Goal: Task Accomplishment & Management: Manage account settings

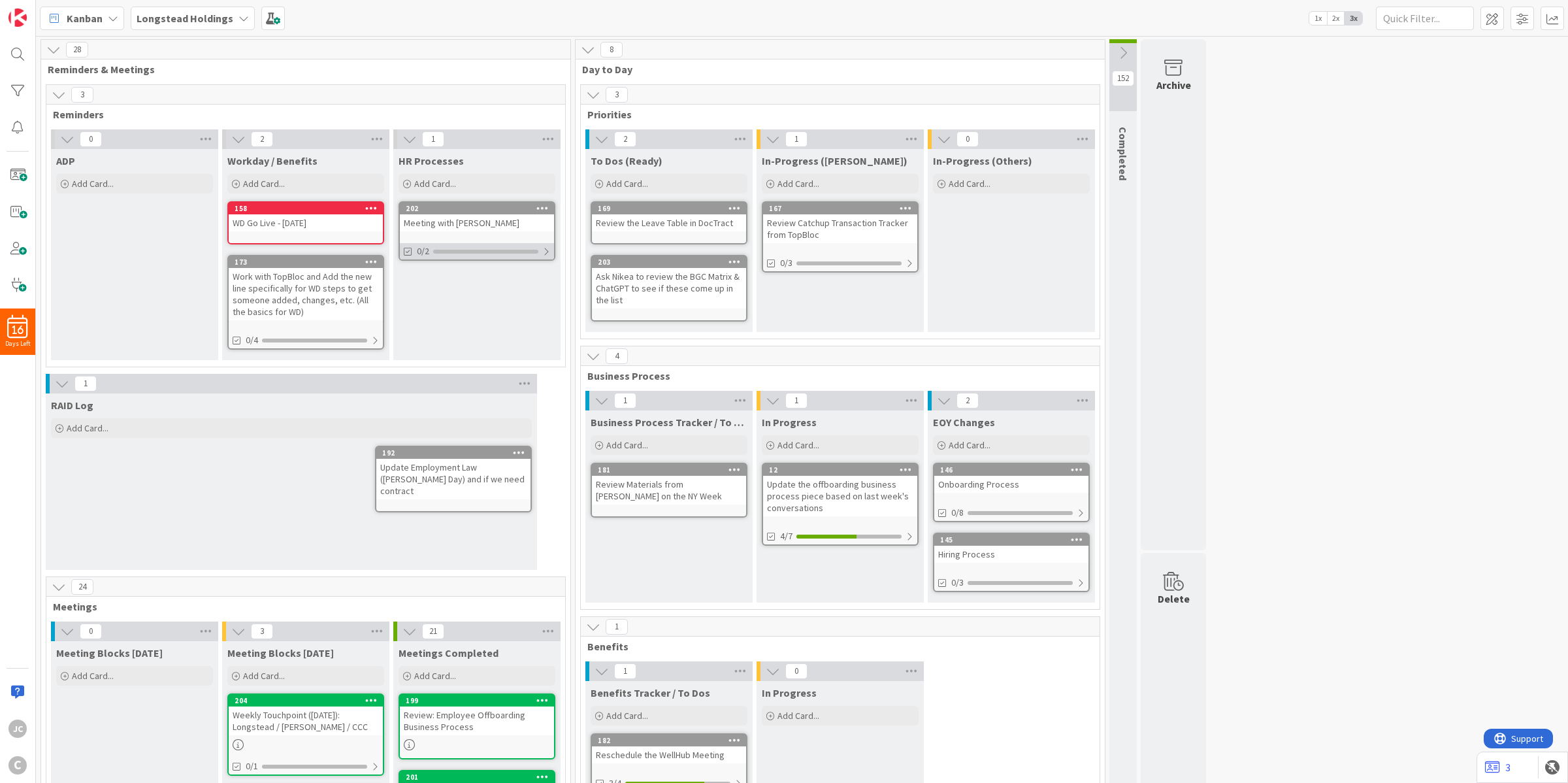
click at [551, 248] on div at bounding box center [547, 251] width 8 height 11
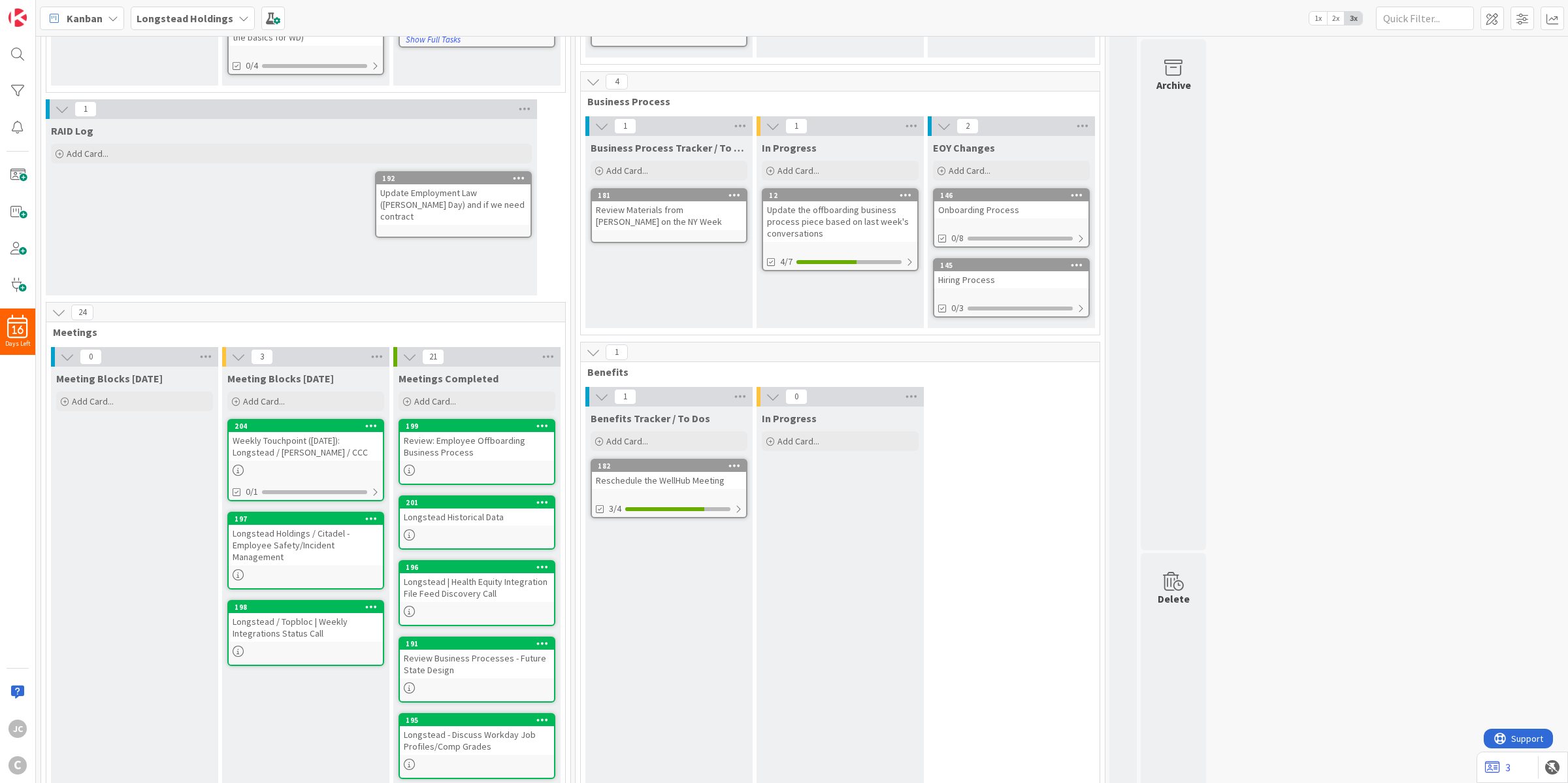
scroll to position [327, 0]
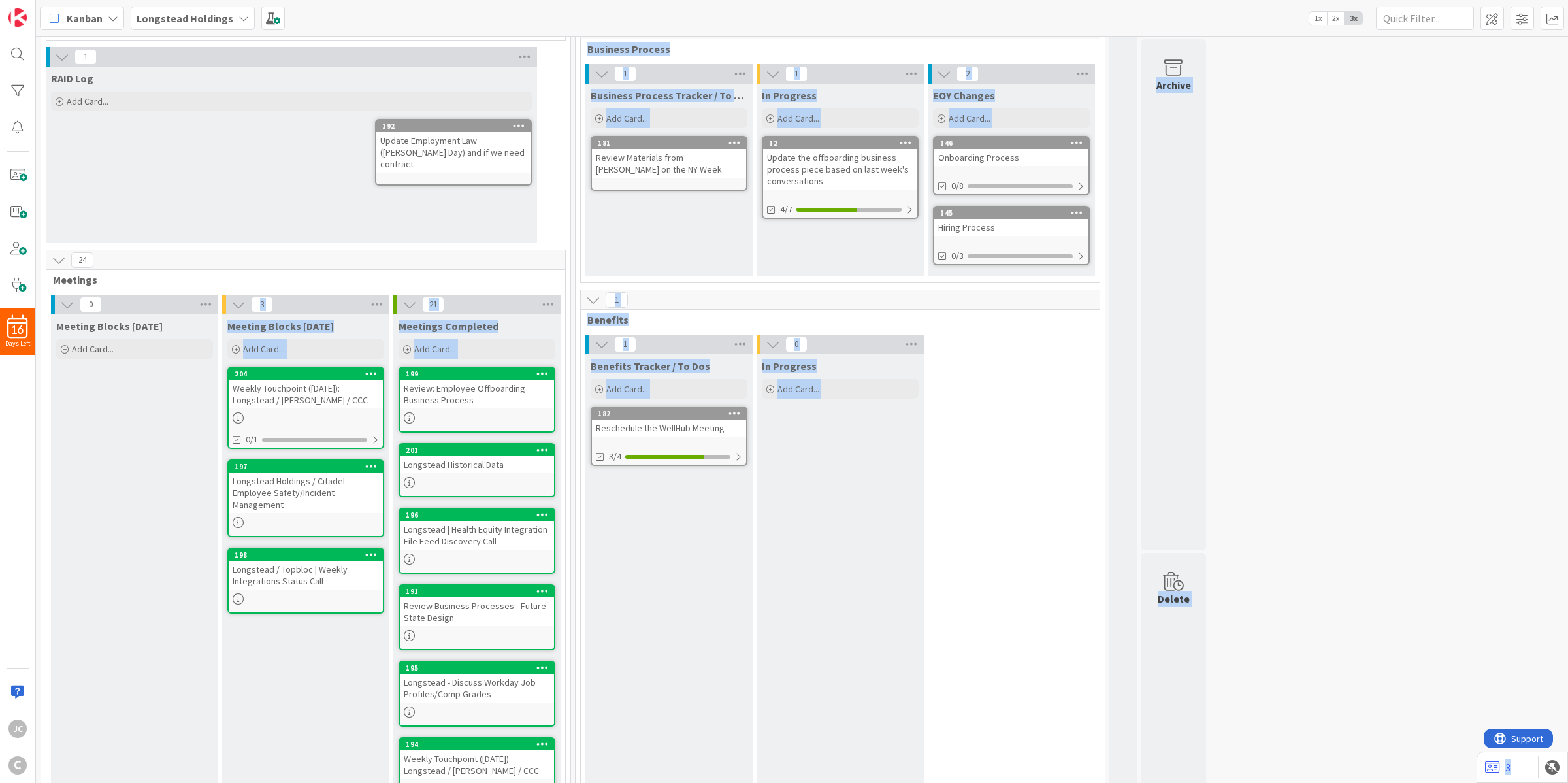
click at [161, 377] on div "Meeting Blocks [DATE] Add Card..." at bounding box center [134, 742] width 167 height 857
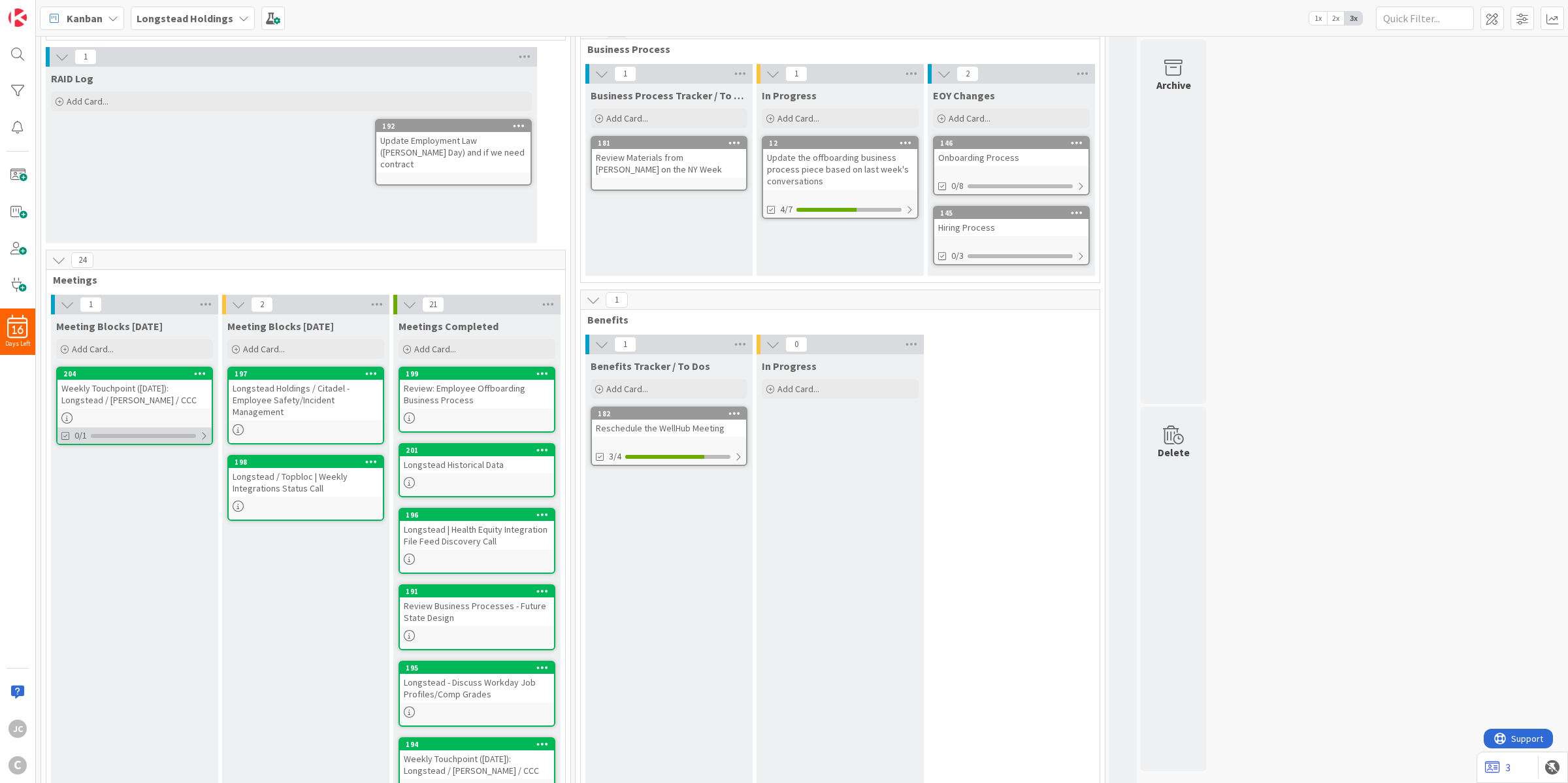
click at [210, 435] on div "0/1" at bounding box center [134, 435] width 155 height 17
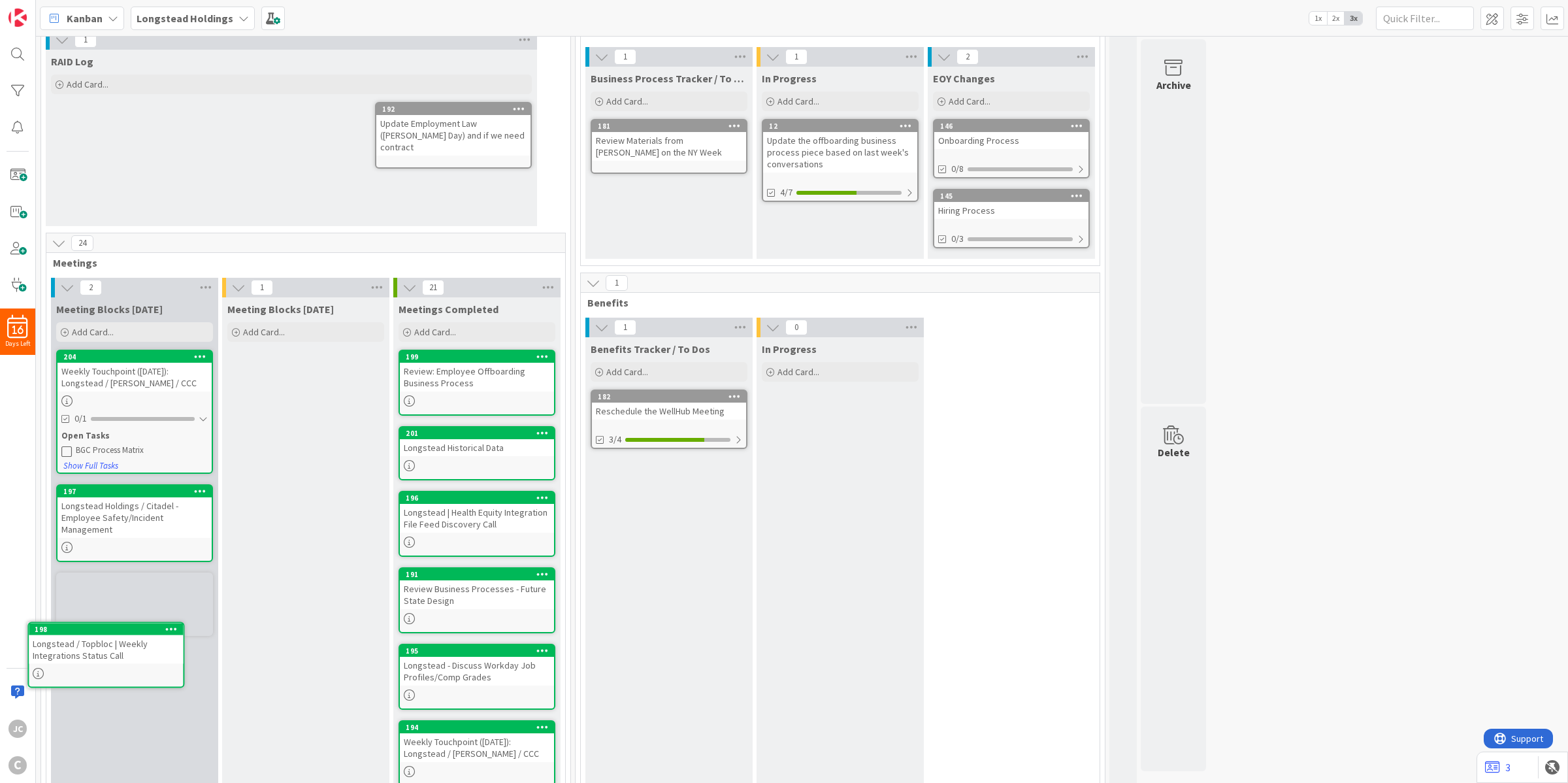
scroll to position [347, 0]
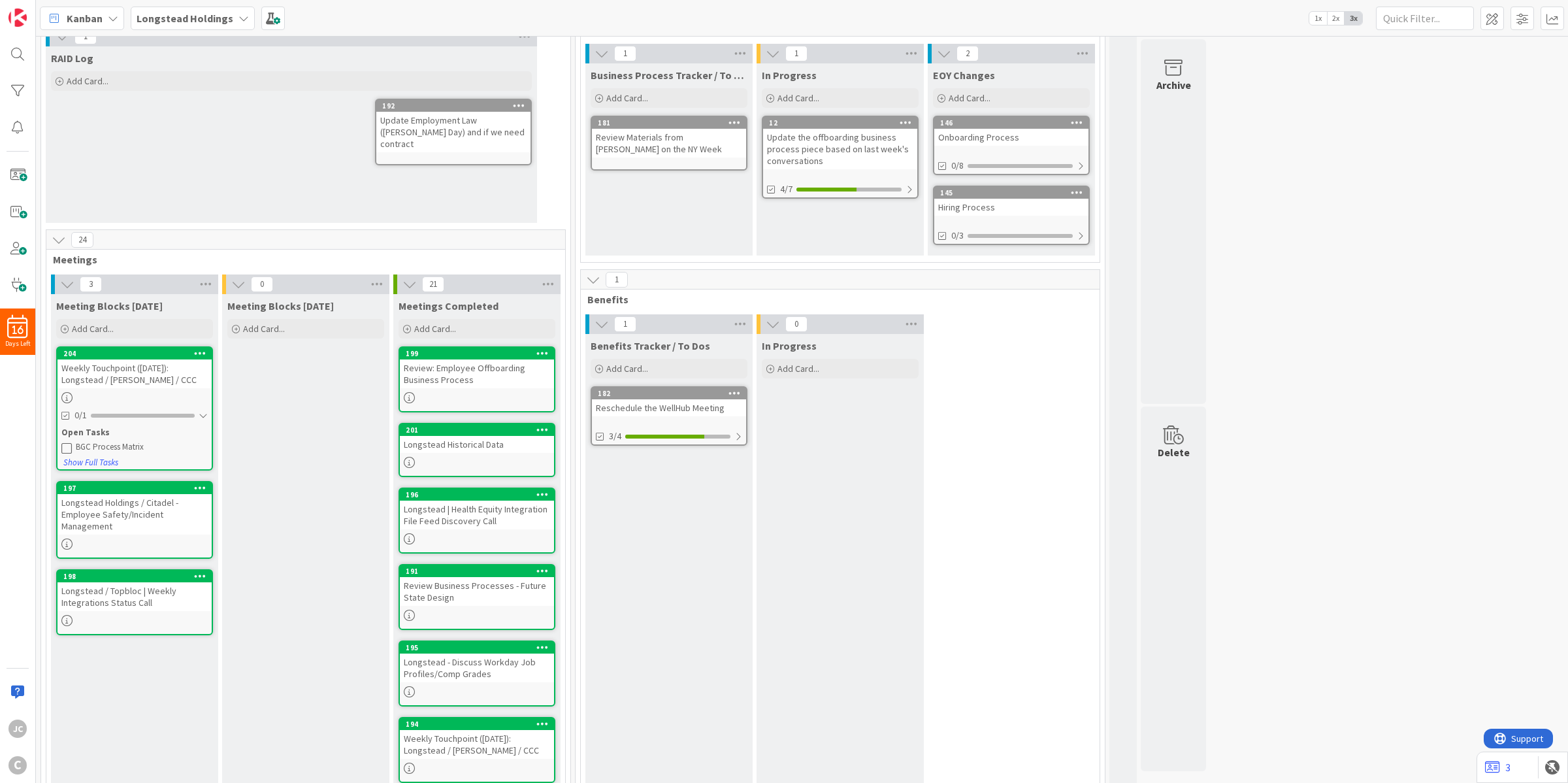
click at [411, 281] on icon at bounding box center [410, 284] width 15 height 15
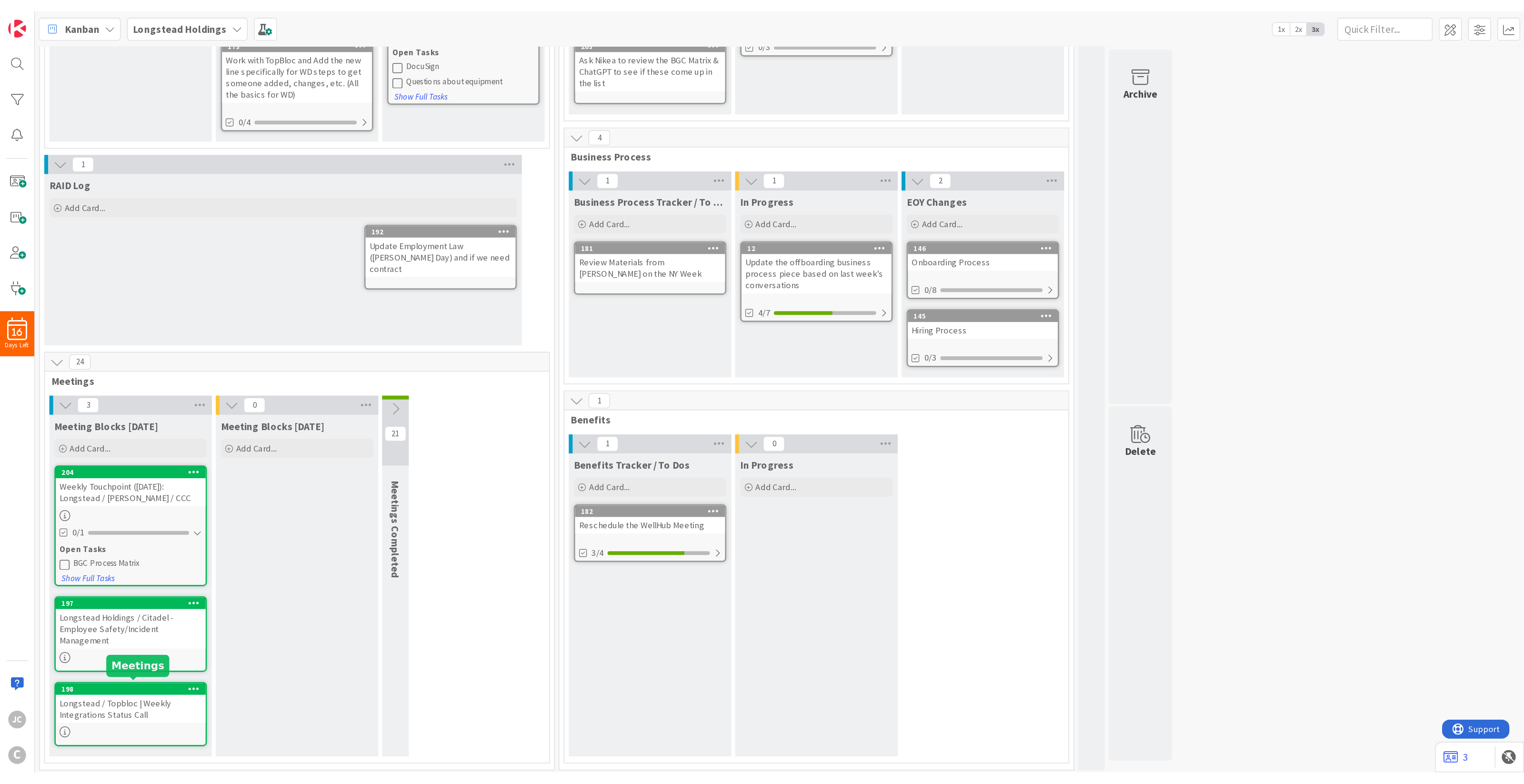
scroll to position [110, 0]
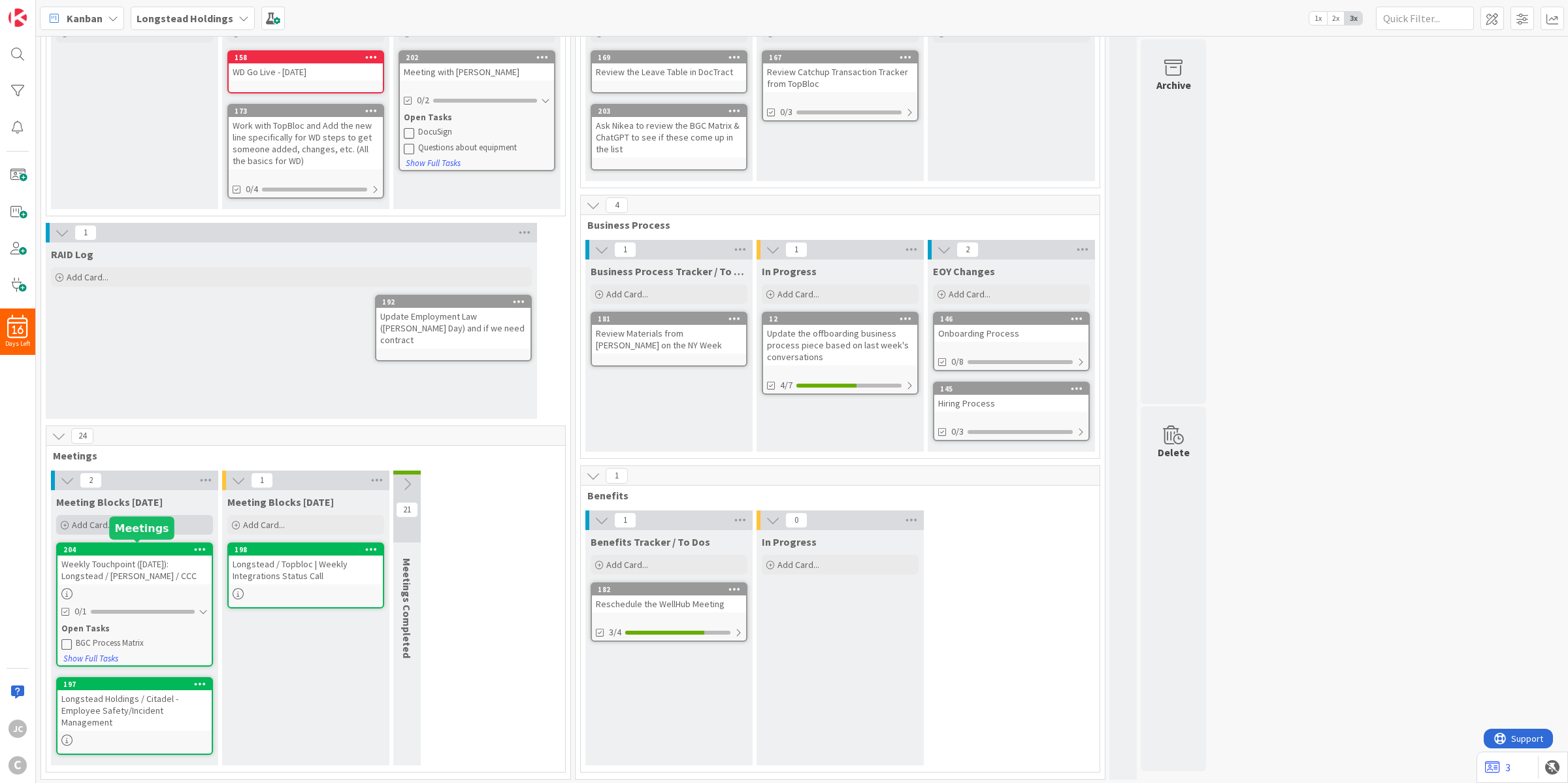
click at [148, 515] on div "Add Card..." at bounding box center [134, 524] width 157 height 19
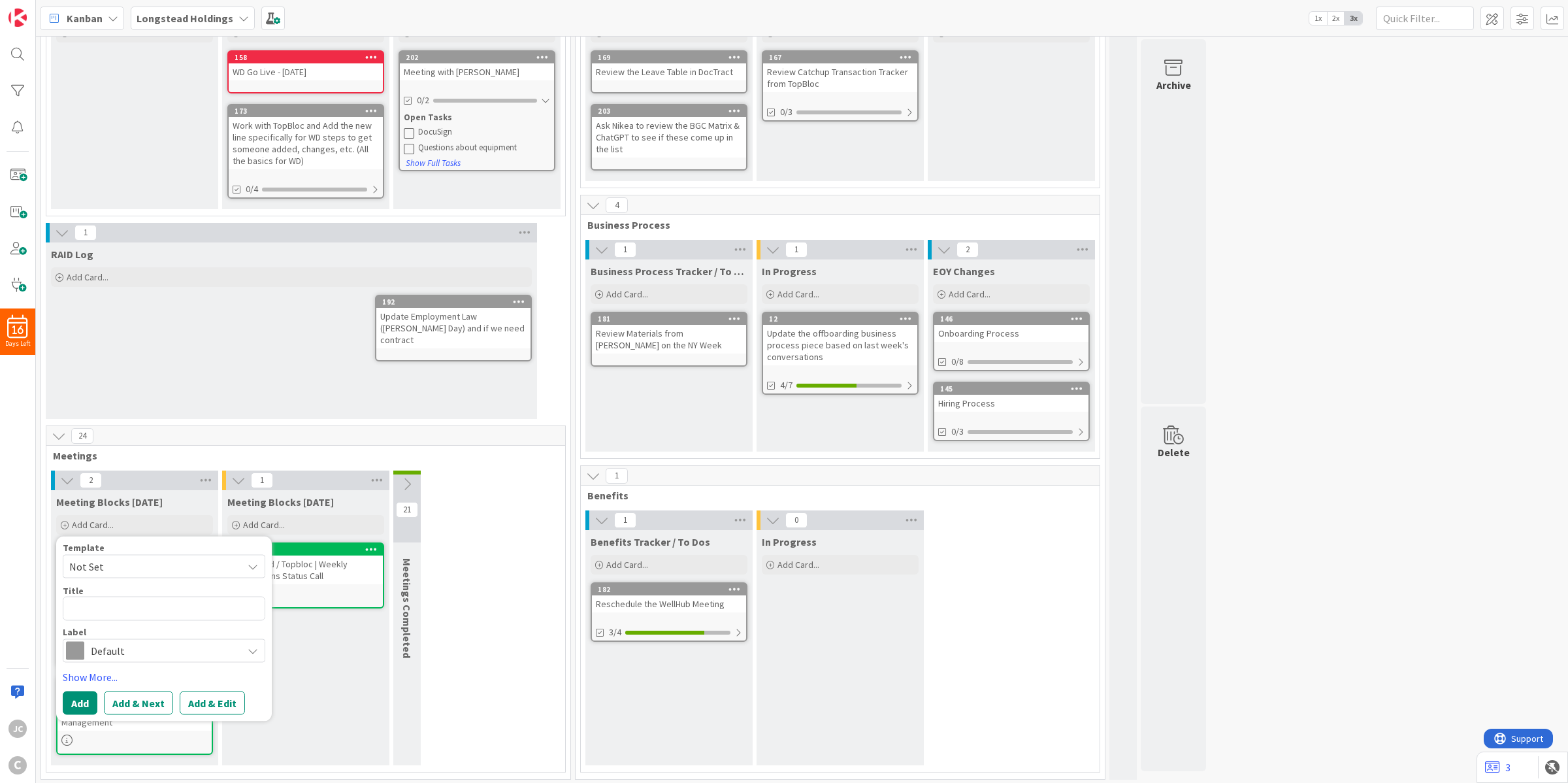
click at [166, 554] on span "Not Set" at bounding box center [163, 566] width 202 height 23
click at [154, 616] on span "Meetings" at bounding box center [174, 622] width 187 height 17
type textarea "x"
type textarea "Meetings"
click at [140, 620] on div "Template Meetings Not Set Meetings Edit Card Templates Title 8 / 128 Meetings L…" at bounding box center [163, 602] width 202 height 120
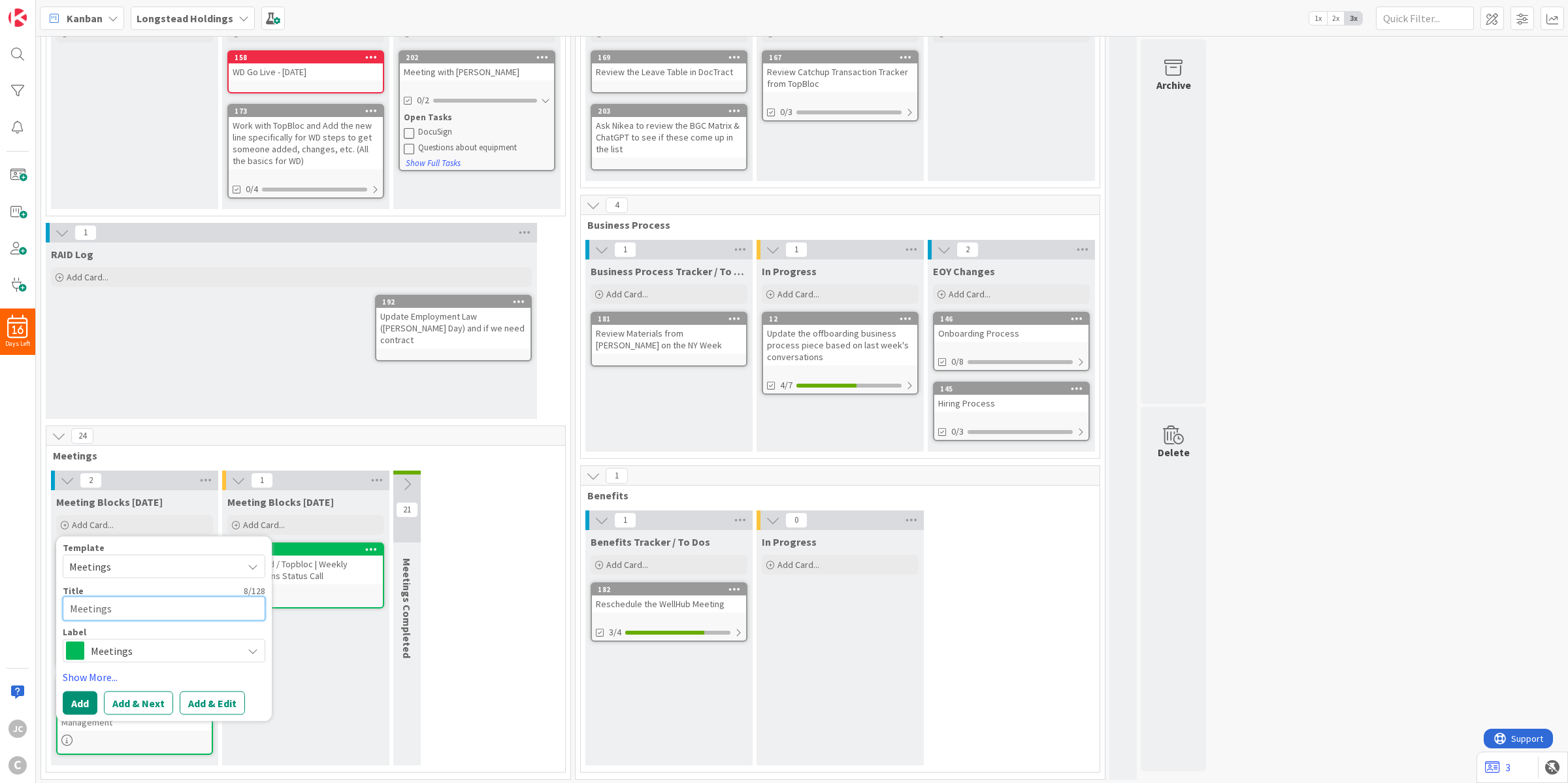
click at [134, 602] on textarea "Meetings" at bounding box center [163, 608] width 202 height 24
paste textarea "Citadel / LH - Workday Integrations Folow-up Call"
type textarea "x"
type textarea "Citadel / LH - Workday Integrations Folow-up Call"
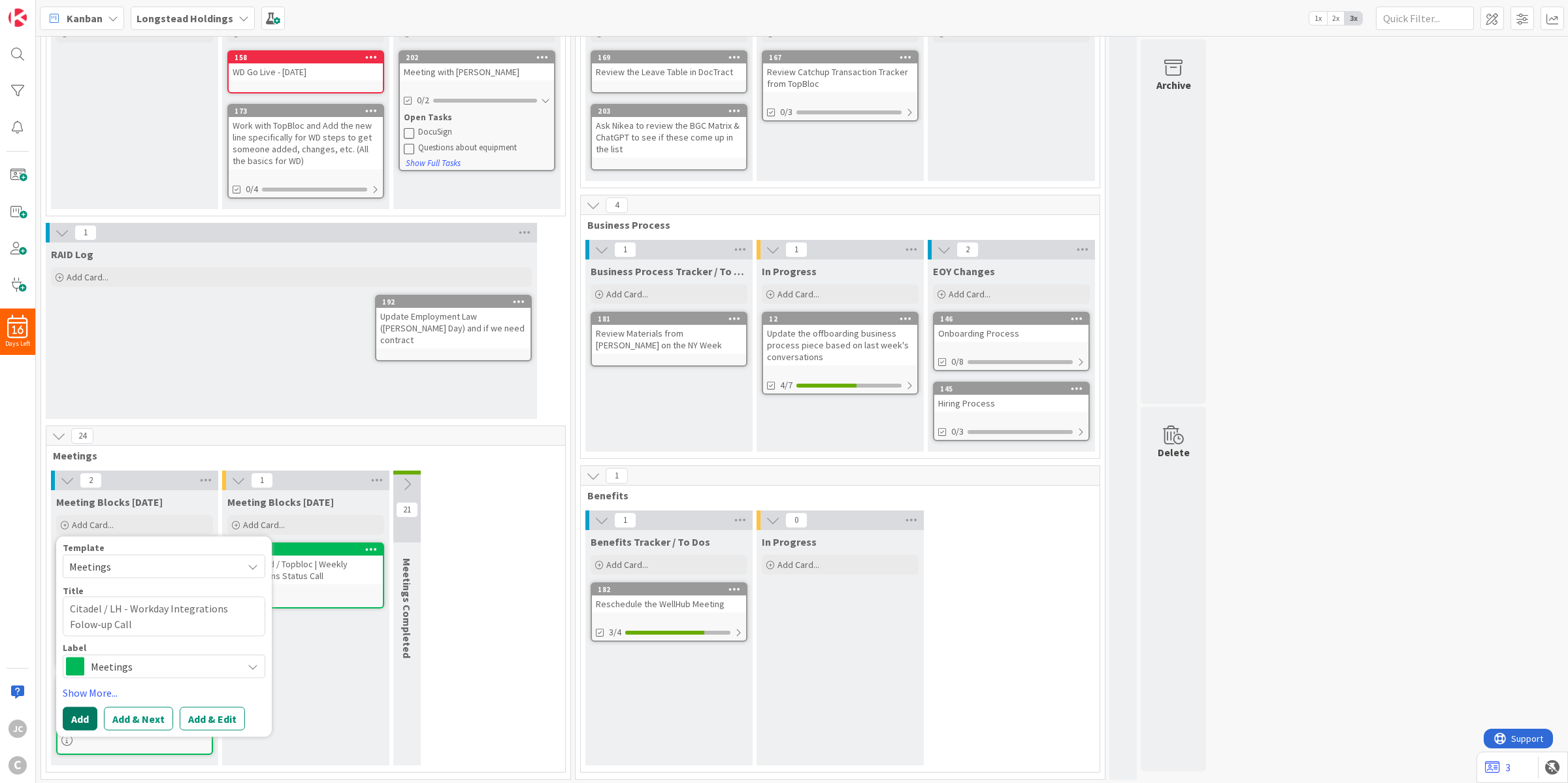
click at [83, 712] on button "Add" at bounding box center [80, 718] width 35 height 23
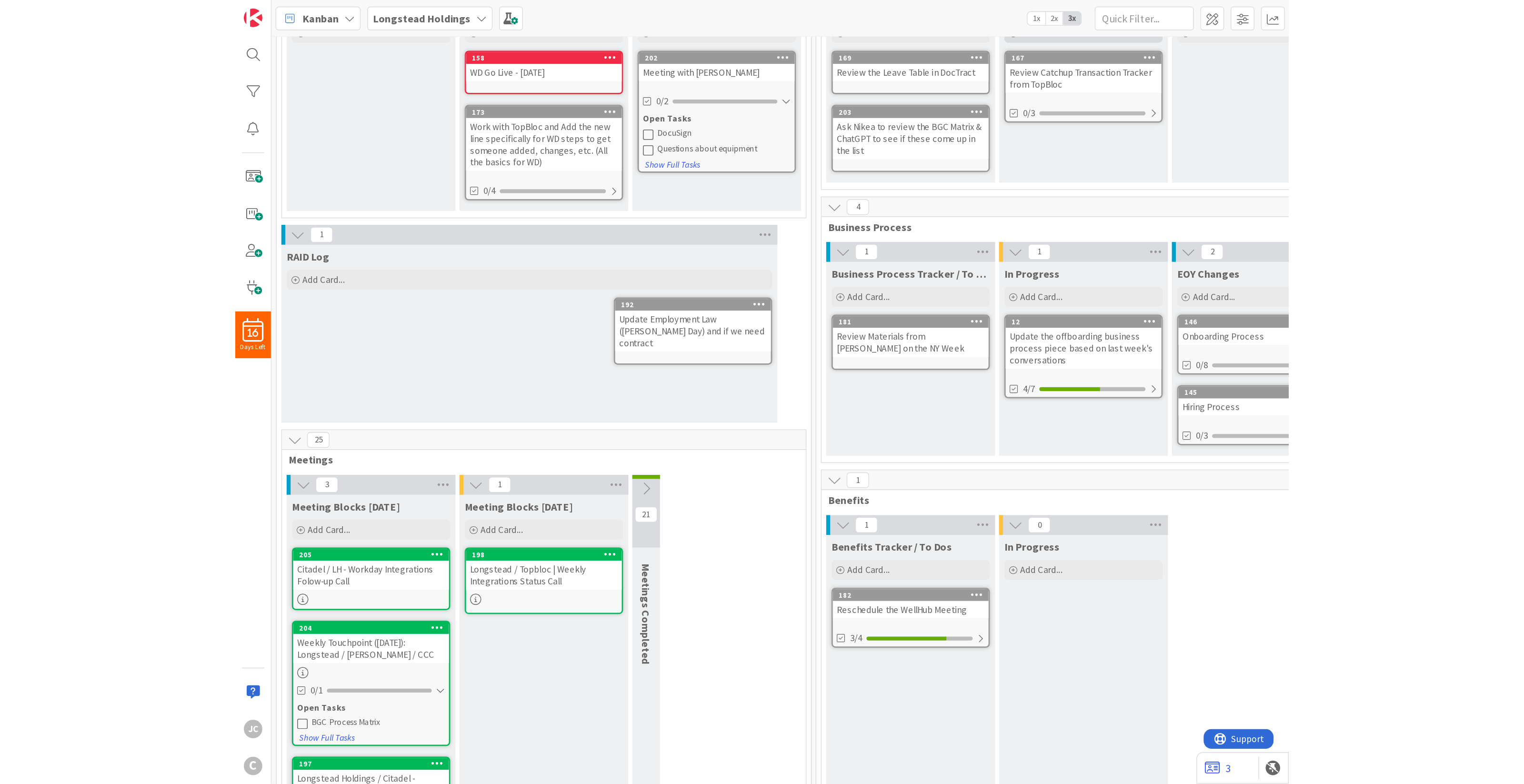
scroll to position [0, 0]
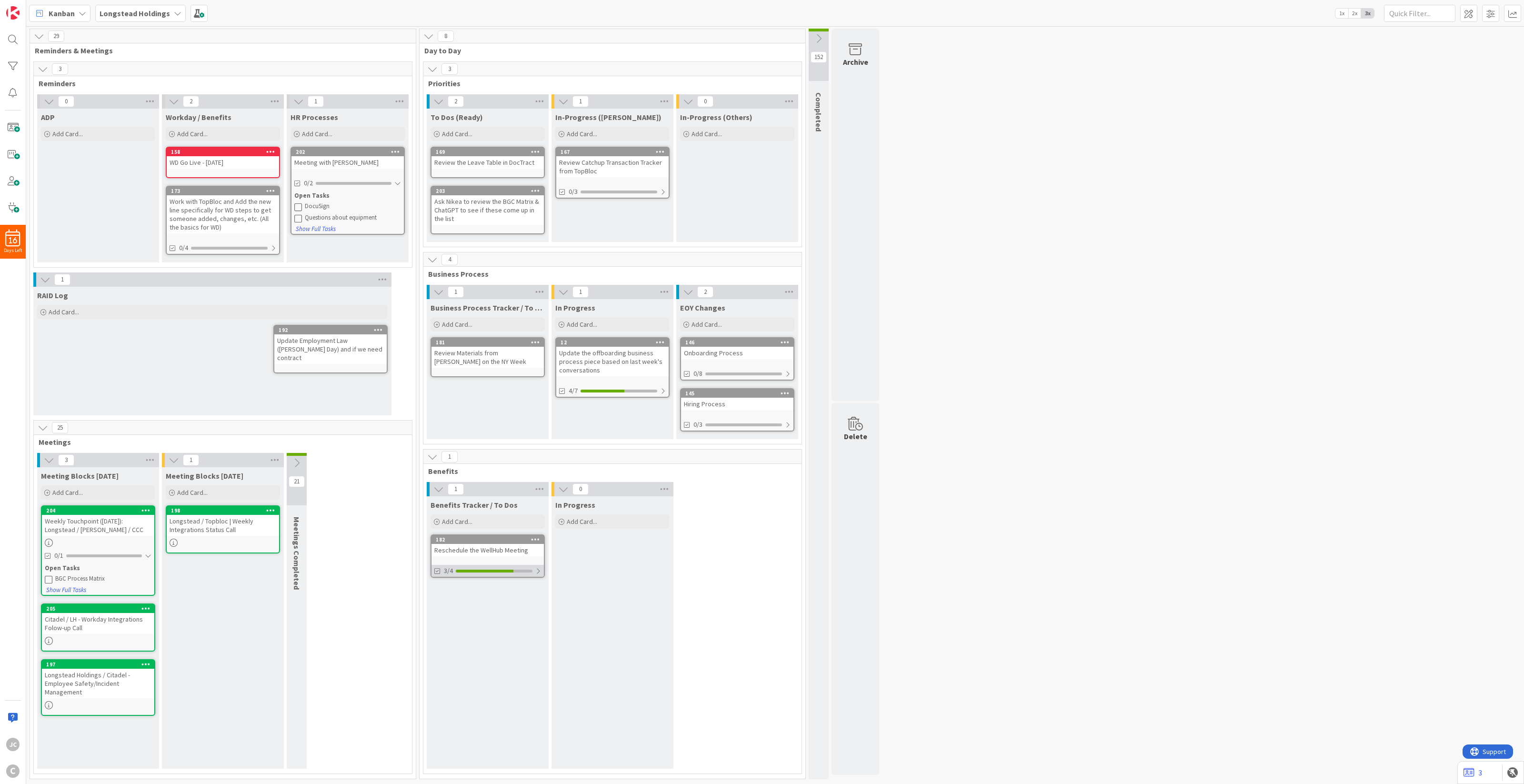
click at [539, 571] on div at bounding box center [538, 571] width 6 height 8
click at [539, 571] on div at bounding box center [538, 571] width 6 height 8
click at [293, 461] on icon at bounding box center [296, 463] width 11 height 11
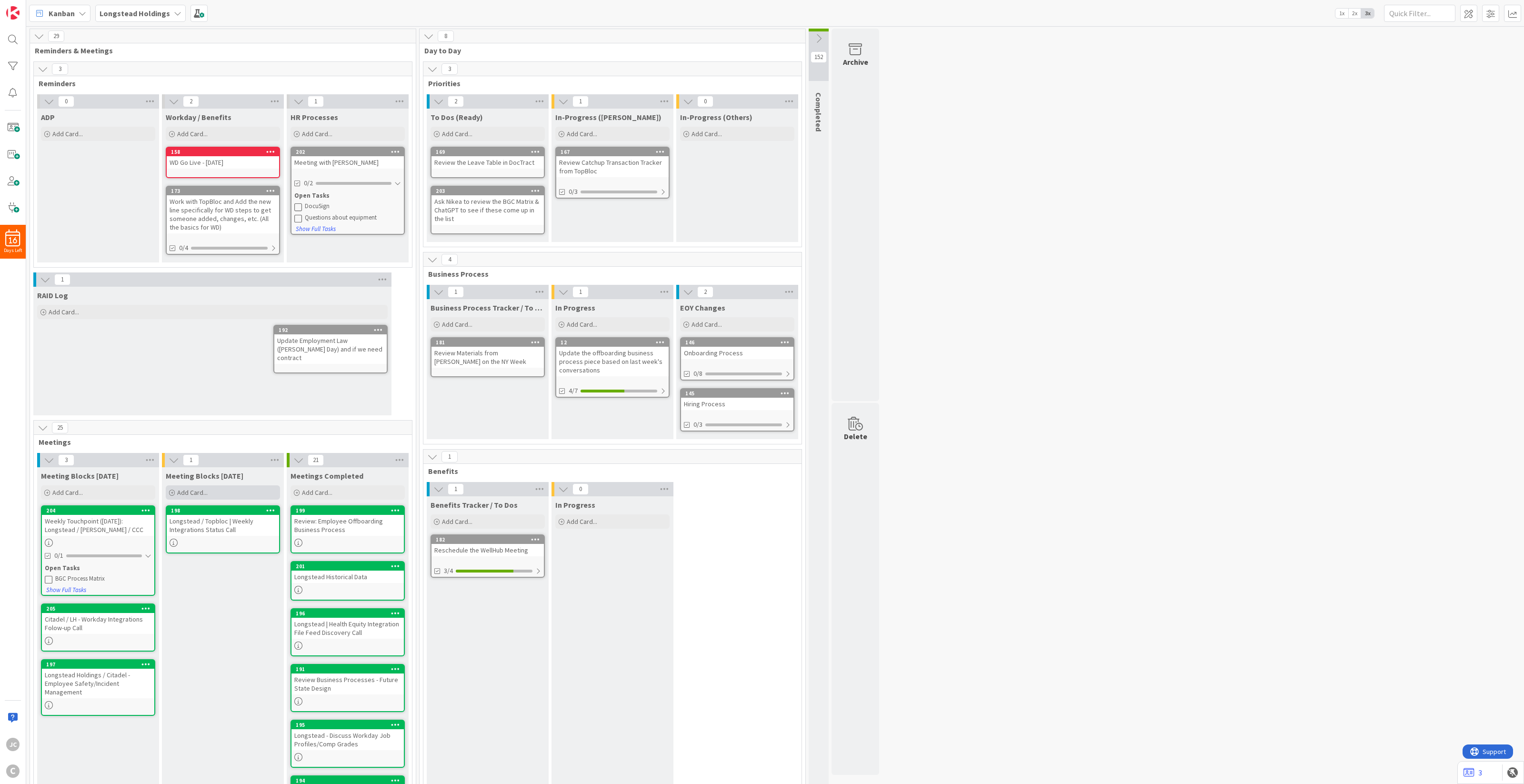
click at [215, 489] on div "Add Card..." at bounding box center [223, 492] width 114 height 14
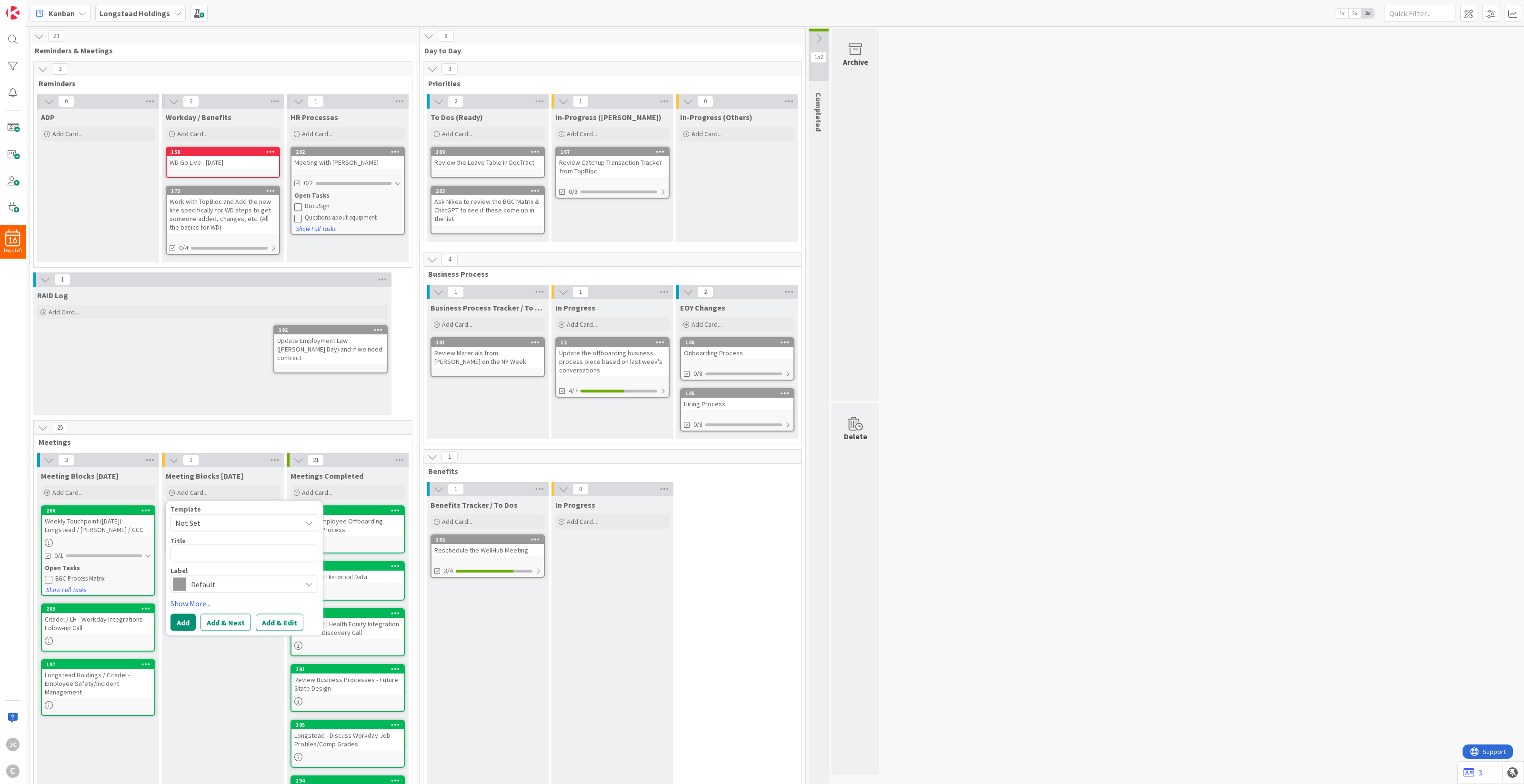
click at [223, 523] on span "Not Set" at bounding box center [235, 522] width 119 height 12
click at [259, 510] on div "Template" at bounding box center [244, 508] width 148 height 6
click at [239, 656] on div "Meeting Blocks [DATE] Add Card... Template Not Set Not Set Meetings Edit Card T…" at bounding box center [223, 779] width 122 height 625
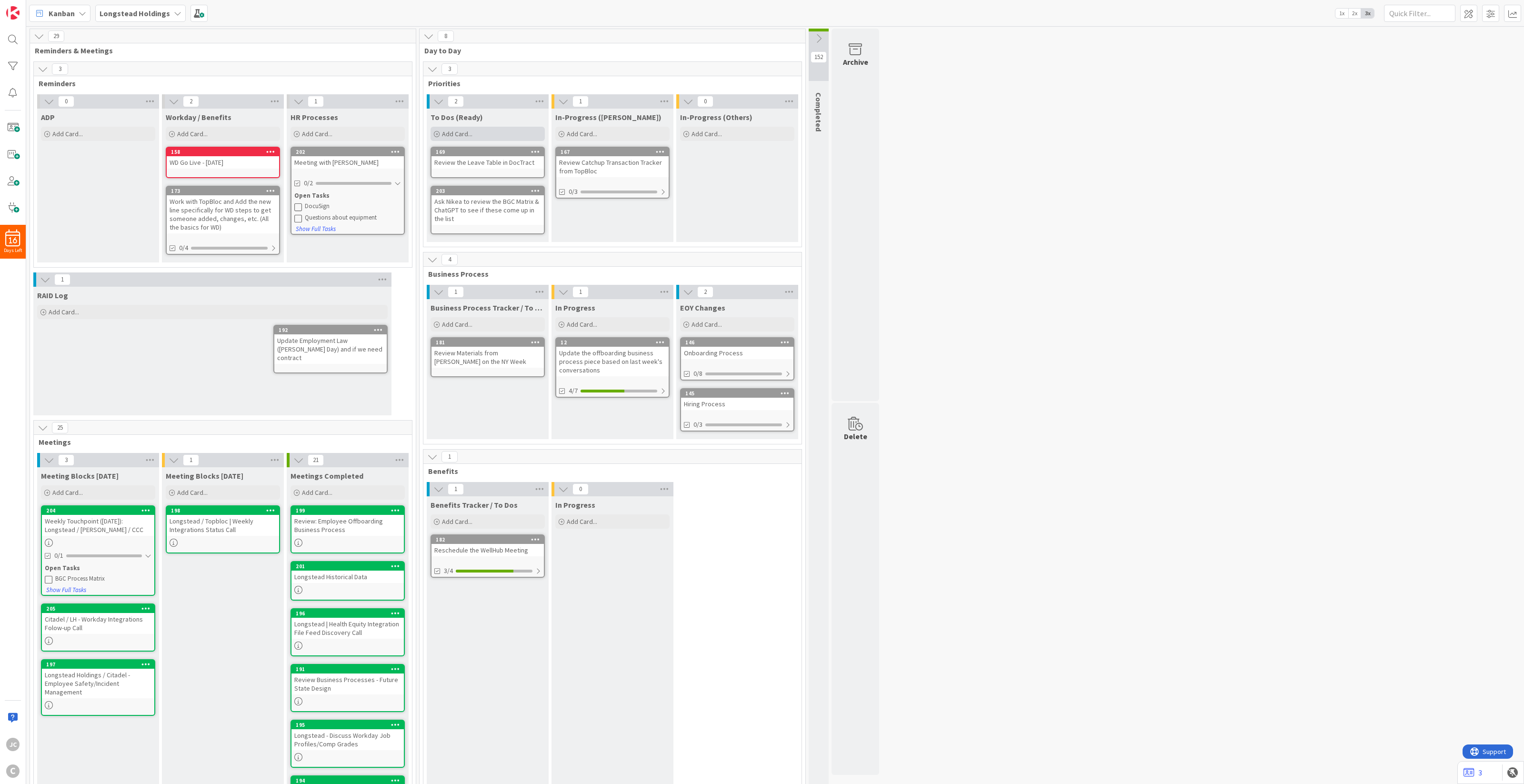
click at [453, 134] on span "Add Card..." at bounding box center [457, 134] width 30 height 9
type textarea "x"
type textarea "S"
type textarea "x"
type textarea "Sn"
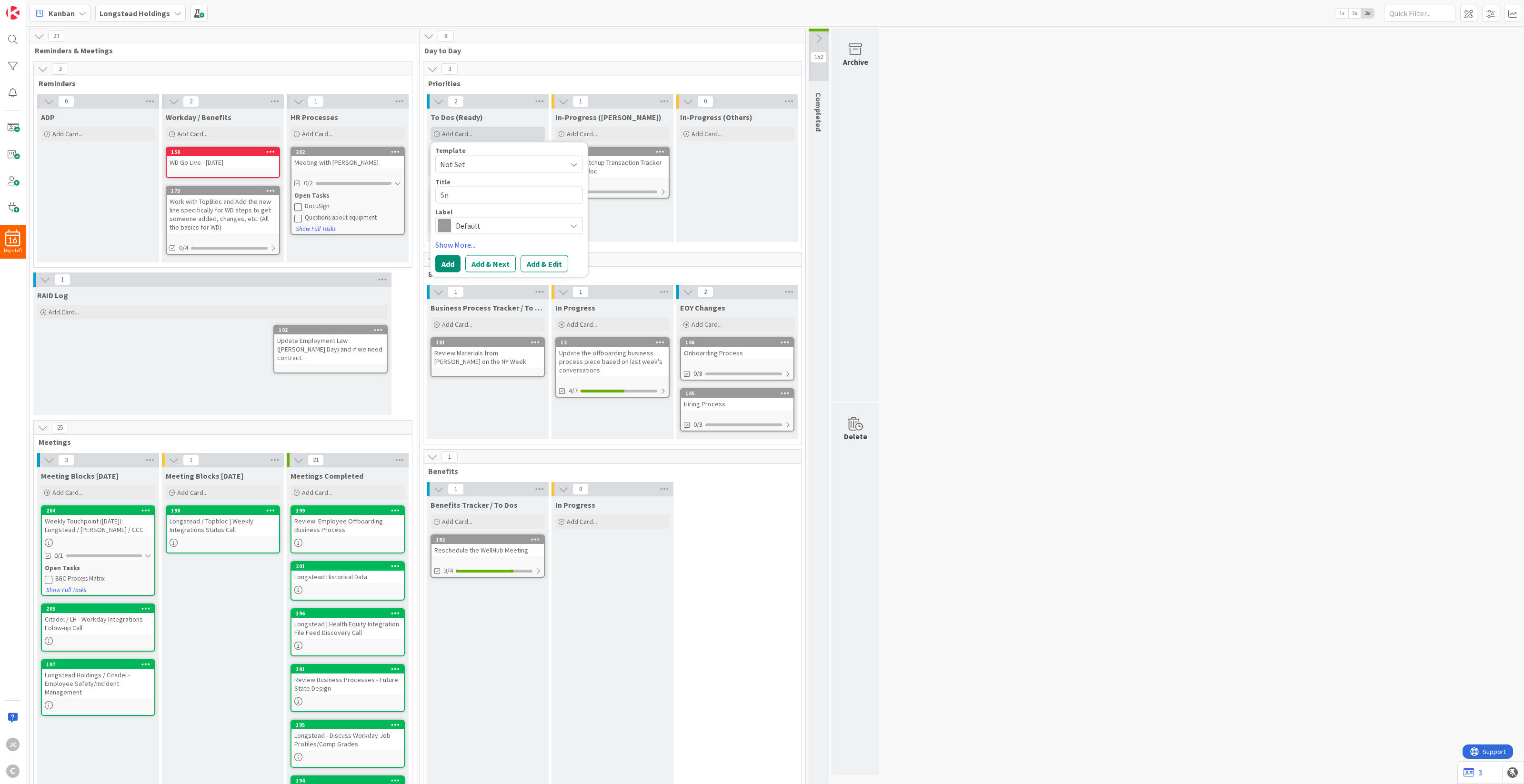
type textarea "x"
type textarea "Sne"
type textarea "x"
type textarea "Sned"
type textarea "x"
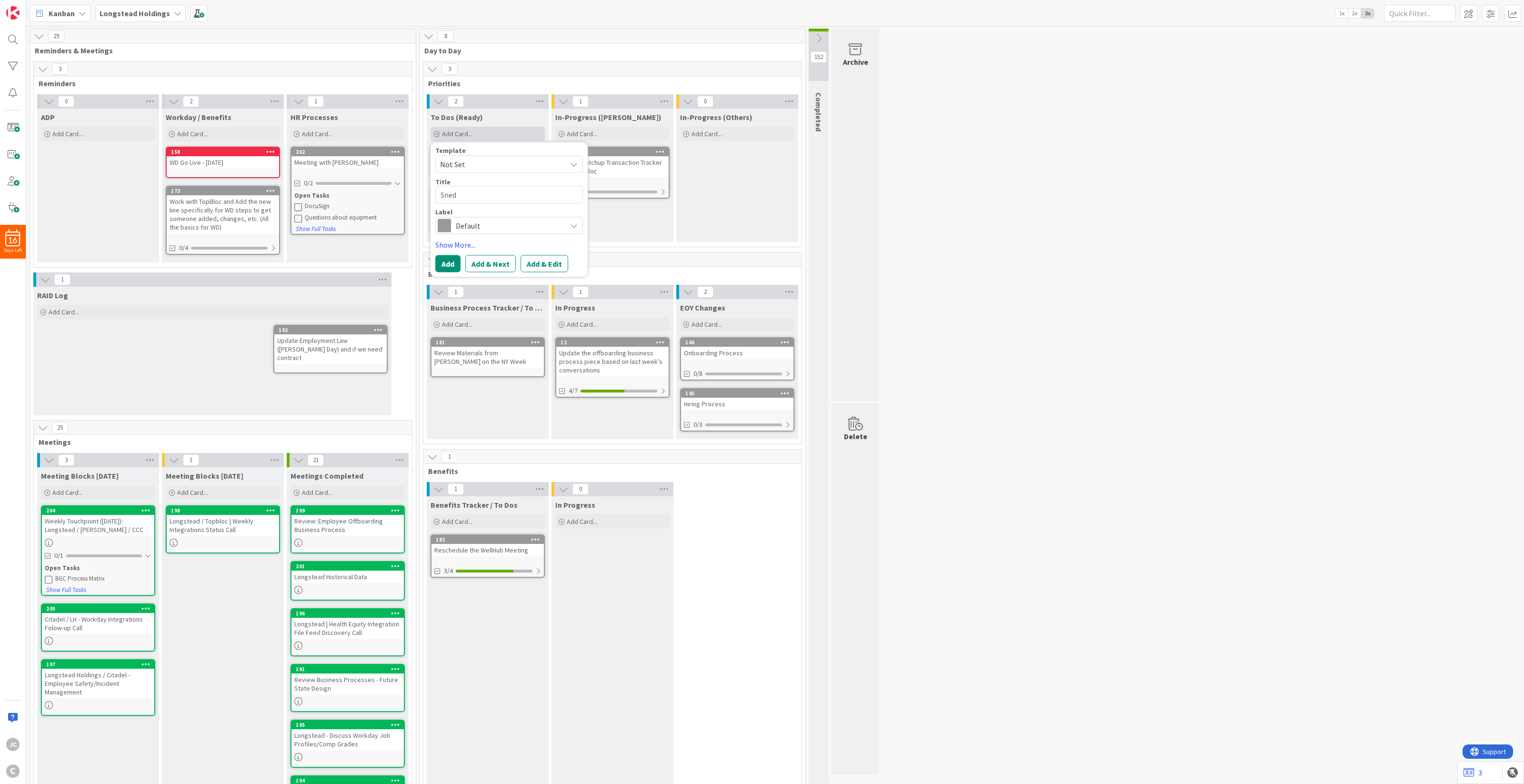
type textarea "Sned"
type textarea "x"
type textarea "Sne"
type textarea "x"
type textarea "Sn"
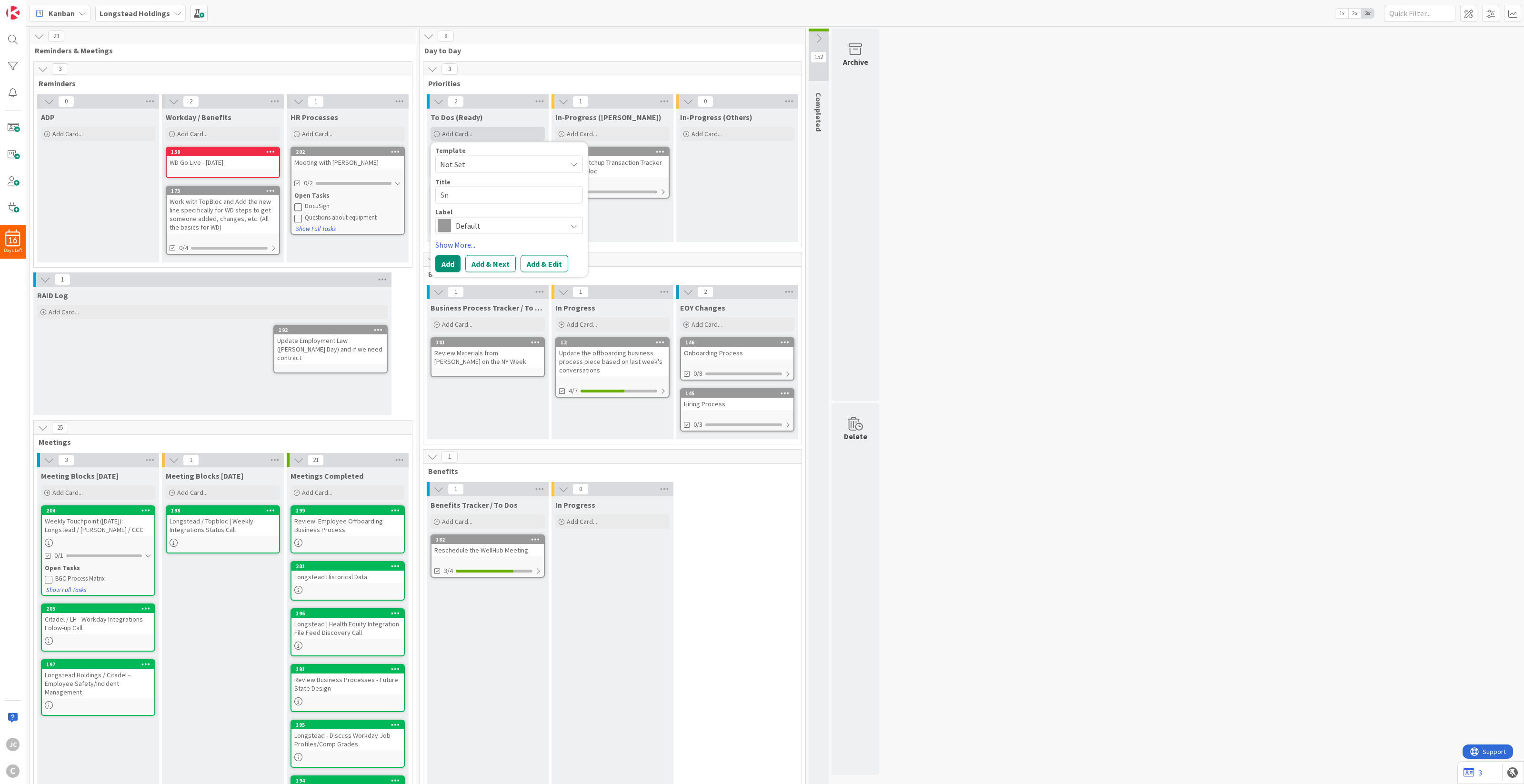
type textarea "x"
type textarea "S"
type textarea "x"
type textarea "Se"
type textarea "x"
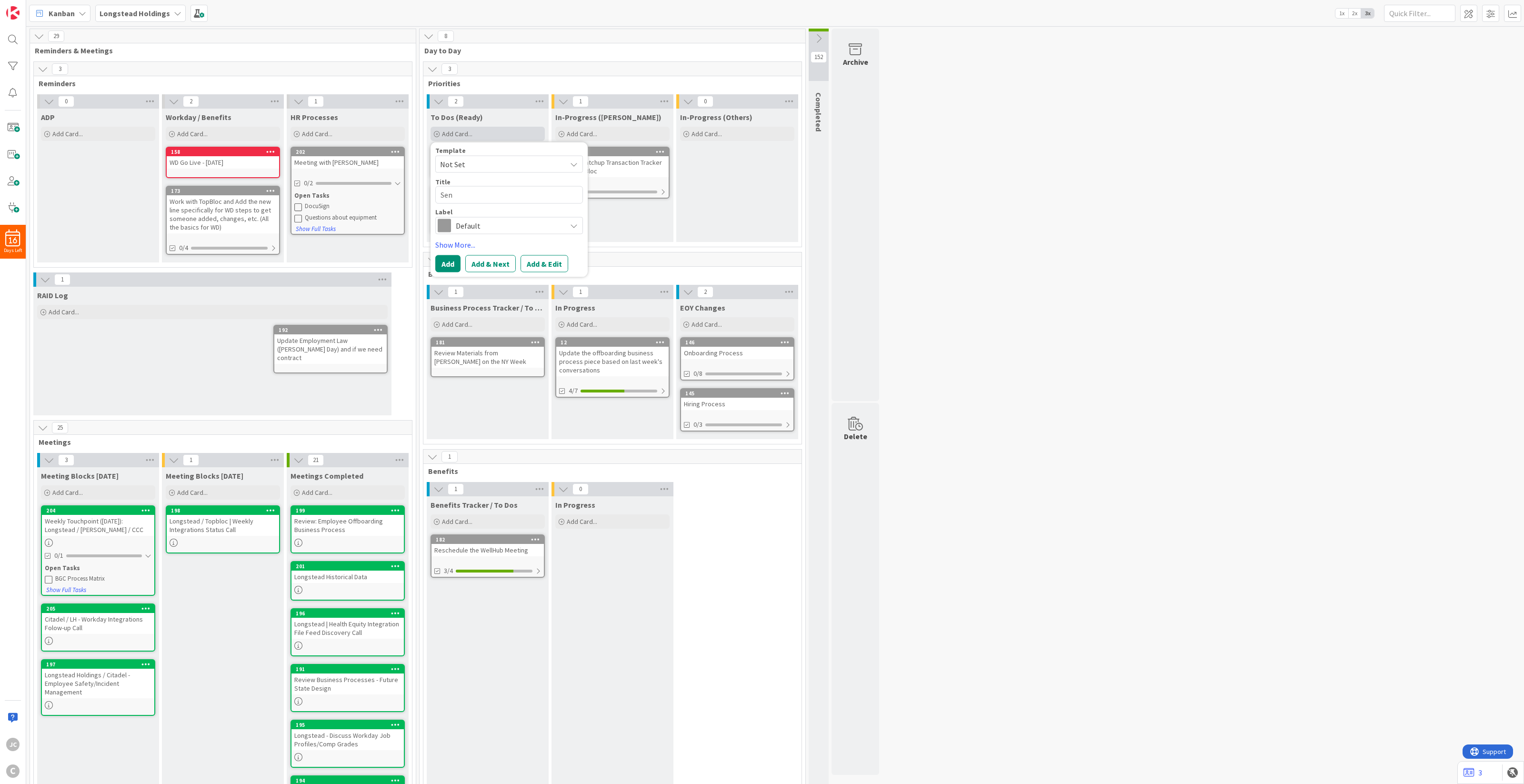
type textarea "Send"
type textarea "x"
type textarea "Send"
type textarea "x"
type textarea "Send t"
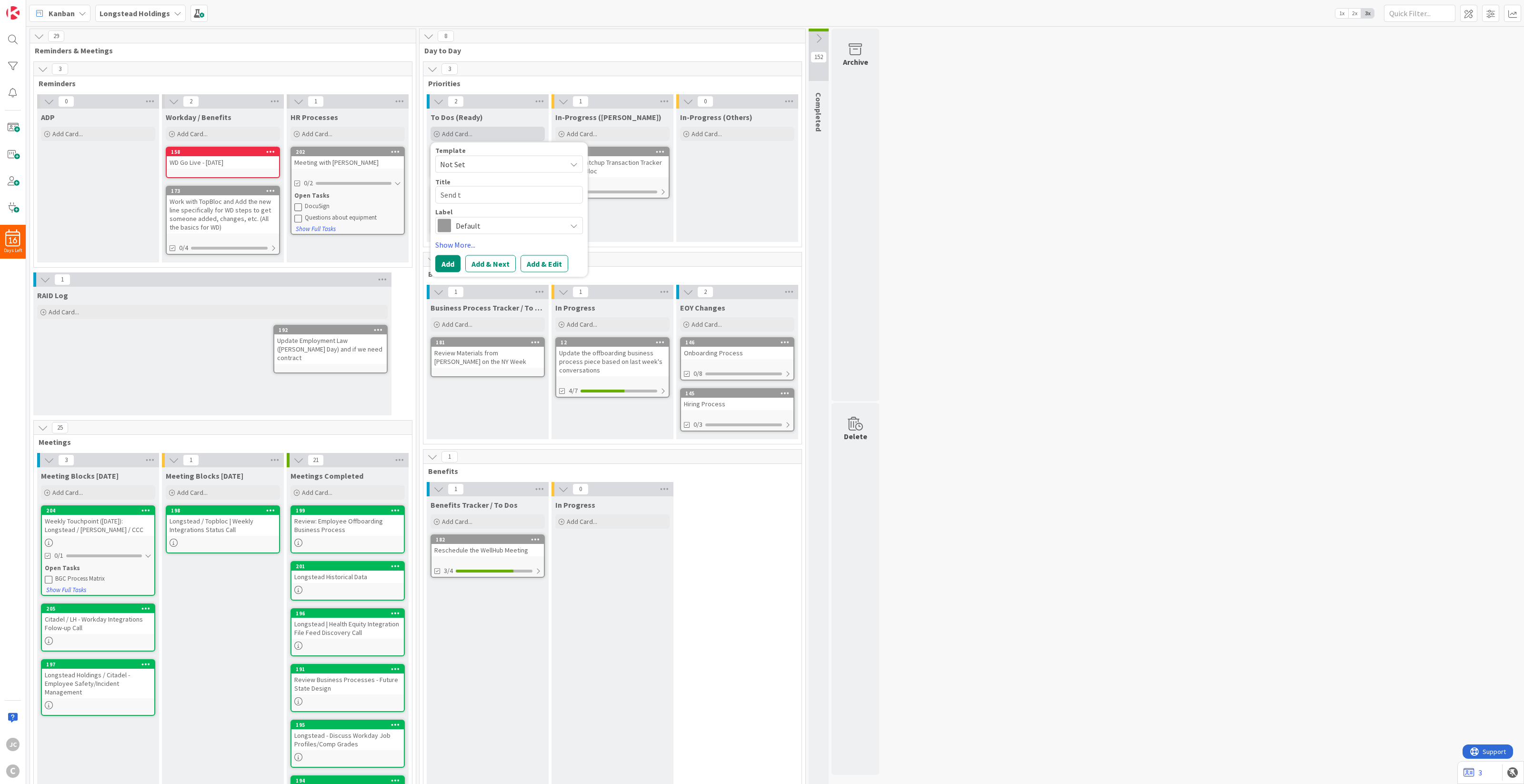
type textarea "x"
type textarea "Send th"
type textarea "x"
type textarea "Send the"
type textarea "x"
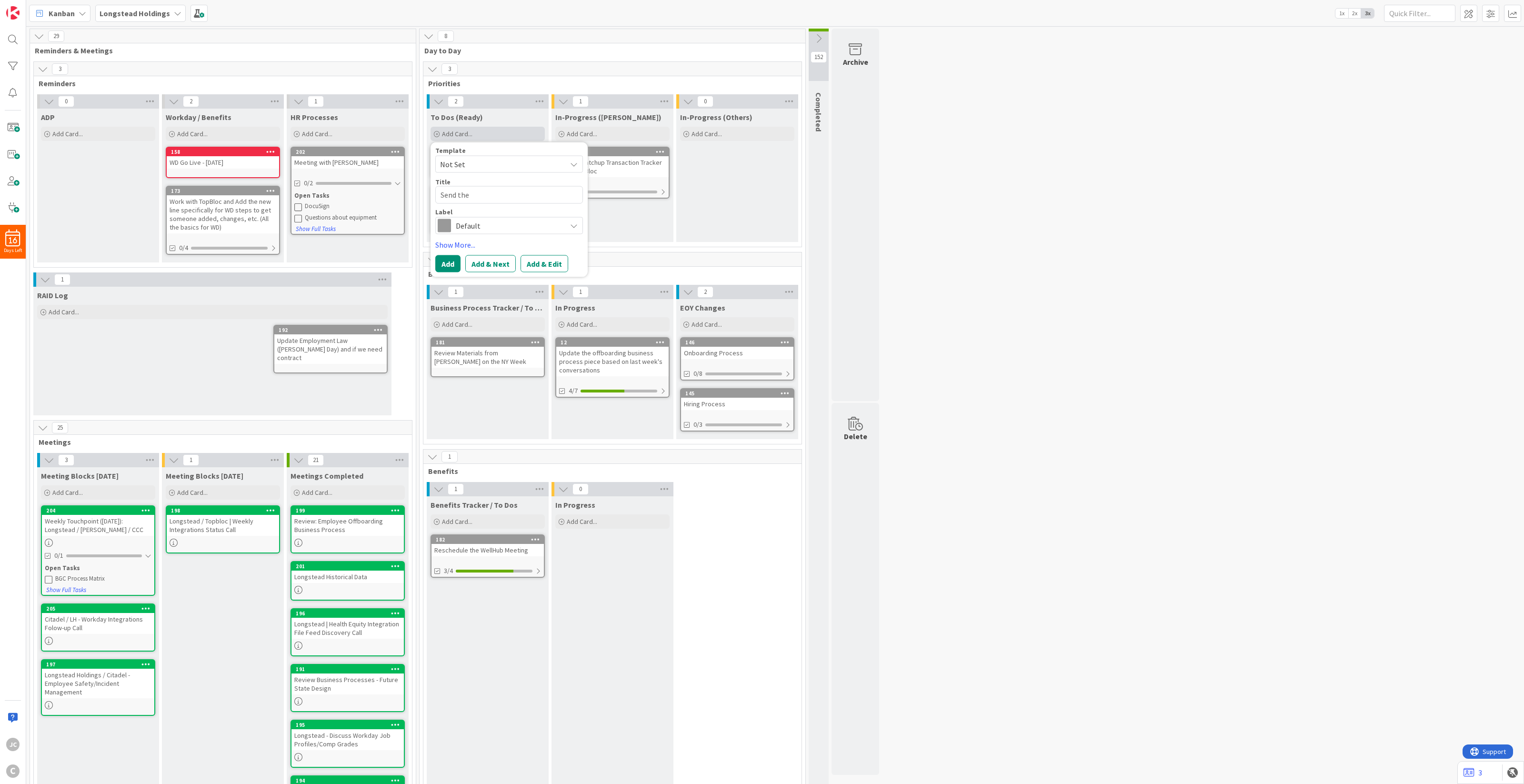
type textarea "Send the"
type textarea "x"
type textarea "Send the B"
type textarea "x"
type textarea "Send the Be"
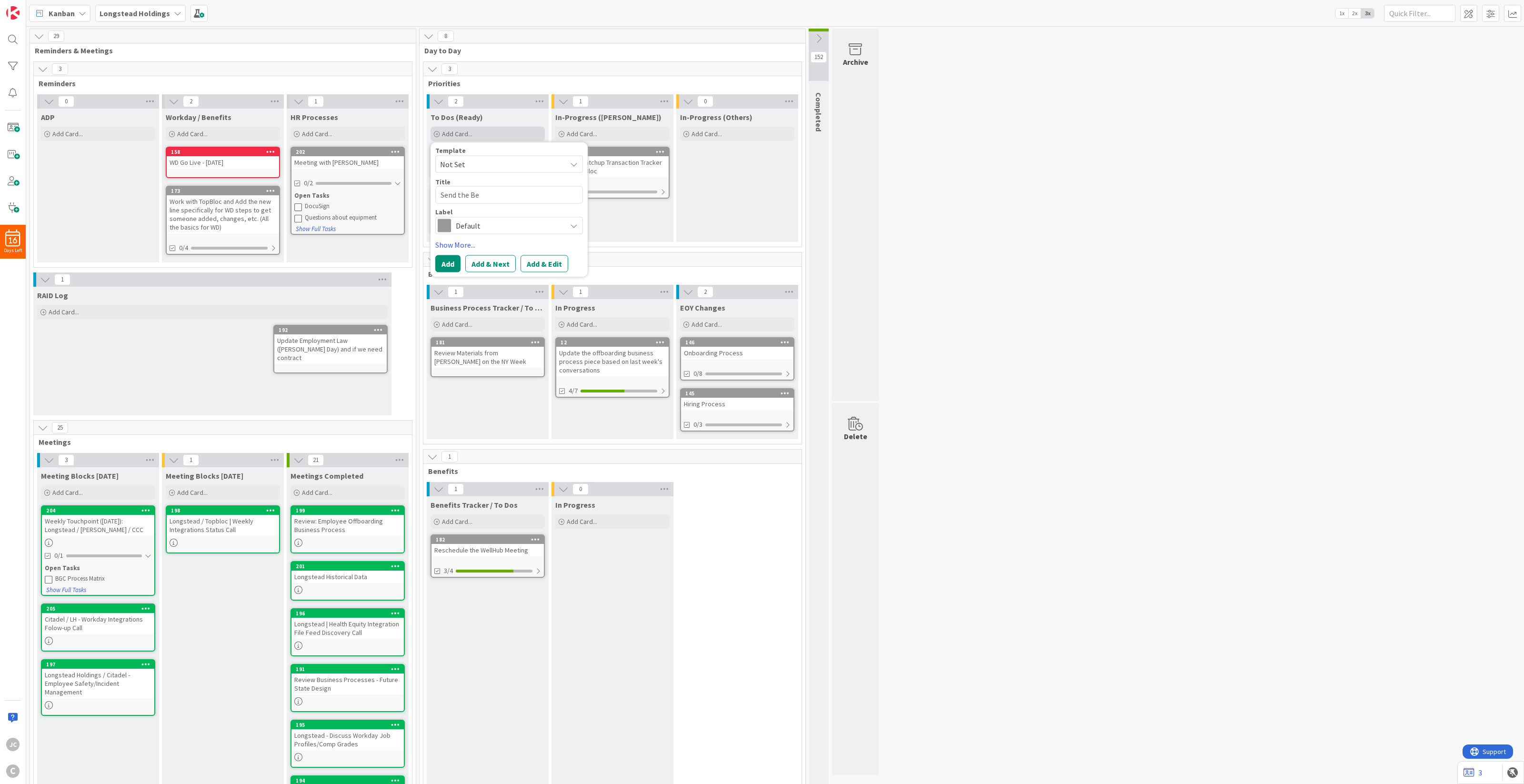
type textarea "x"
type textarea "Send the Ben"
type textarea "x"
type textarea "Send the Bene"
type textarea "x"
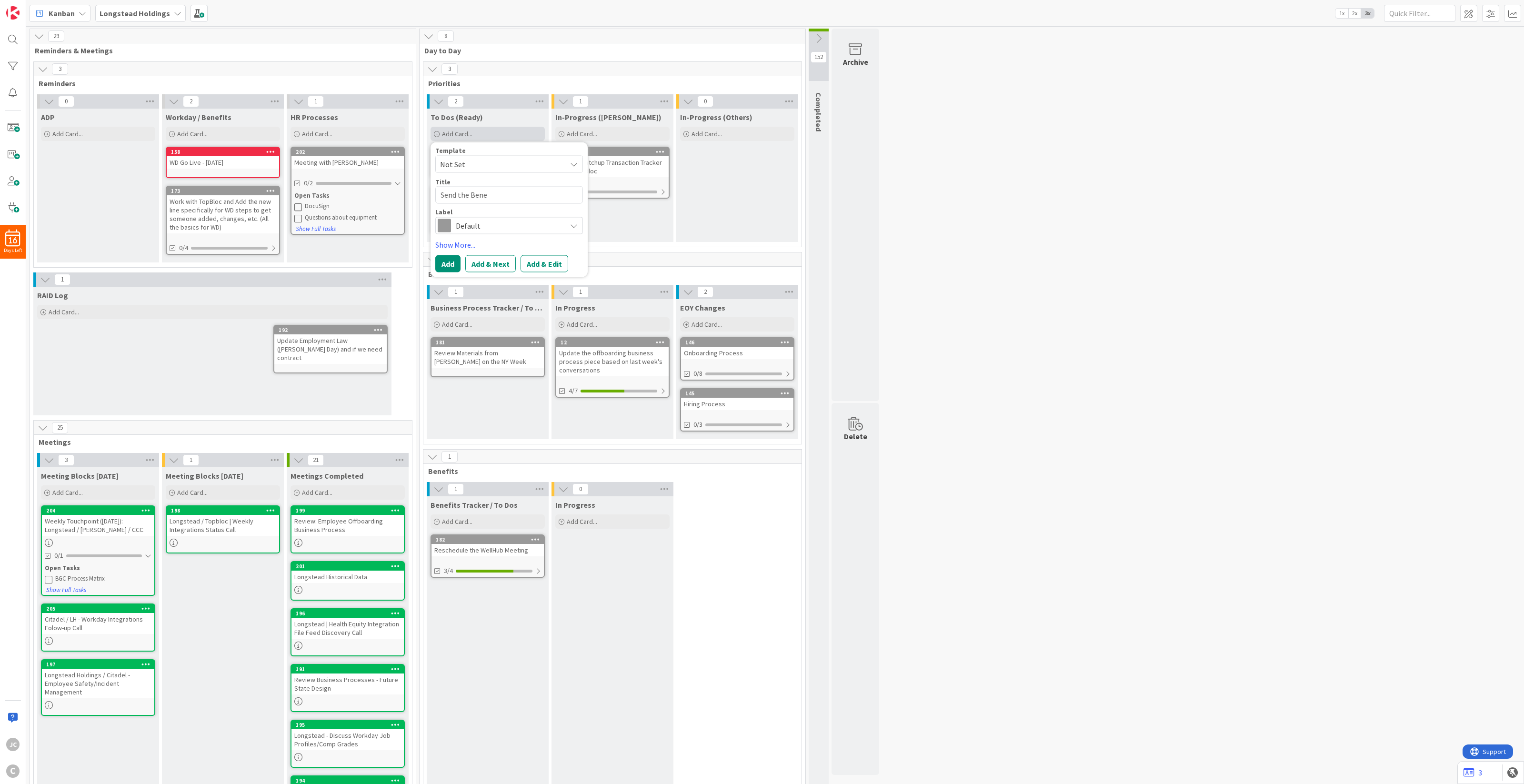
type textarea "Send the Benen"
type textarea "x"
type textarea "Send the Benenf"
type textarea "x"
type textarea "Send the Benenfi"
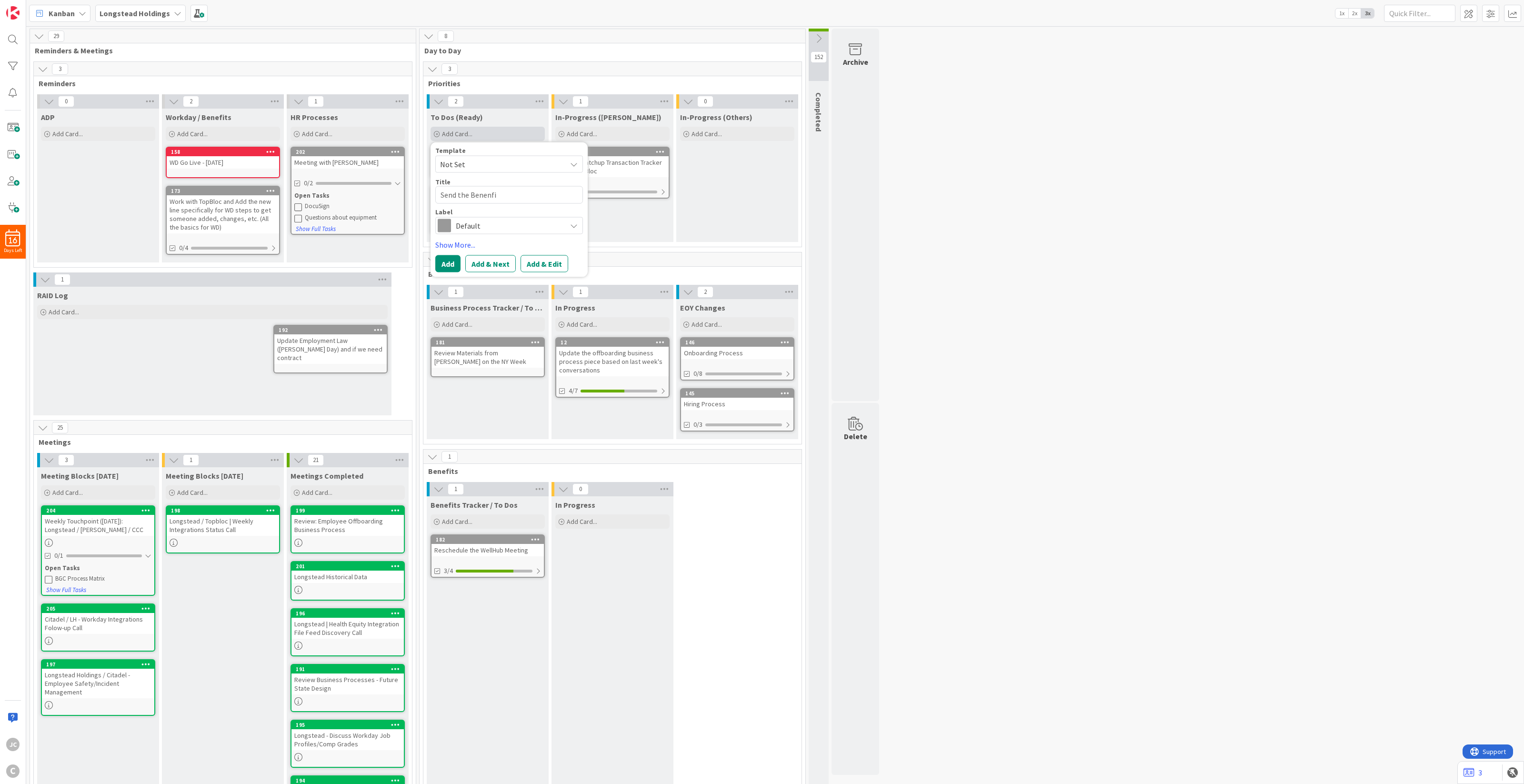
type textarea "x"
type textarea "Send the Benenfit"
type textarea "x"
type textarea "Send the Benenfits"
type textarea "x"
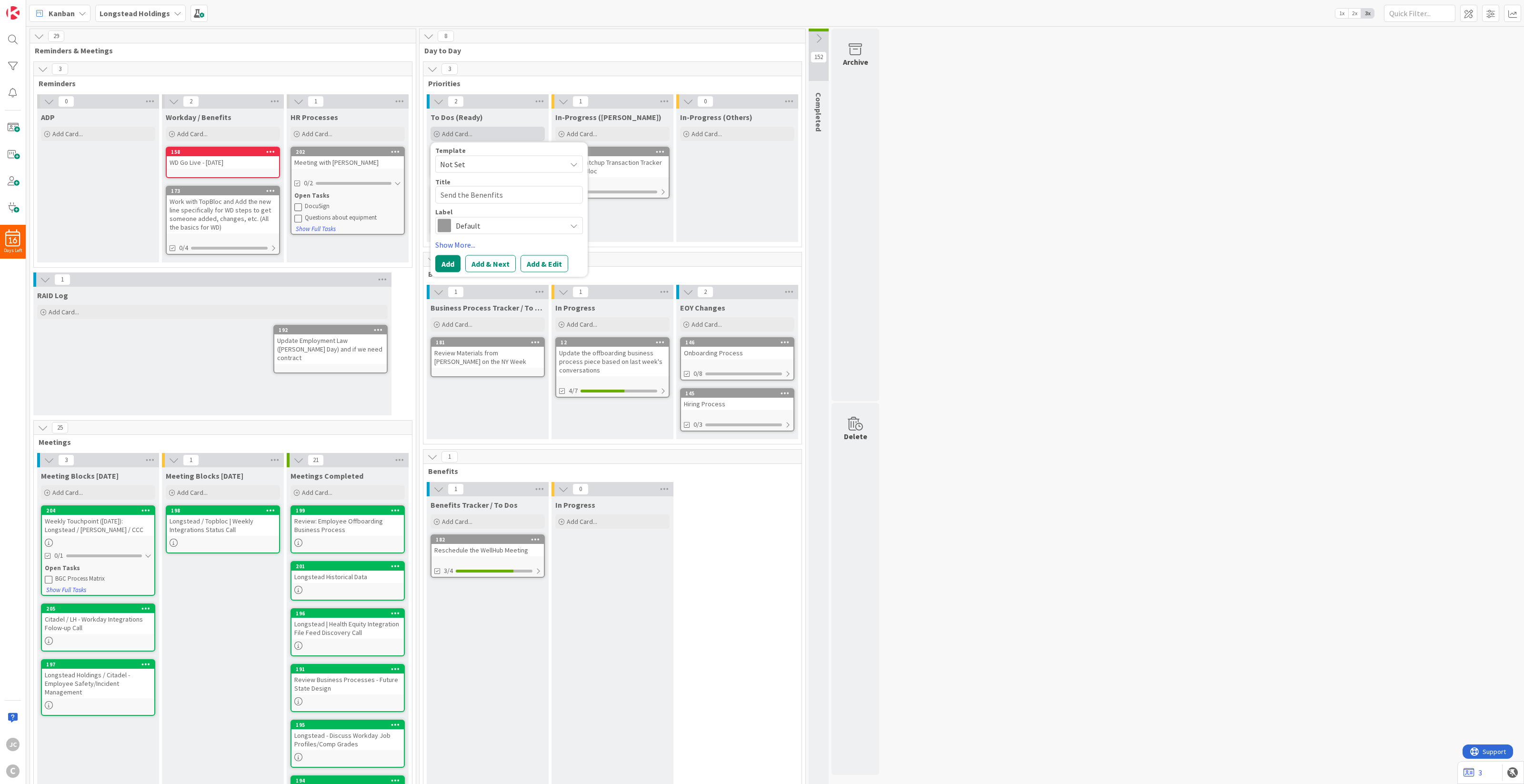
type textarea "Send the Benenfits"
type textarea "x"
type textarea "Send the Benenfits Q"
type textarea "x"
type textarea "Send the Benenfits Que"
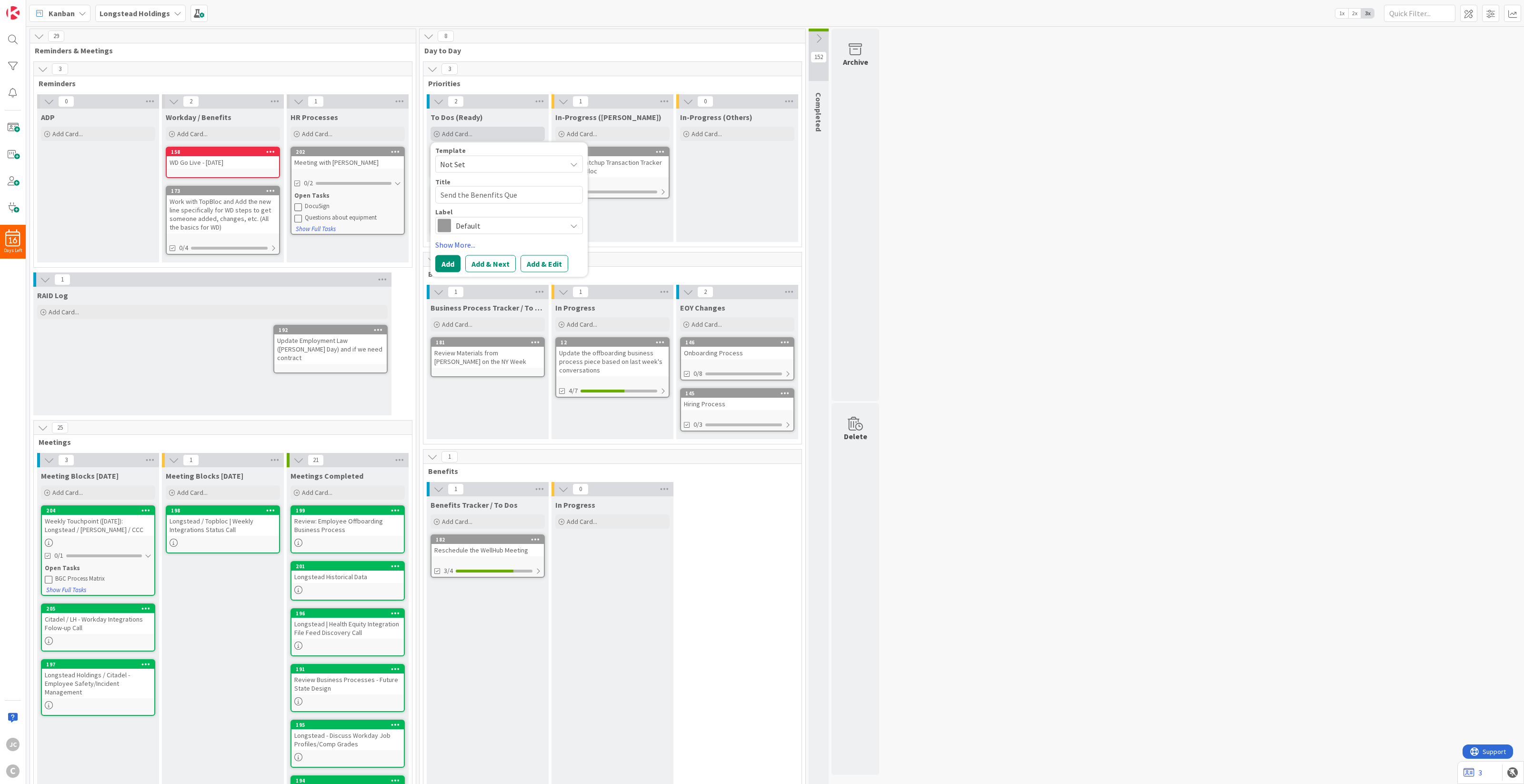
type textarea "x"
type textarea "Send the Benenfits Ques"
type textarea "x"
type textarea "Send the Benenfits Quest"
type textarea "x"
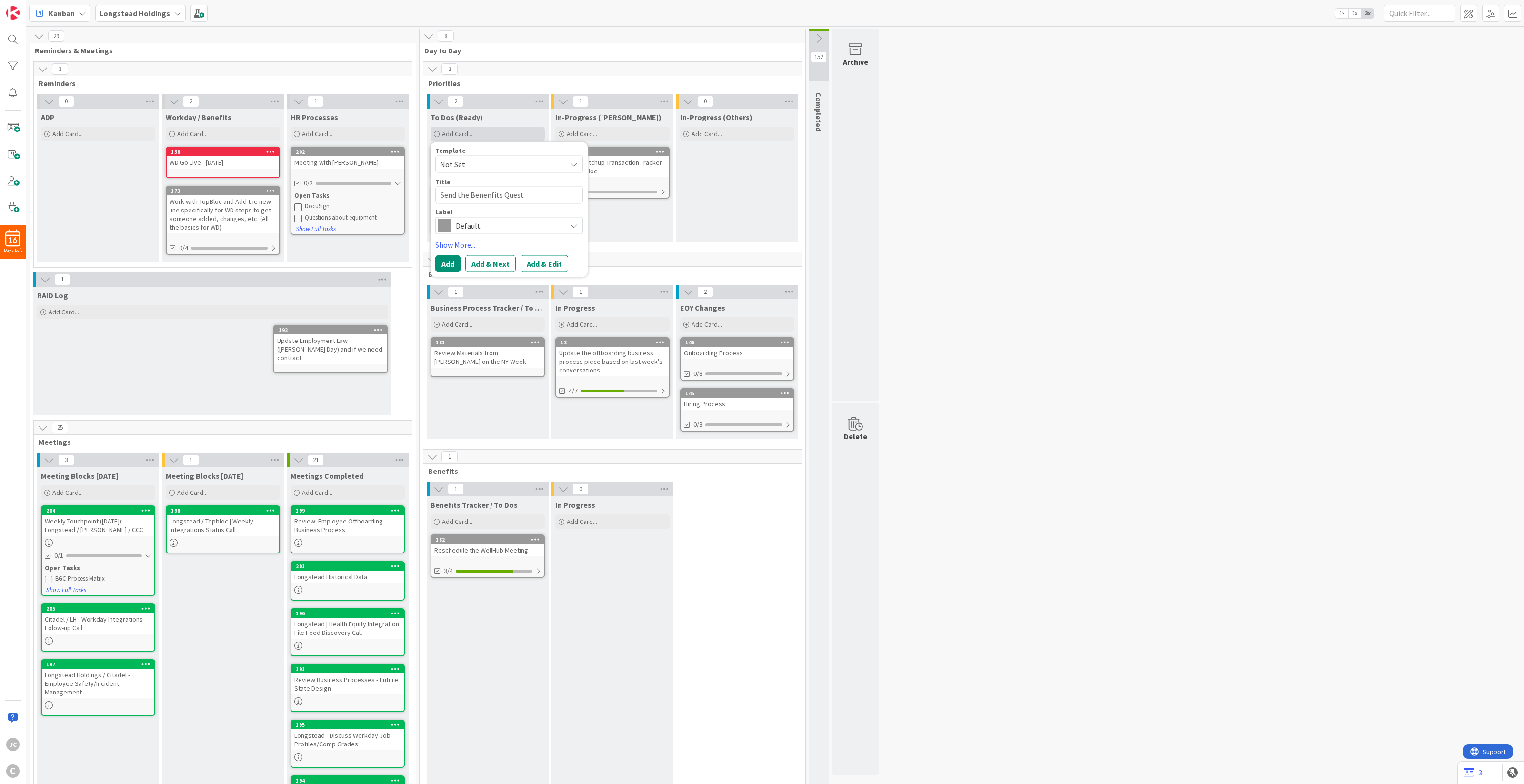
type textarea "Send the Benenfits Questi"
type textarea "x"
type textarea "Send the Benenfits Questio"
type textarea "x"
type textarea "Send the Benenfits Question"
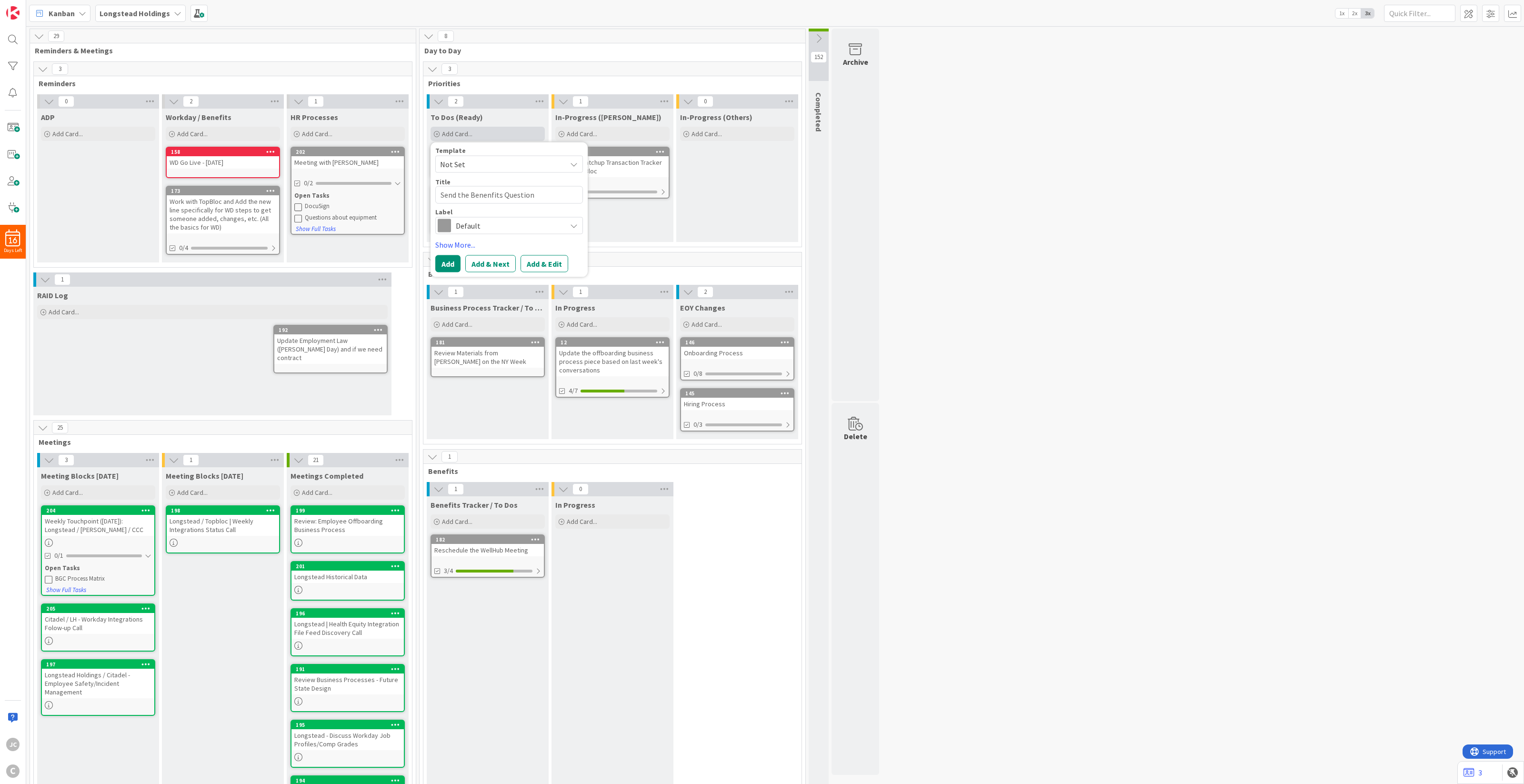
type textarea "x"
type textarea "Send the Benenfits Question"
type textarea "x"
type textarea "Send the Benenfits Question o"
type textarea "x"
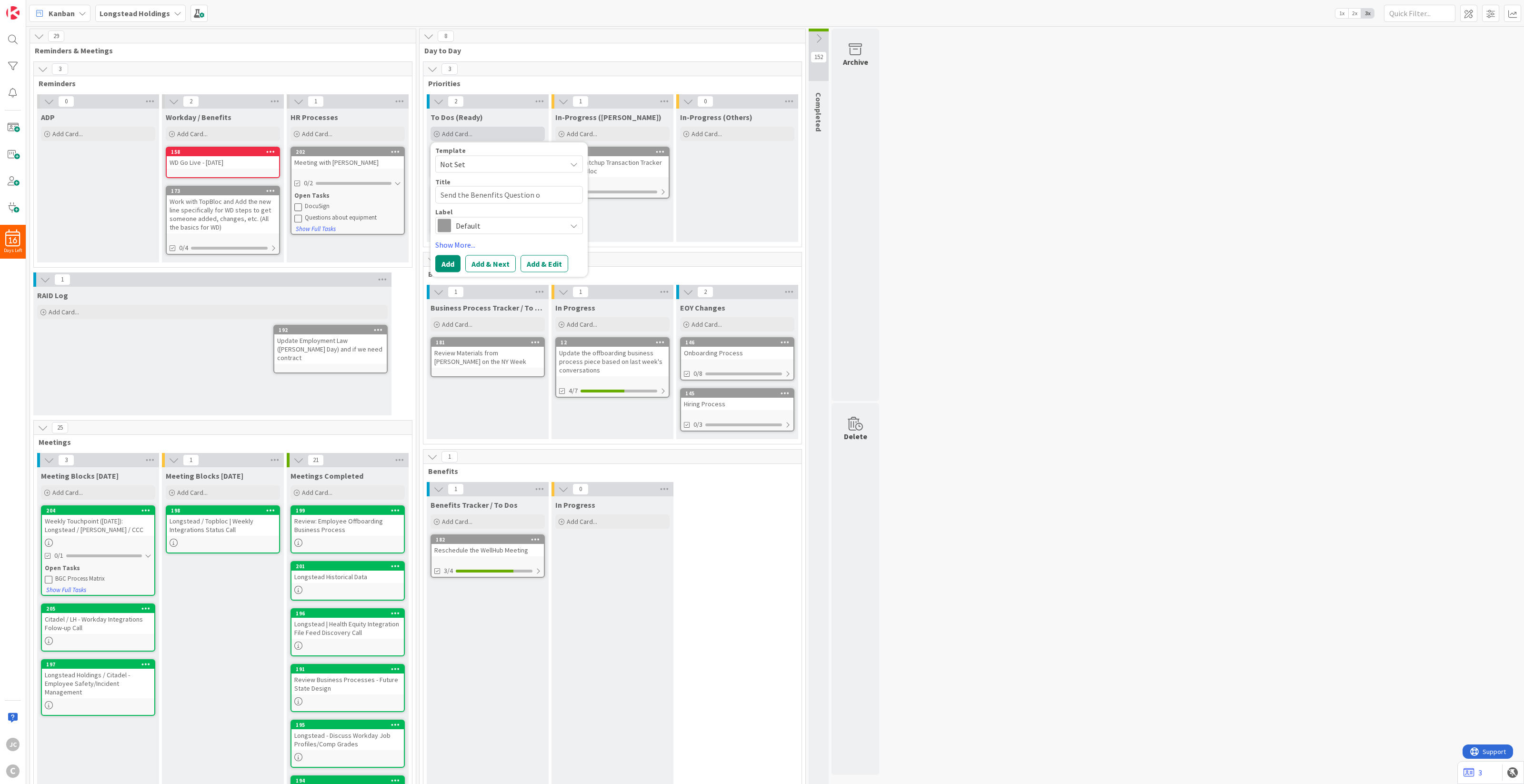
type textarea "Send the Benenfits Question ov"
type textarea "x"
type textarea "Send the Benenfits Question ove"
type textarea "x"
type textarea "Send the Benenfits Question over"
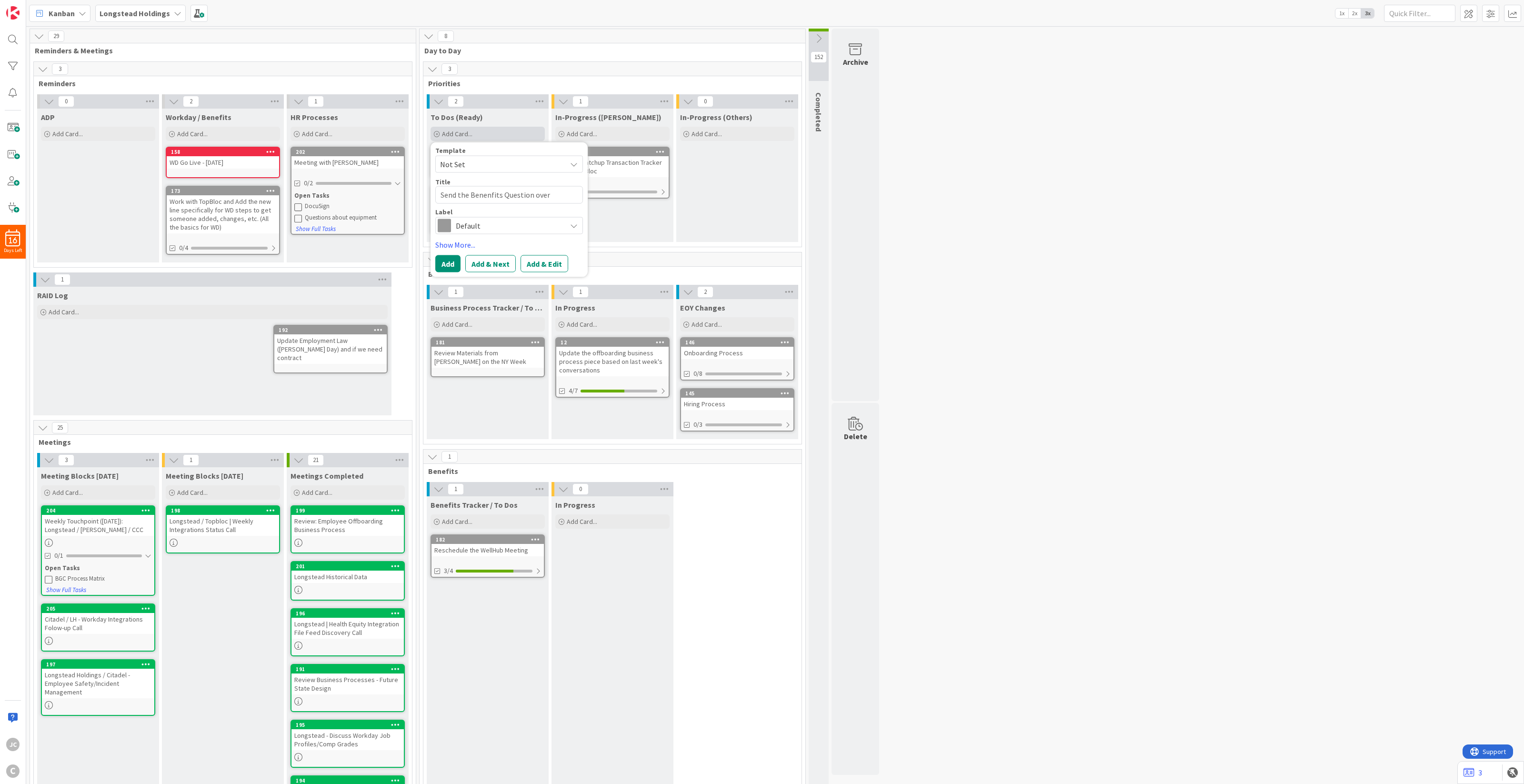
type textarea "x"
type textarea "Send the Benenfits Question over"
type textarea "x"
type textarea "Send the Benenfits Question over t"
type textarea "x"
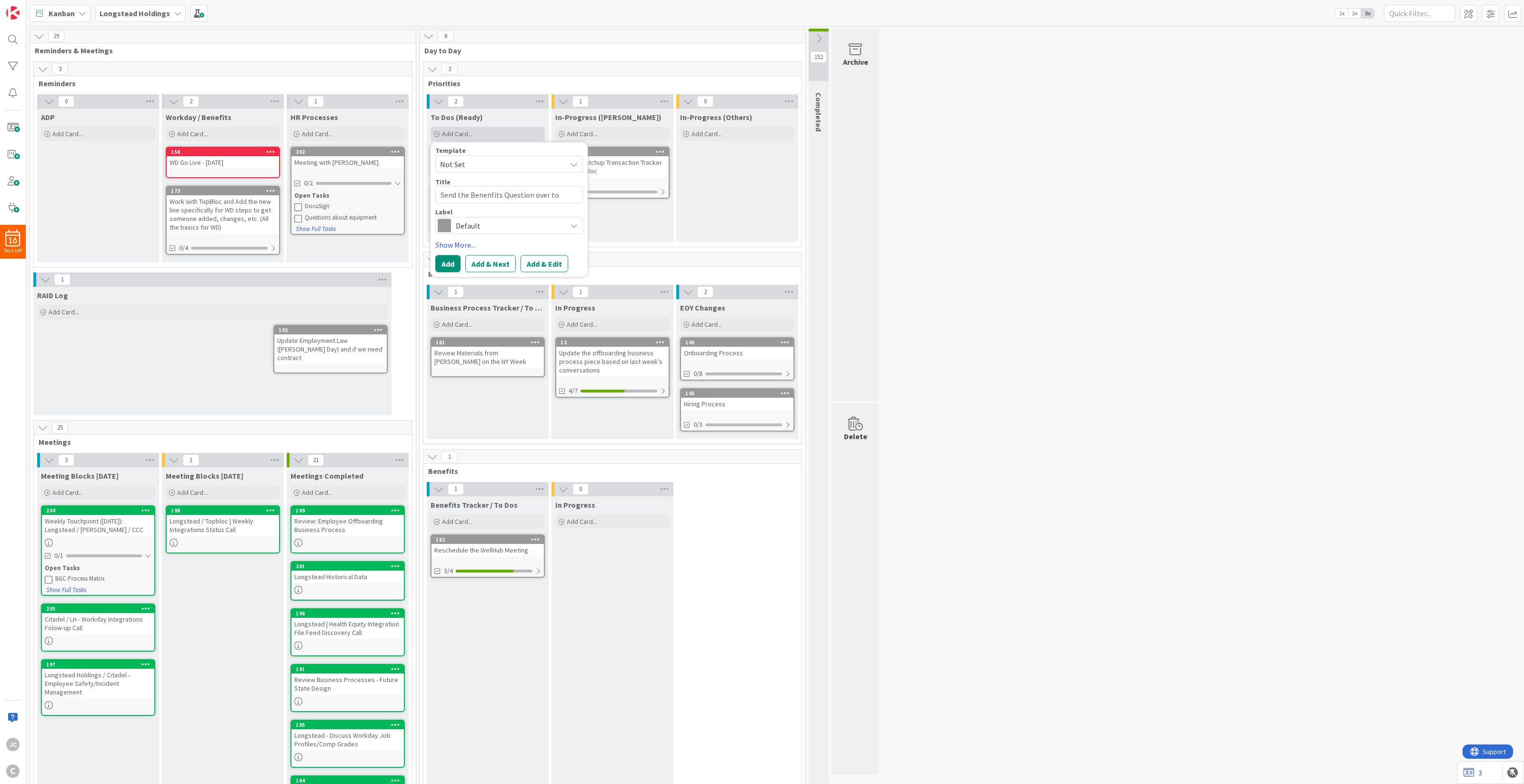
type textarea "Send the Benenfits Question over to"
type textarea "x"
type textarea "Send the Benenfits Question over to M"
type textarea "x"
type textarea "Send the Benenfits Question over to Ma"
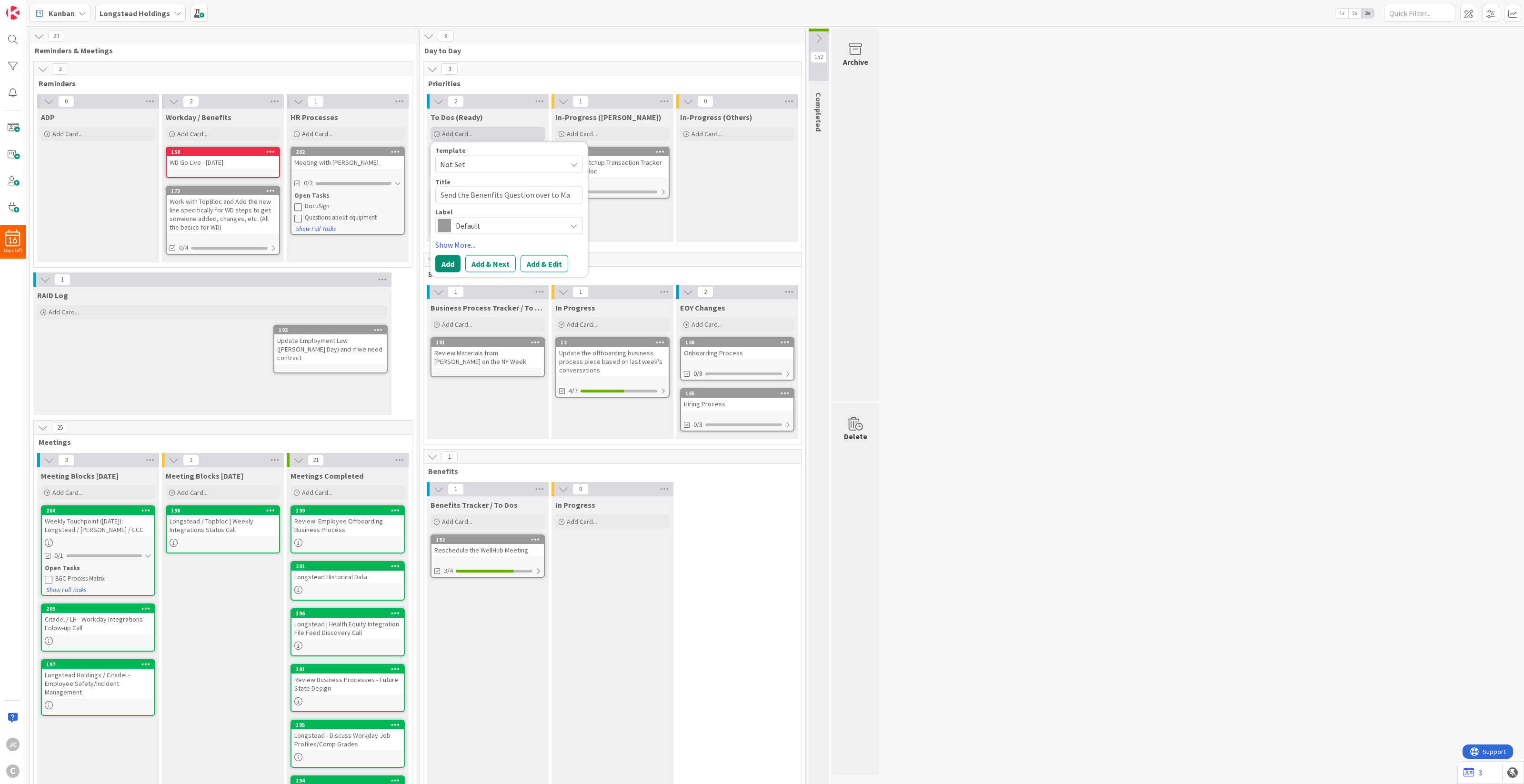
type textarea "x"
type textarea "Send the Benenfits Question over to Mar"
type textarea "x"
type textarea "Send the Benenfits Question over to Maris"
type textarea "x"
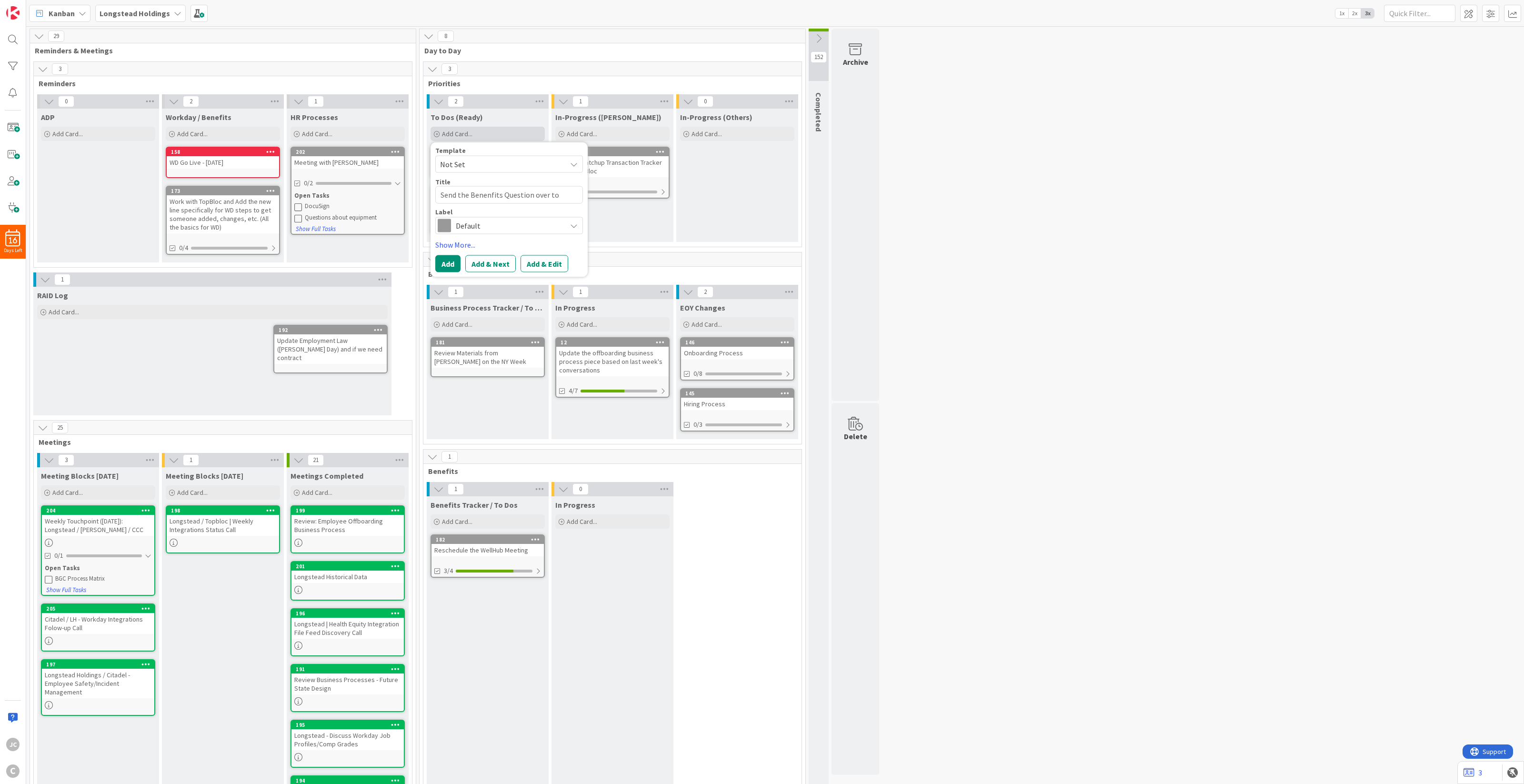
type textarea "Send the Benenfits Question over to [PERSON_NAME]"
type textarea "x"
type textarea "Send the Benenfits Question over to [PERSON_NAME]"
type textarea "x"
type textarea "Send the Benenfits Question over to [PERSON_NAME]"
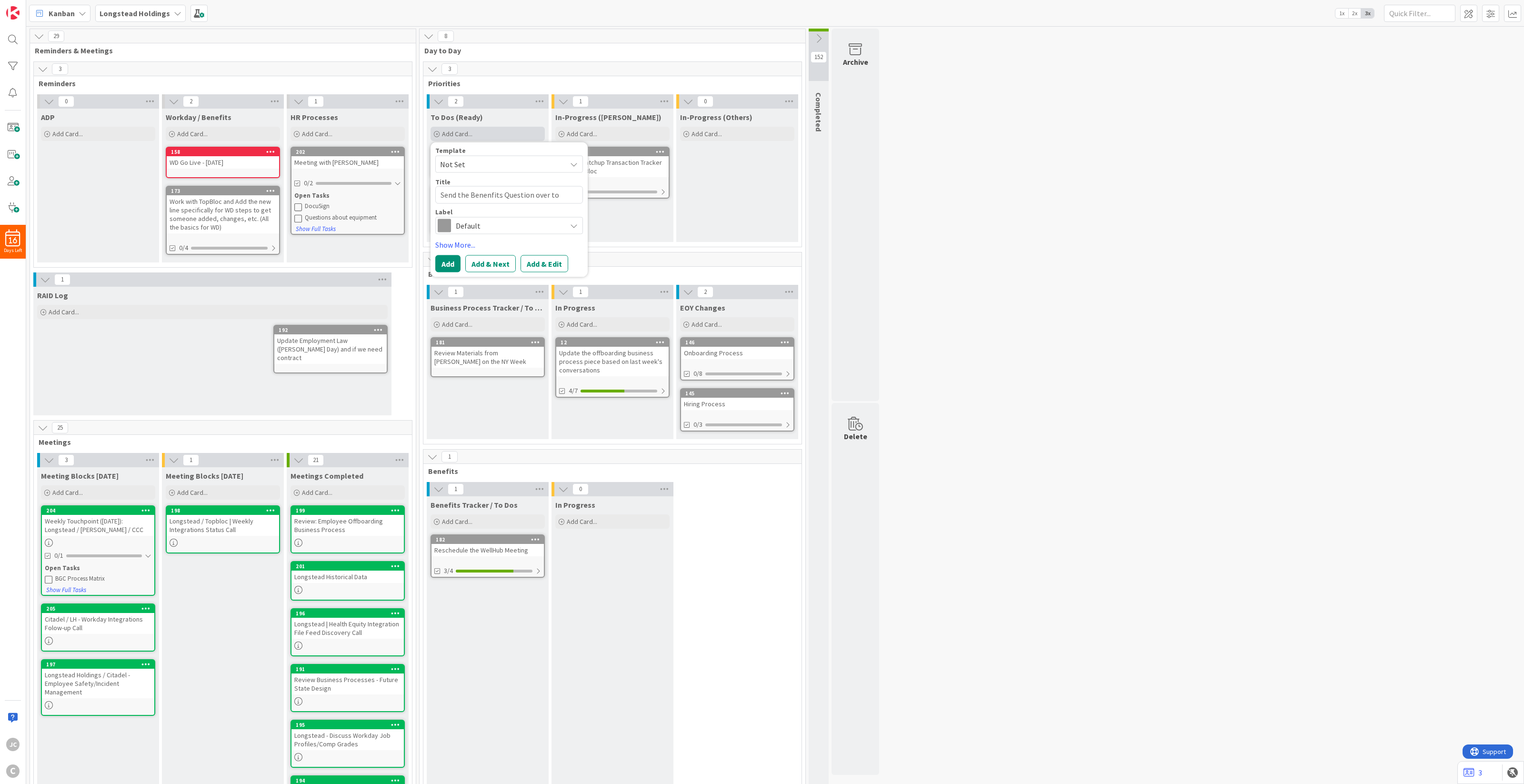
type textarea "x"
type textarea "Send the Benenfits Question over to [PERSON_NAME] af"
type textarea "x"
type textarea "Send the Benenfits Question over to [PERSON_NAME] aft"
type textarea "x"
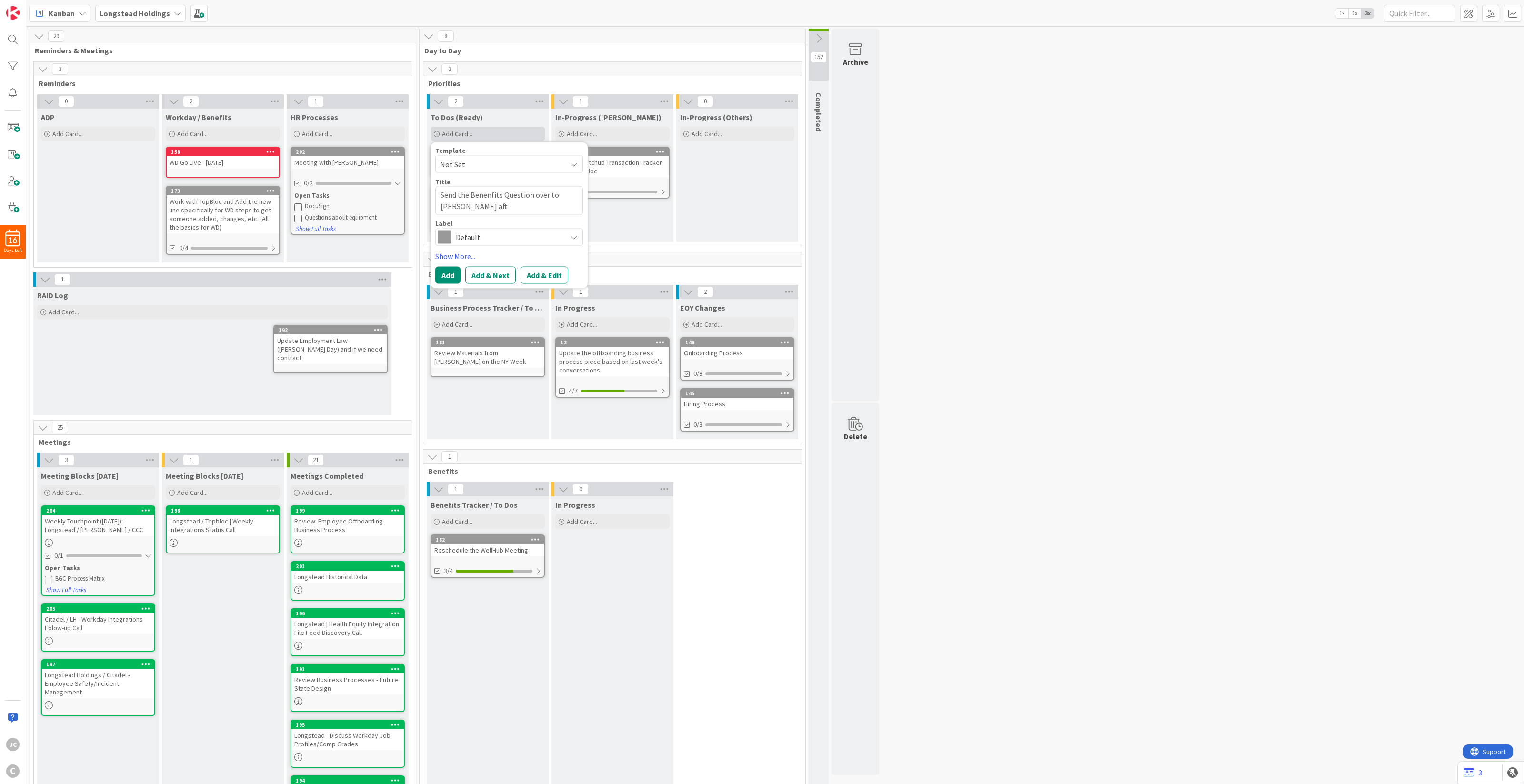
type textarea "Send the Benenfits Question over to [PERSON_NAME] afte"
type textarea "x"
type textarea "Send the Benenfits Question over to [PERSON_NAME] after"
type textarea "x"
type textarea "Send the Benenfits Question over to [PERSON_NAME] after T"
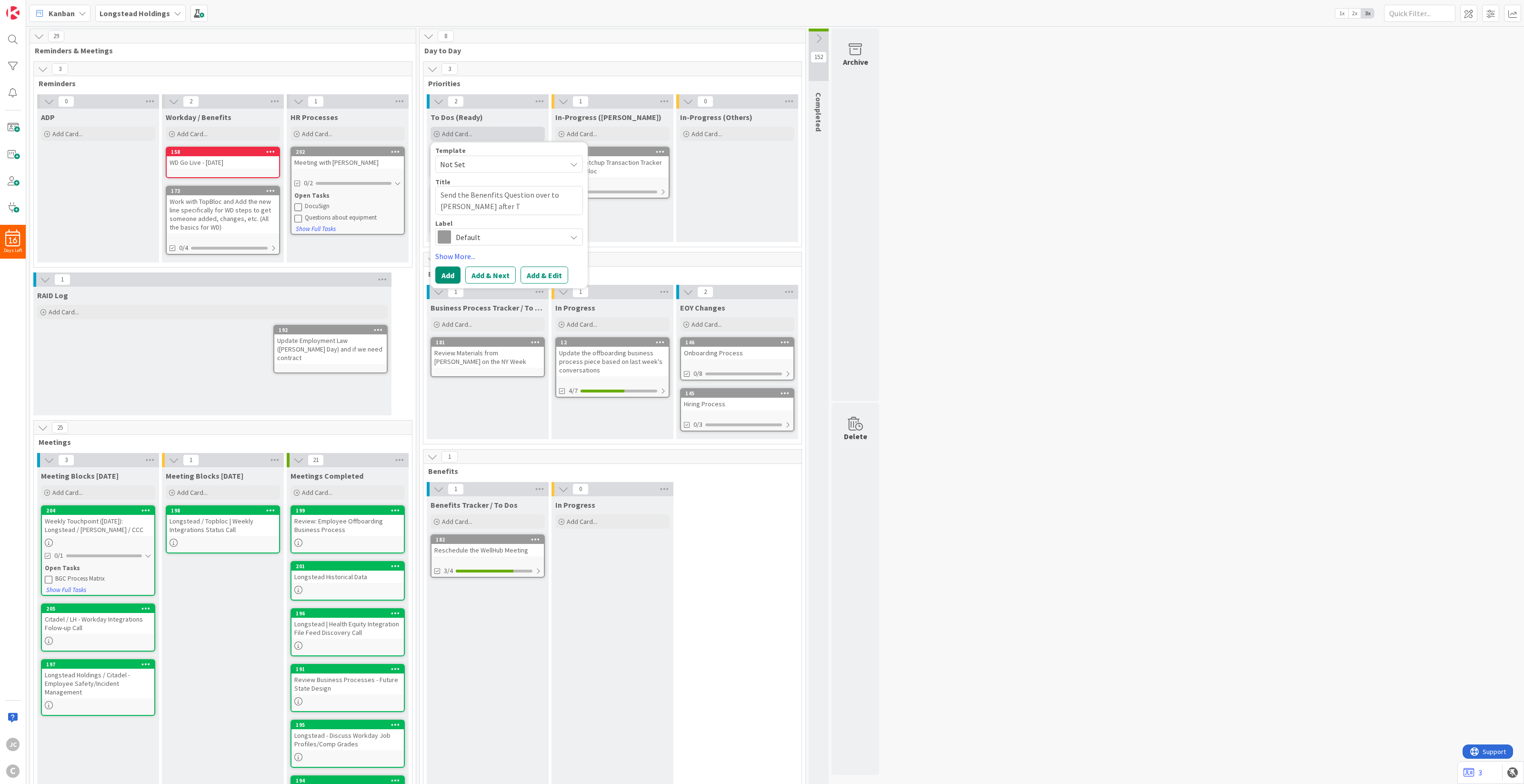
type textarea "x"
type textarea "Send the Benenfits Question over to [PERSON_NAME] after TB"
type textarea "x"
type textarea "Send the Benenfits Question over to [PERSON_NAME] after TB co"
type textarea "x"
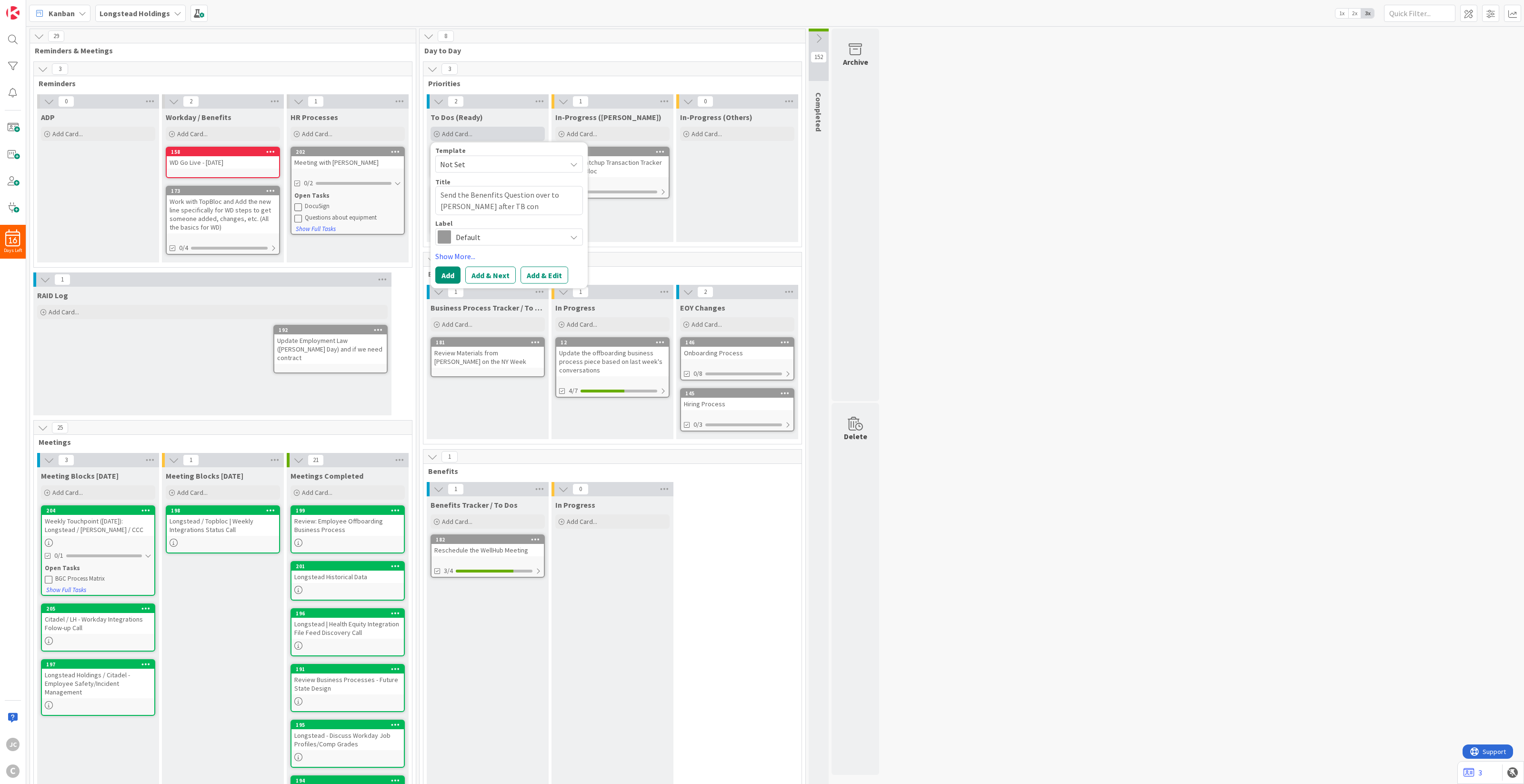
type textarea "Send the Benenfits Question over to [PERSON_NAME] after TB conf"
type textarea "x"
type textarea "Send the Benenfits Question over to [PERSON_NAME] after TB confi"
type textarea "x"
type textarea "Send the Benenfits Question over to [PERSON_NAME] after TB confir"
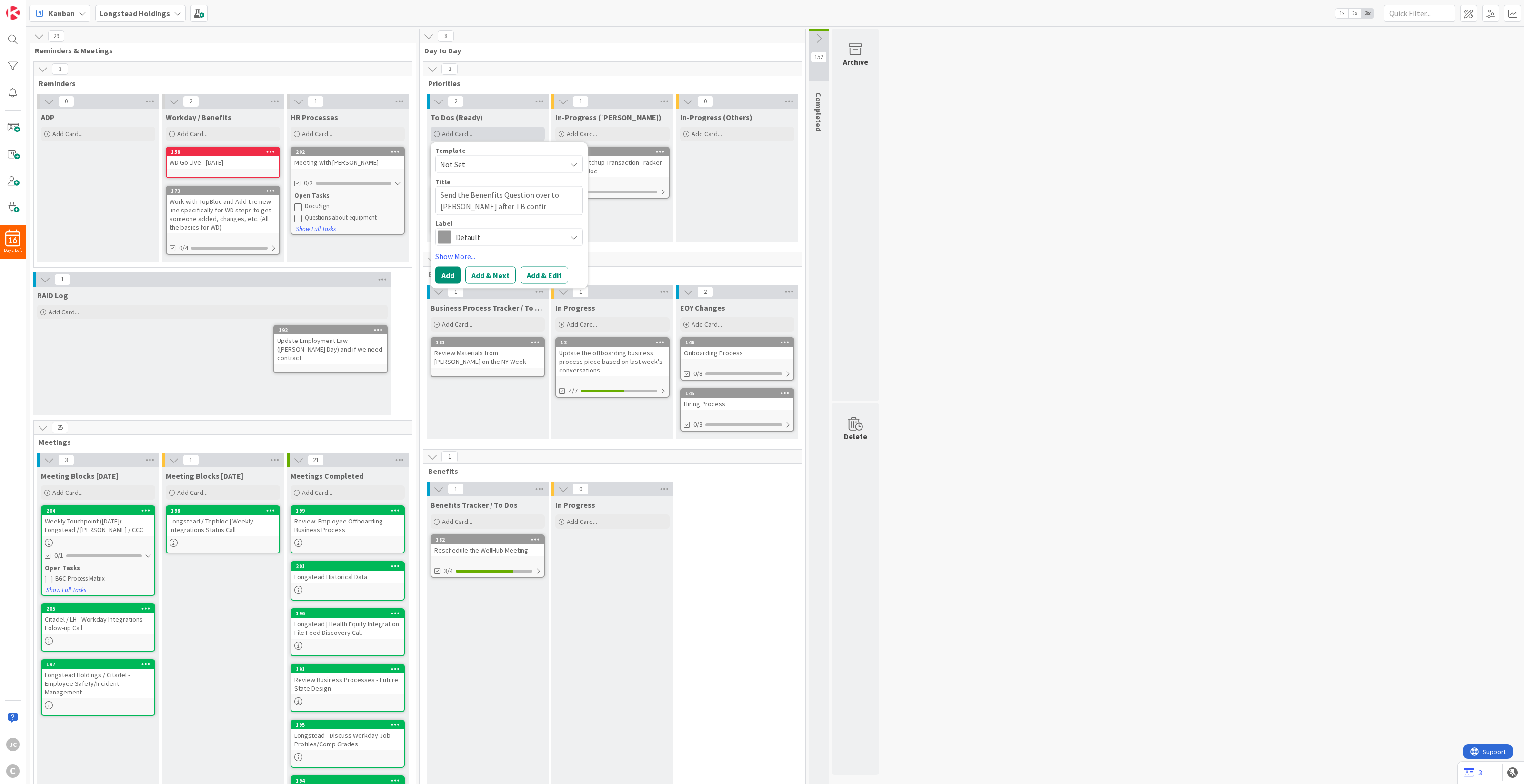
type textarea "x"
type textarea "Send the Benenfits Question over to [PERSON_NAME] after TB confirm"
type textarea "x"
type textarea "Send the Benenfits Question over to [PERSON_NAME] after TB confirms"
type textarea "x"
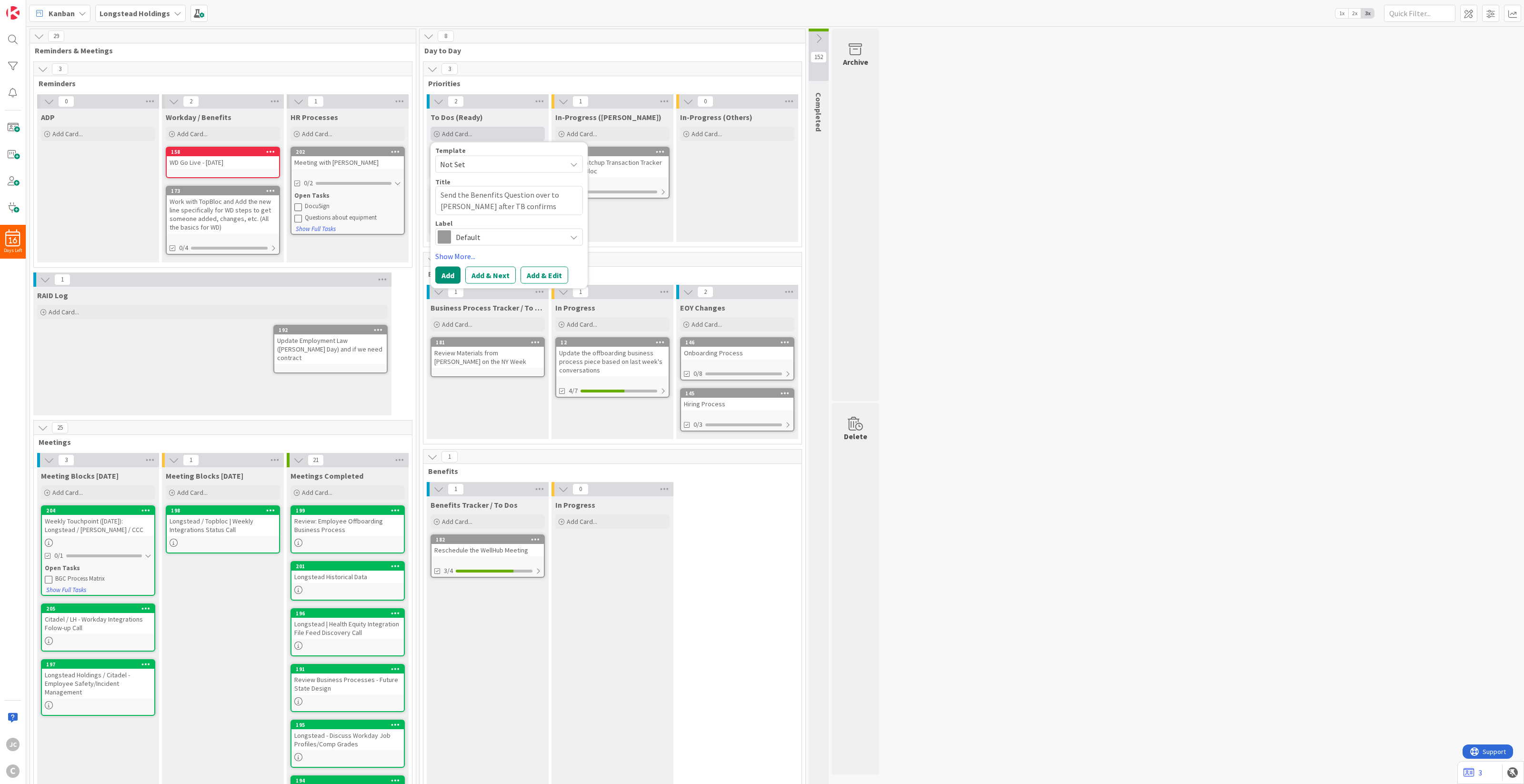
type textarea "Send the Benenfits Question over to [PERSON_NAME] after TB confirms"
type textarea "x"
type textarea "Send the Benefits Question over to [PERSON_NAME] after TB confirms"
click at [525, 210] on textarea "Send the Benefits Question over to [PERSON_NAME] after TB confirms" at bounding box center [509, 201] width 148 height 29
type textarea "x"
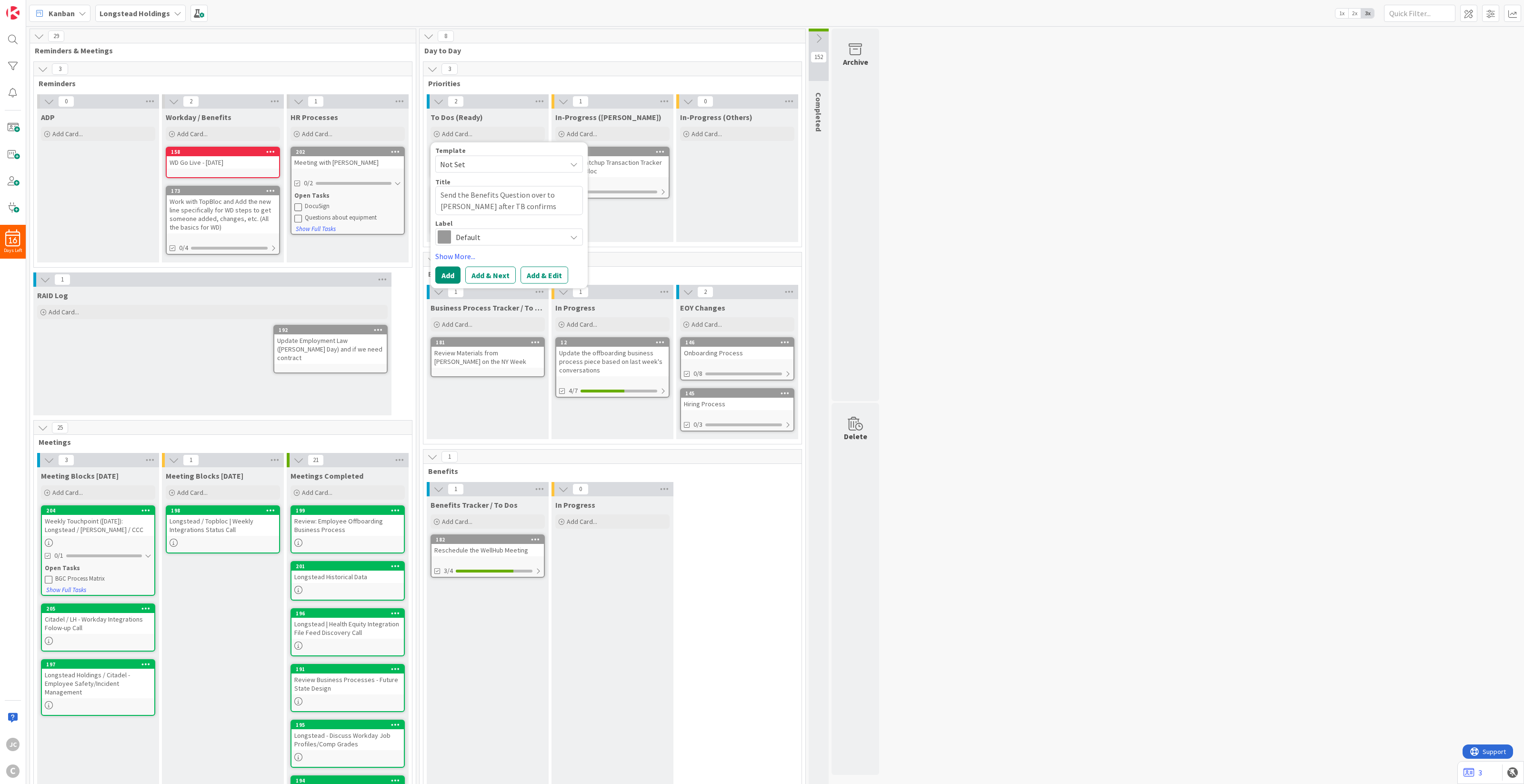
type textarea "Send the Benefits Question over to [PERSON_NAME] after TB confirms"
type textarea "x"
type textarea "Send the Benefits Question over to [PERSON_NAME] after TB confirms ("
type textarea "x"
type textarea "Send the Benefits Question over to [PERSON_NAME] after TB confirms (E"
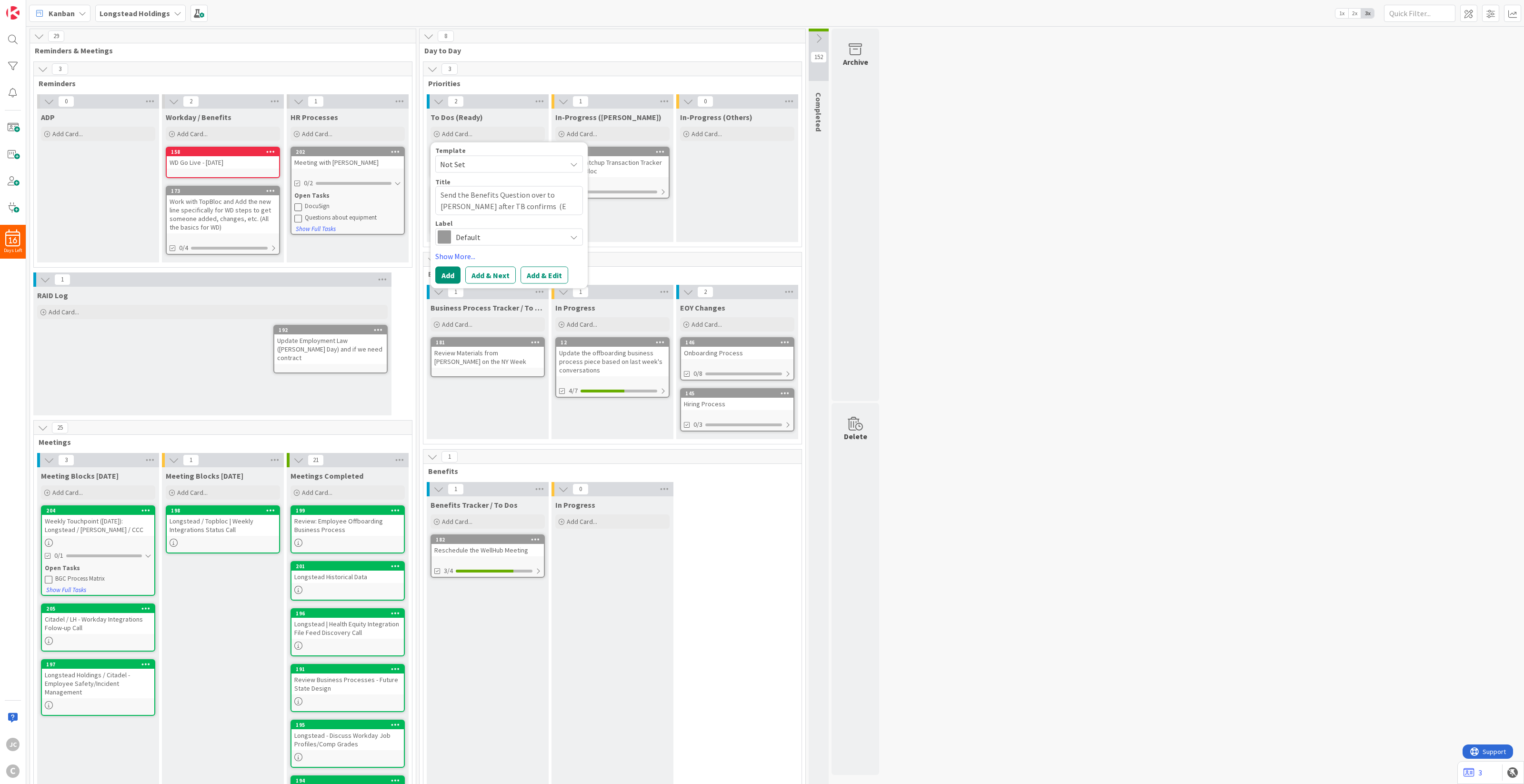
type textarea "x"
type textarea "Send the Benefits Question over to [PERSON_NAME] after TB confirms (Em"
type textarea "x"
type textarea "Send the Benefits Question over to [PERSON_NAME] after TB confirms (Ema"
type textarea "x"
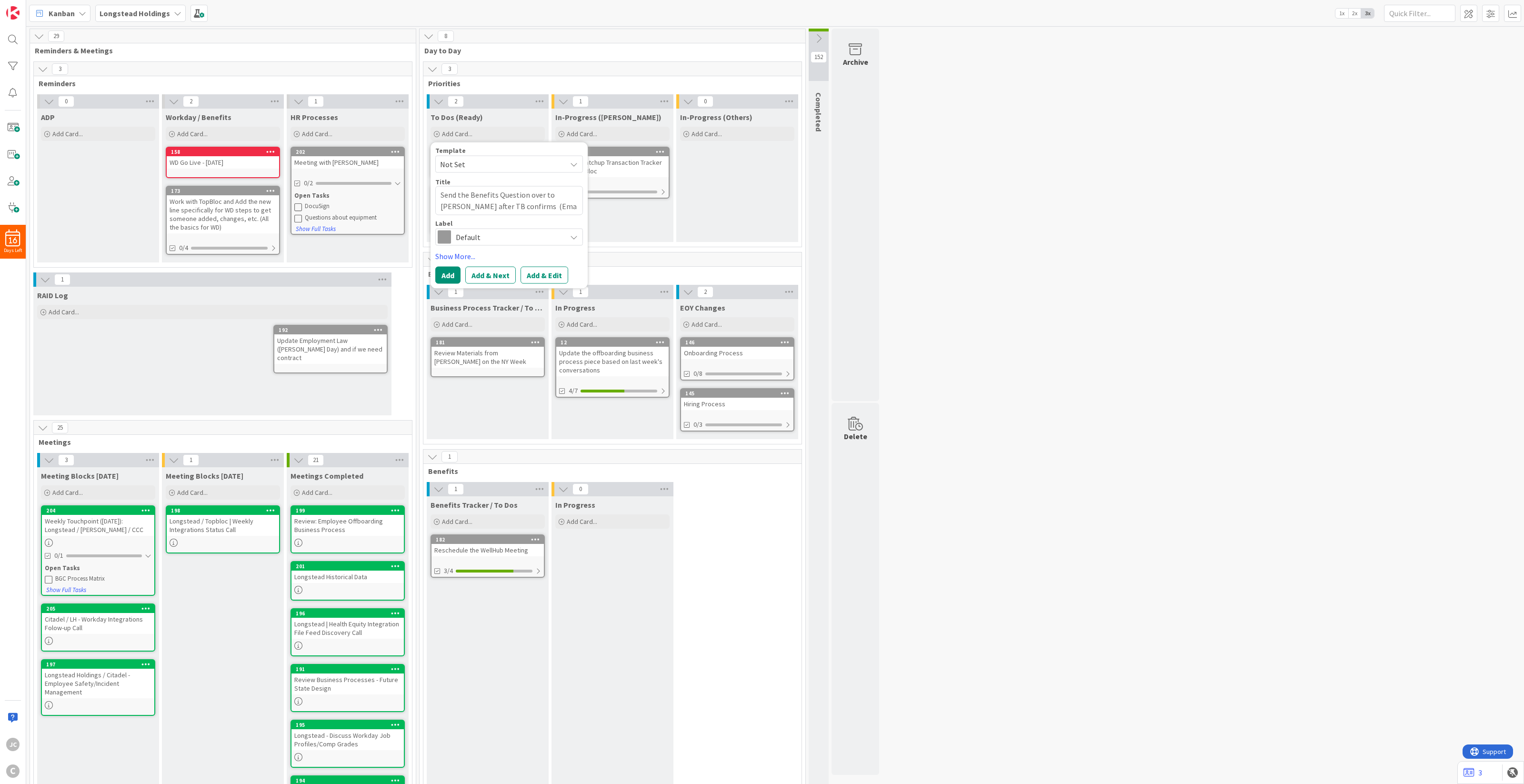
type textarea "Send the Benefits Question over to [PERSON_NAME] after TB confirms (Emai"
type textarea "x"
type textarea "Send the Benefits Question over to [PERSON_NAME] after TB confirms (Email"
type textarea "x"
type textarea "Send the Benefits Question over to [PERSON_NAME] after TB confirms (Email)"
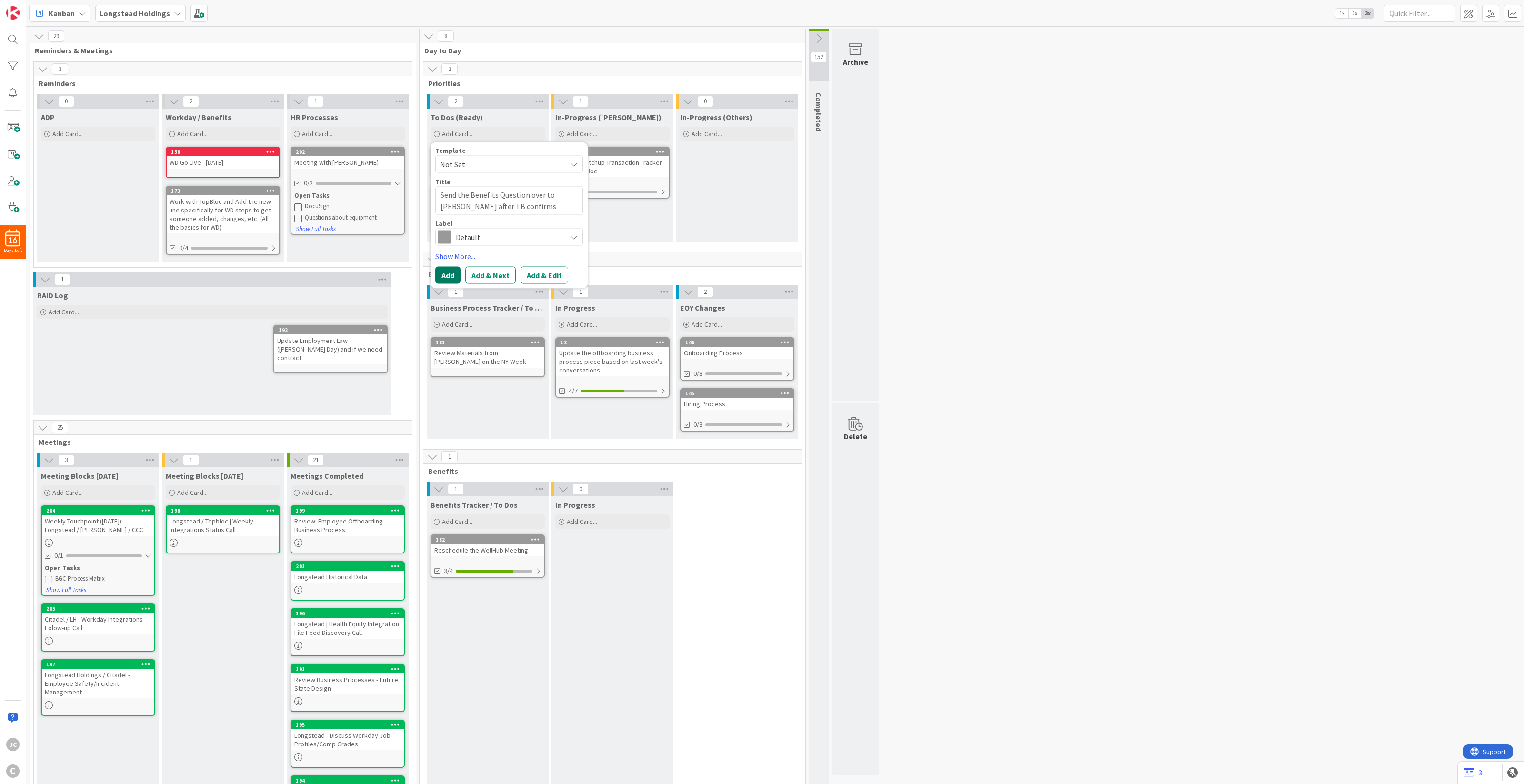
click at [451, 279] on button "Add" at bounding box center [448, 274] width 26 height 17
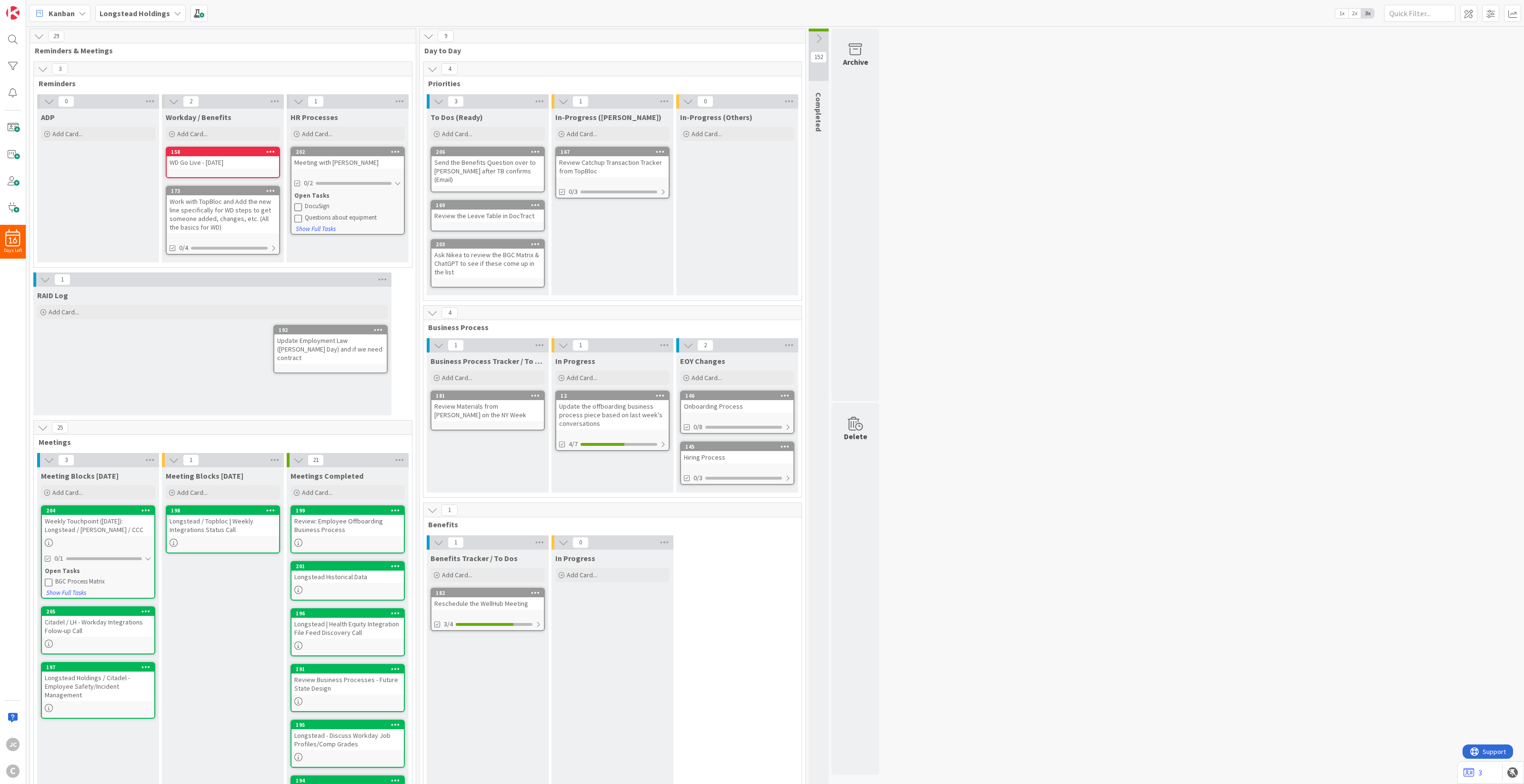
click at [578, 241] on div "In-Progress ([PERSON_NAME]) Add Card... 167 Review Catchup Transaction Tracker …" at bounding box center [613, 201] width 122 height 186
click at [591, 236] on div "In-Progress ([PERSON_NAME]) Add Card... 167 Review Catchup Transaction Tracker …" at bounding box center [613, 201] width 122 height 186
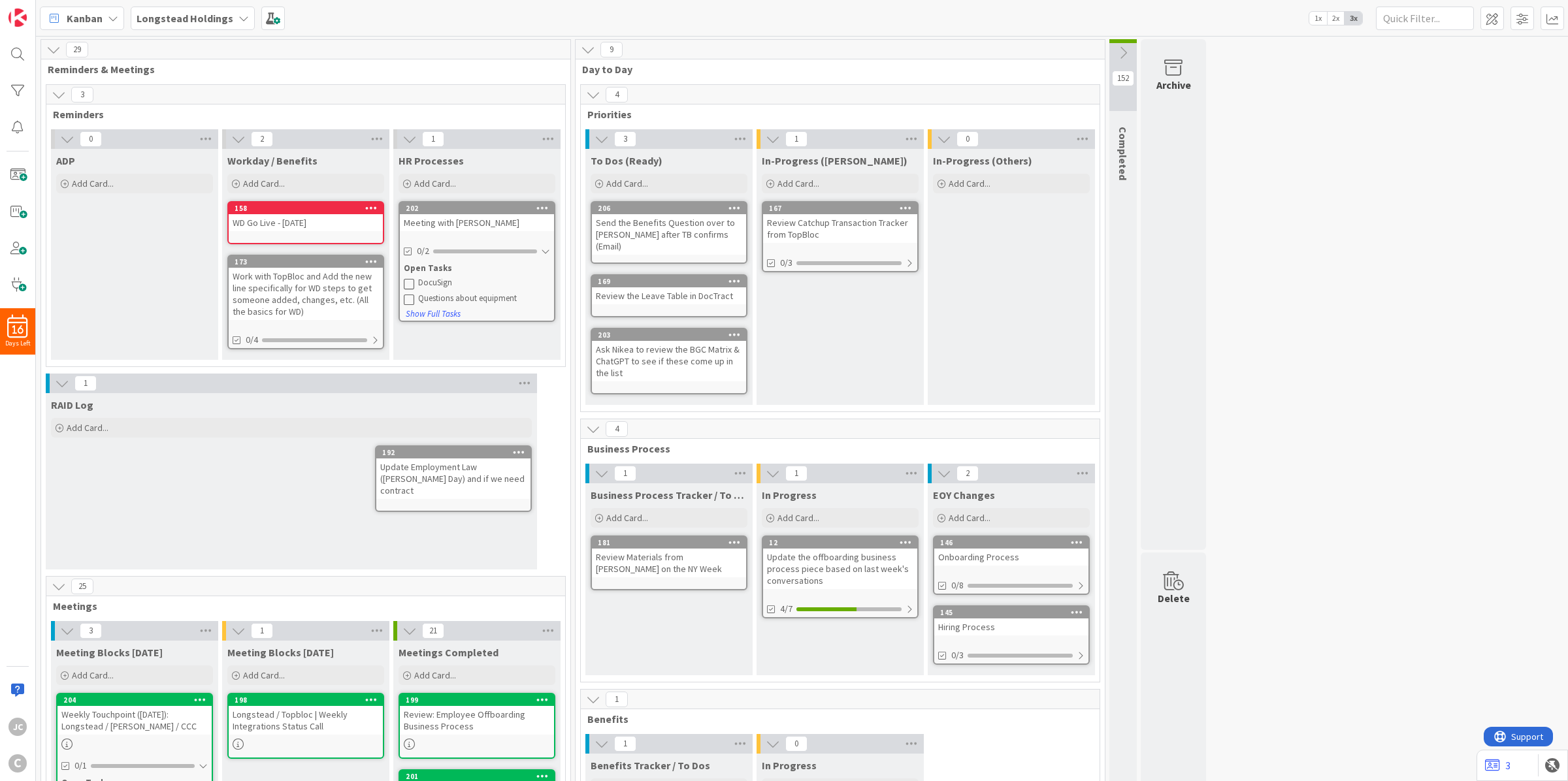
click at [697, 351] on div "Ask Nikea to review the BGC Matrix & ChatGPT to see if these come up in the list" at bounding box center [669, 362] width 155 height 41
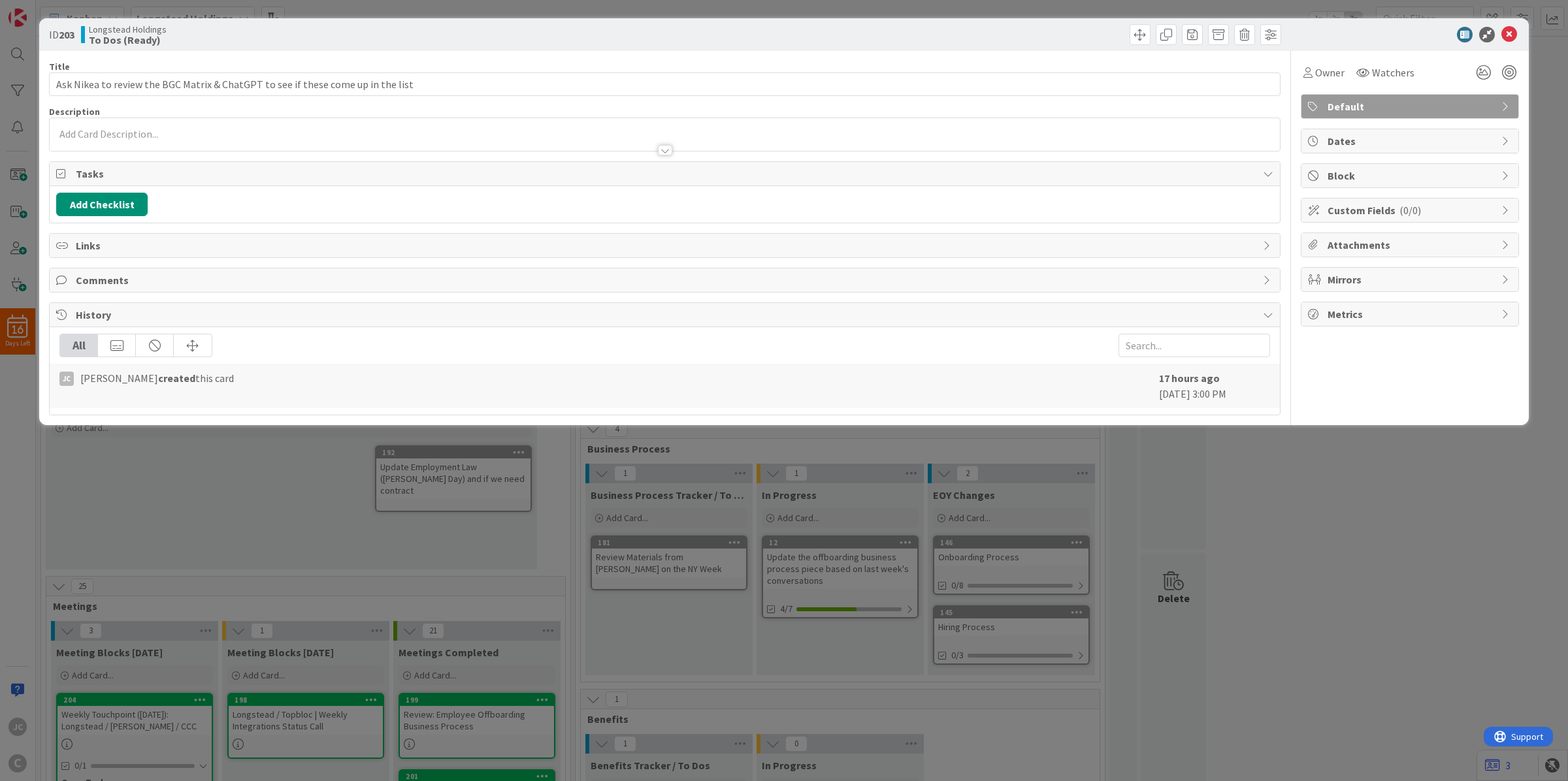
click at [236, 139] on div at bounding box center [664, 144] width 1230 height 14
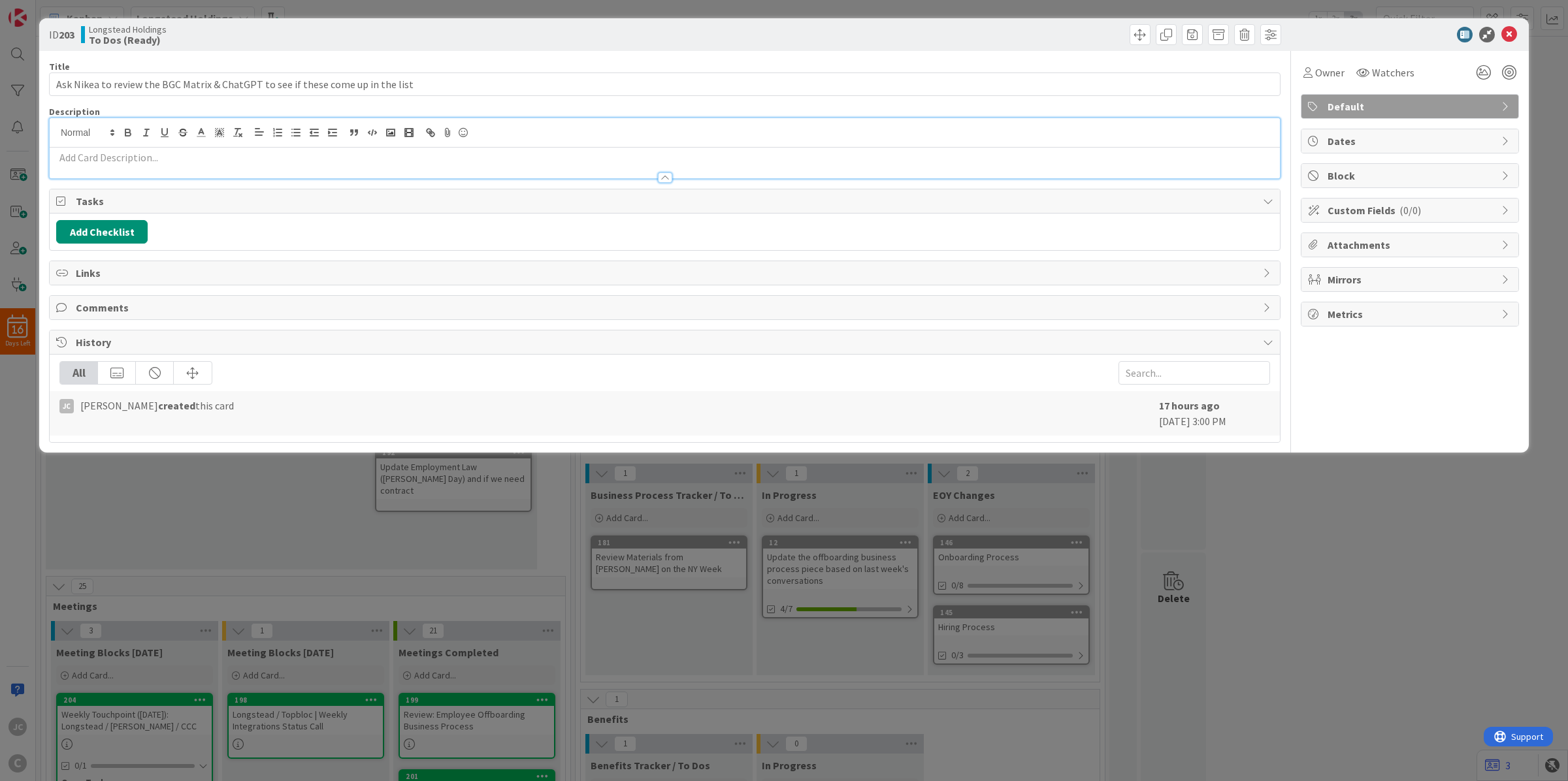
click at [206, 159] on p at bounding box center [664, 157] width 1217 height 15
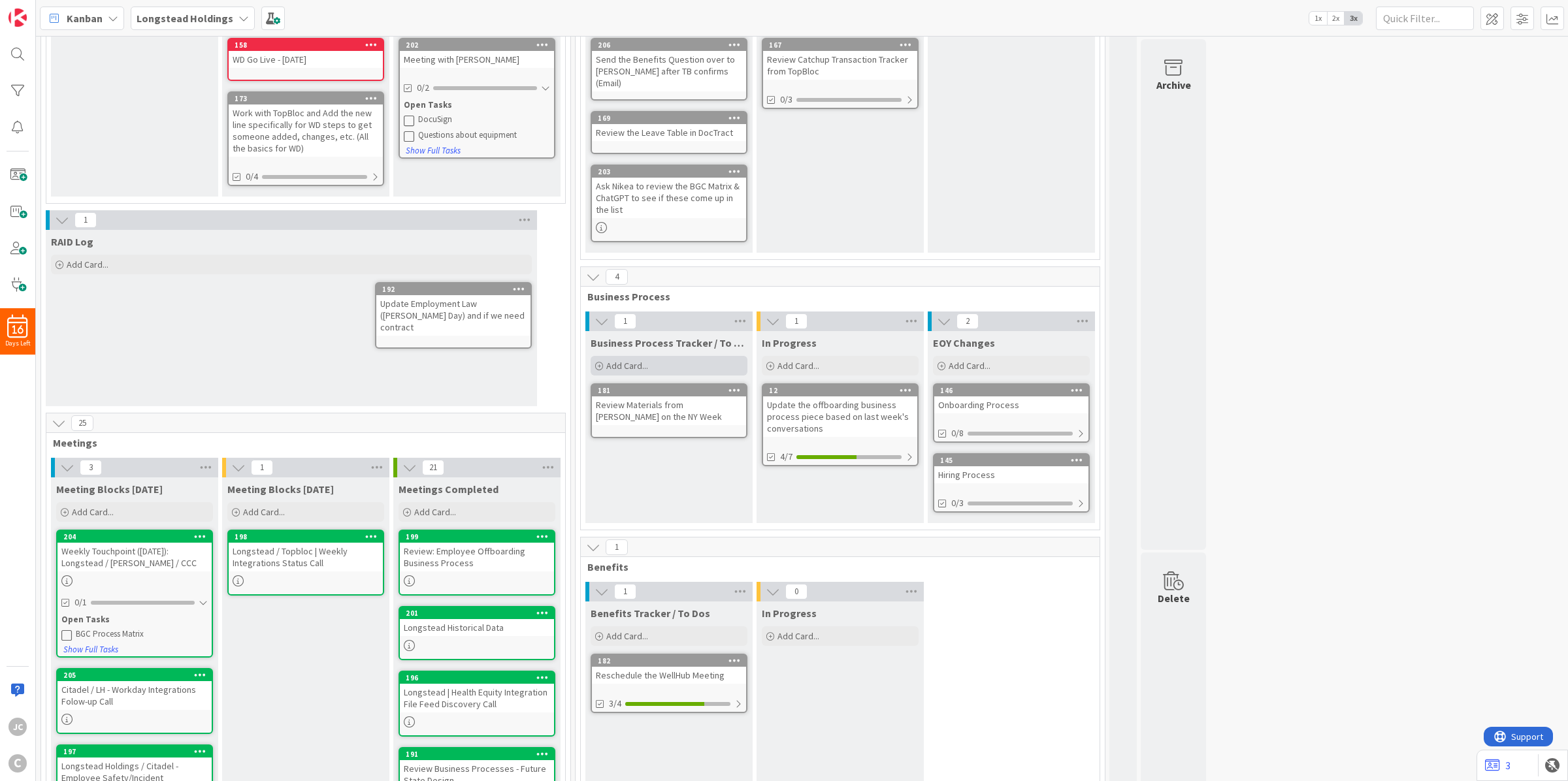
click at [625, 356] on div "Add Card..." at bounding box center [668, 366] width 157 height 19
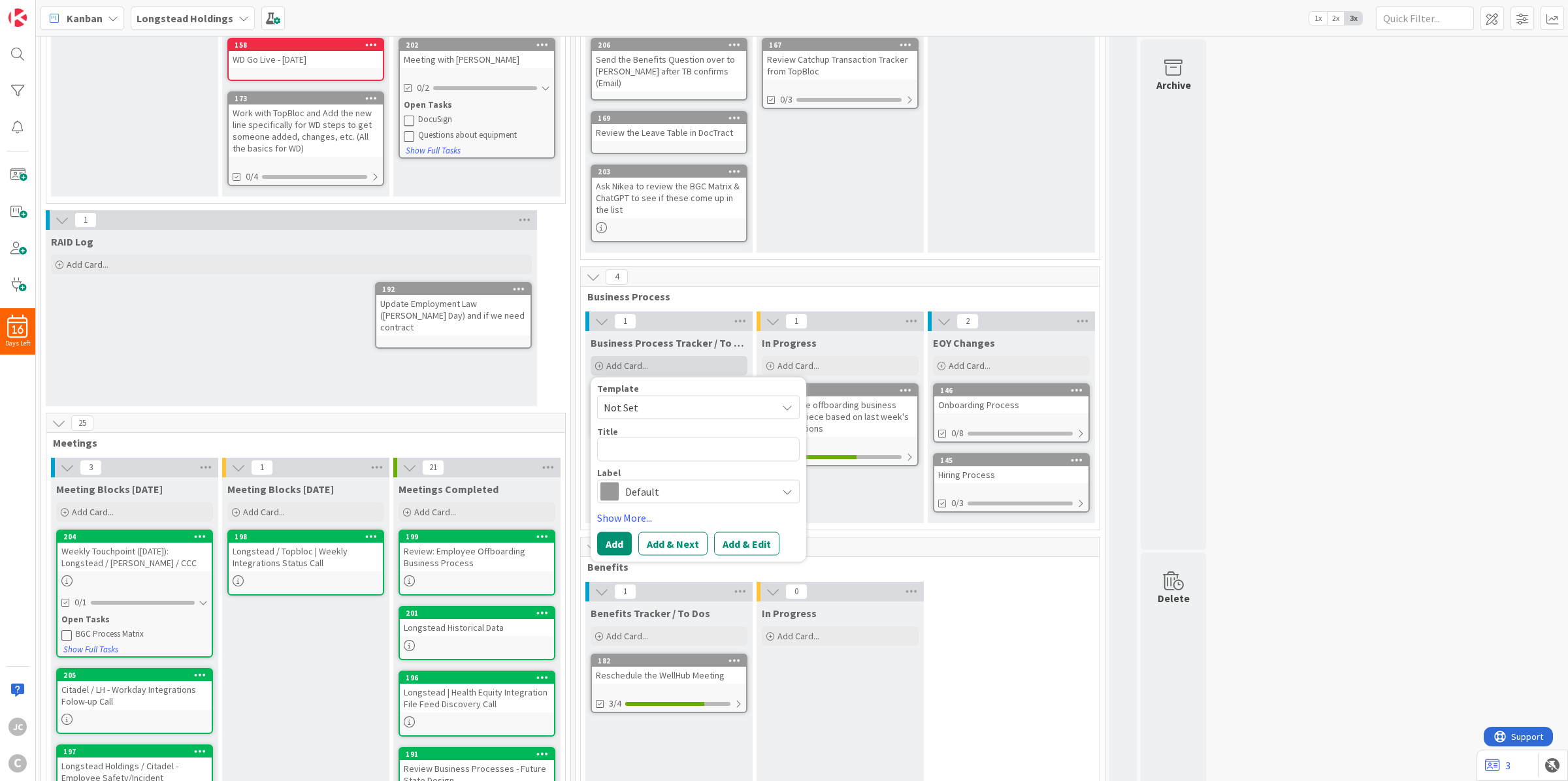
type textarea "x"
type textarea "B"
type textarea "x"
type textarea "Bac"
type textarea "x"
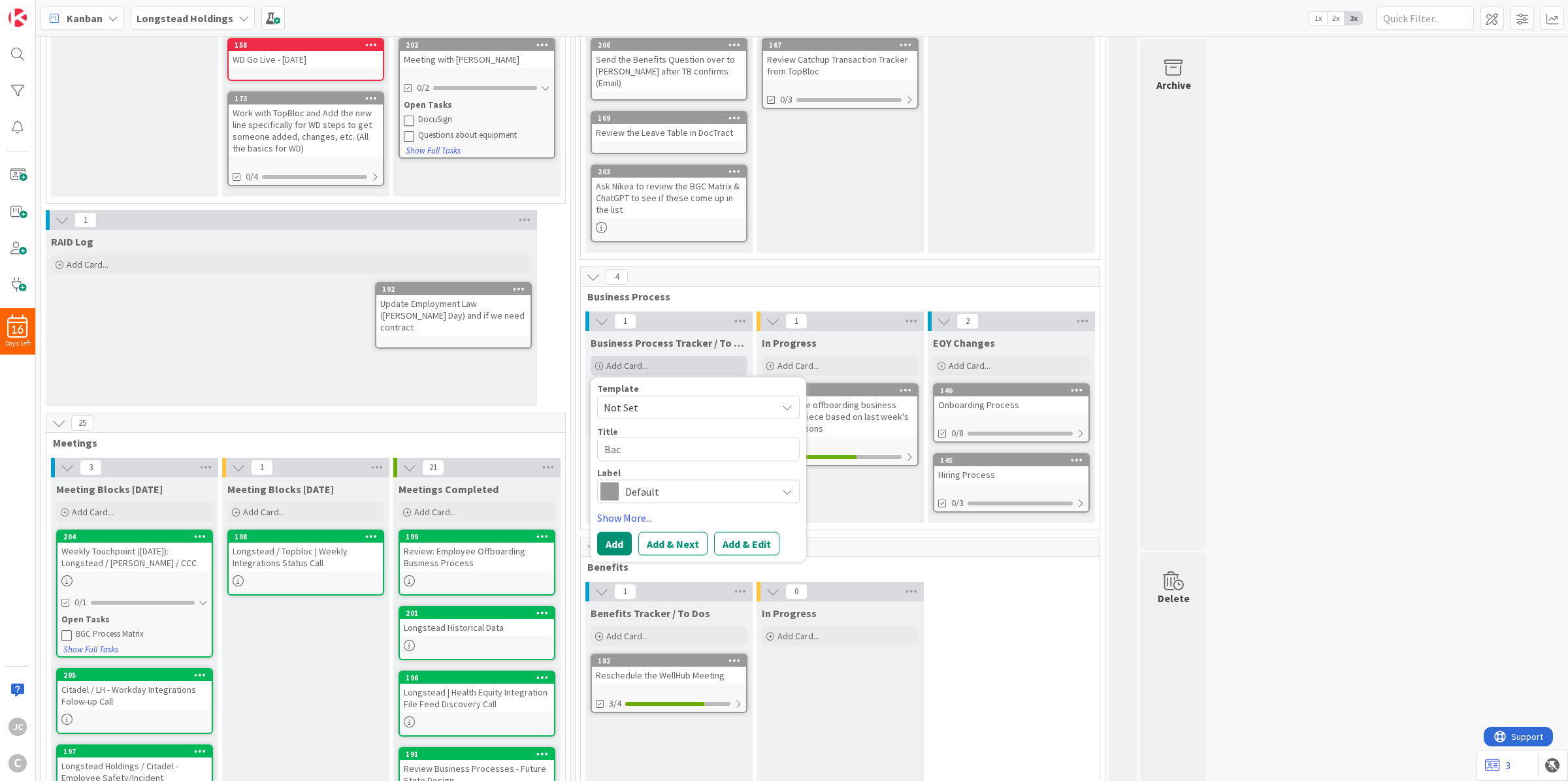
type textarea "Back"
type textarea "x"
type textarea "Backg"
type textarea "x"
type textarea "Backgr"
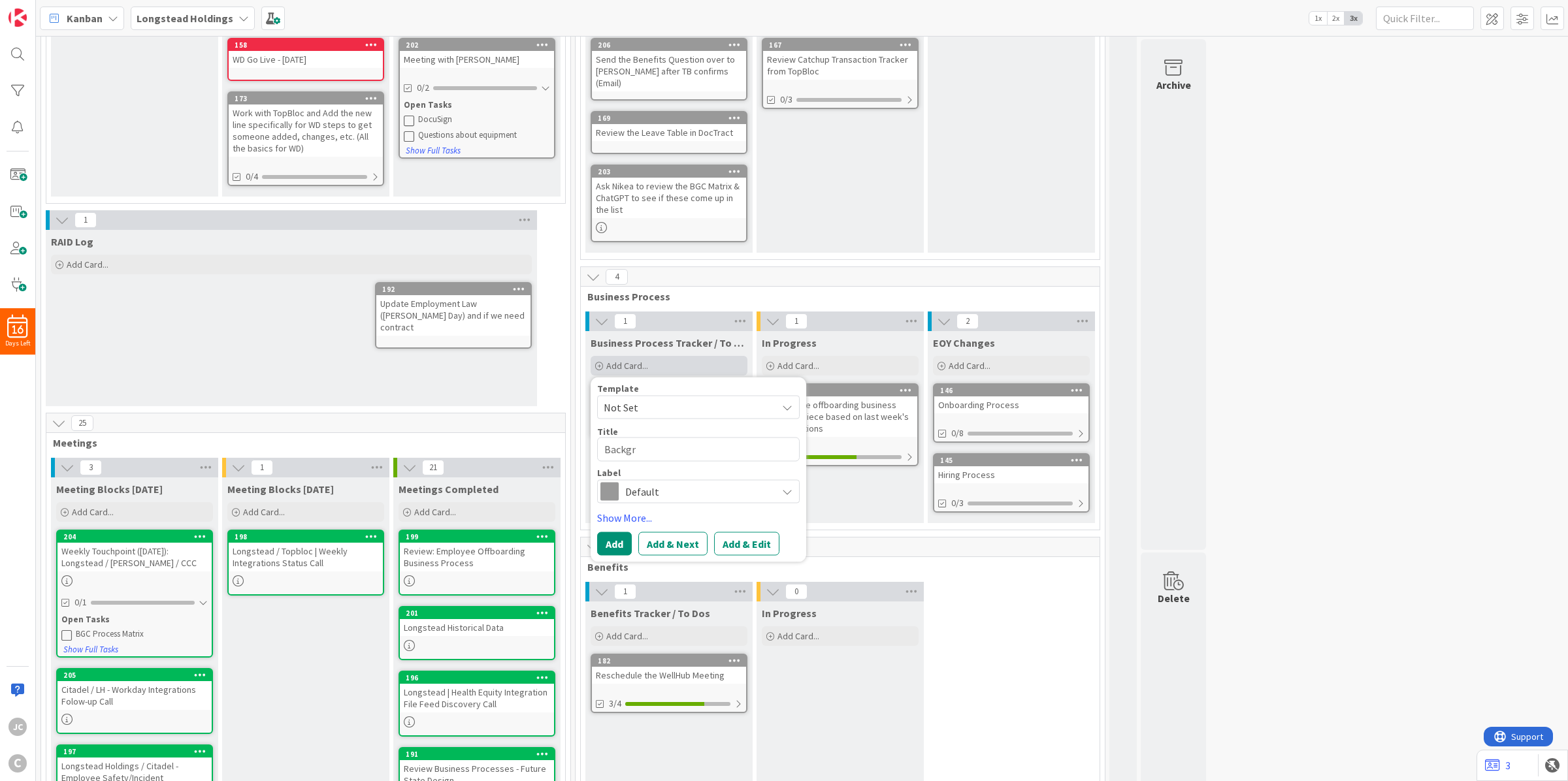
type textarea "x"
type textarea "Backgro"
type textarea "x"
type textarea "Backgrou"
type textarea "x"
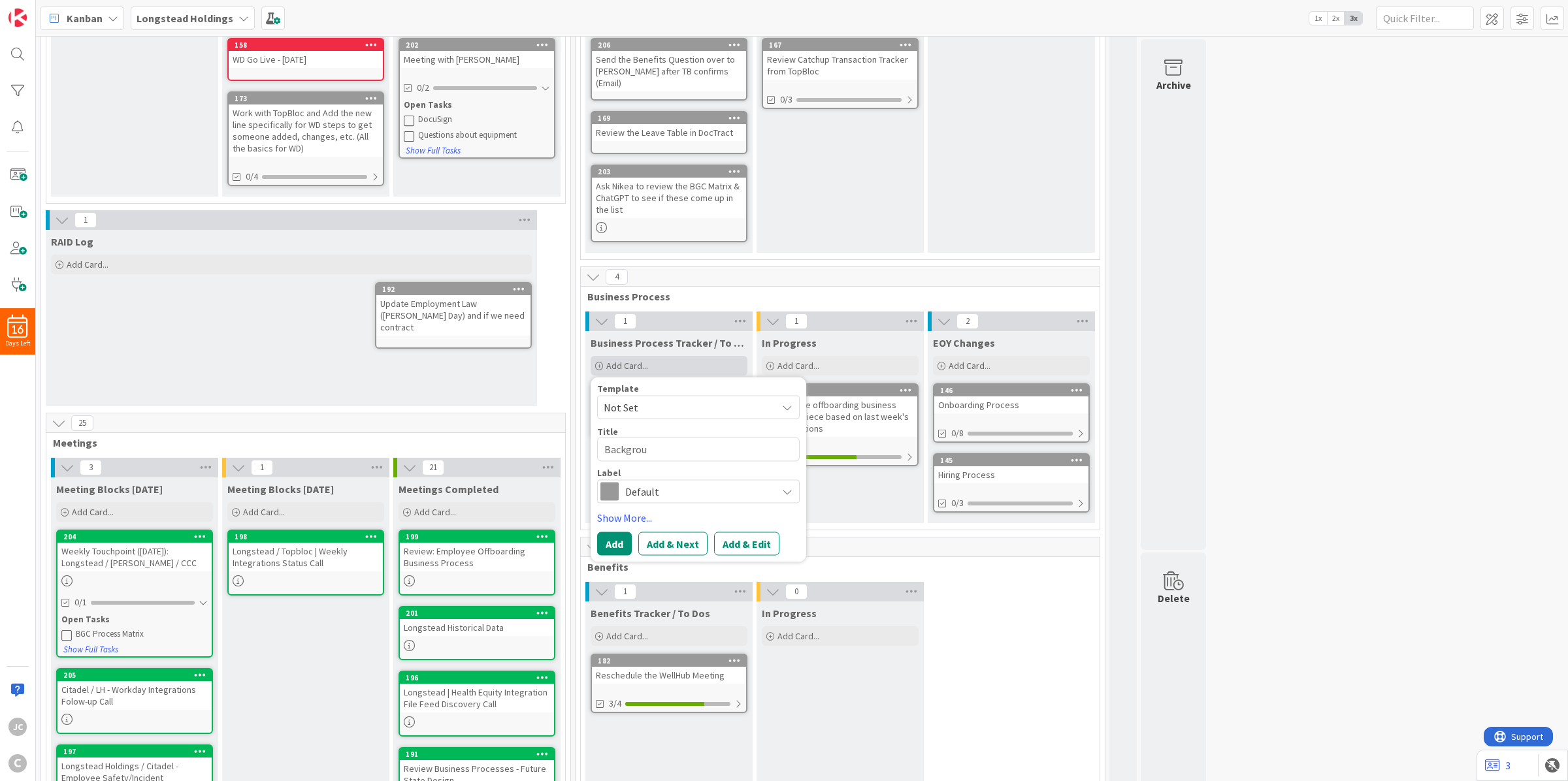
type textarea "Backgroun"
type textarea "x"
type textarea "Background"
type textarea "x"
type textarea "Background C"
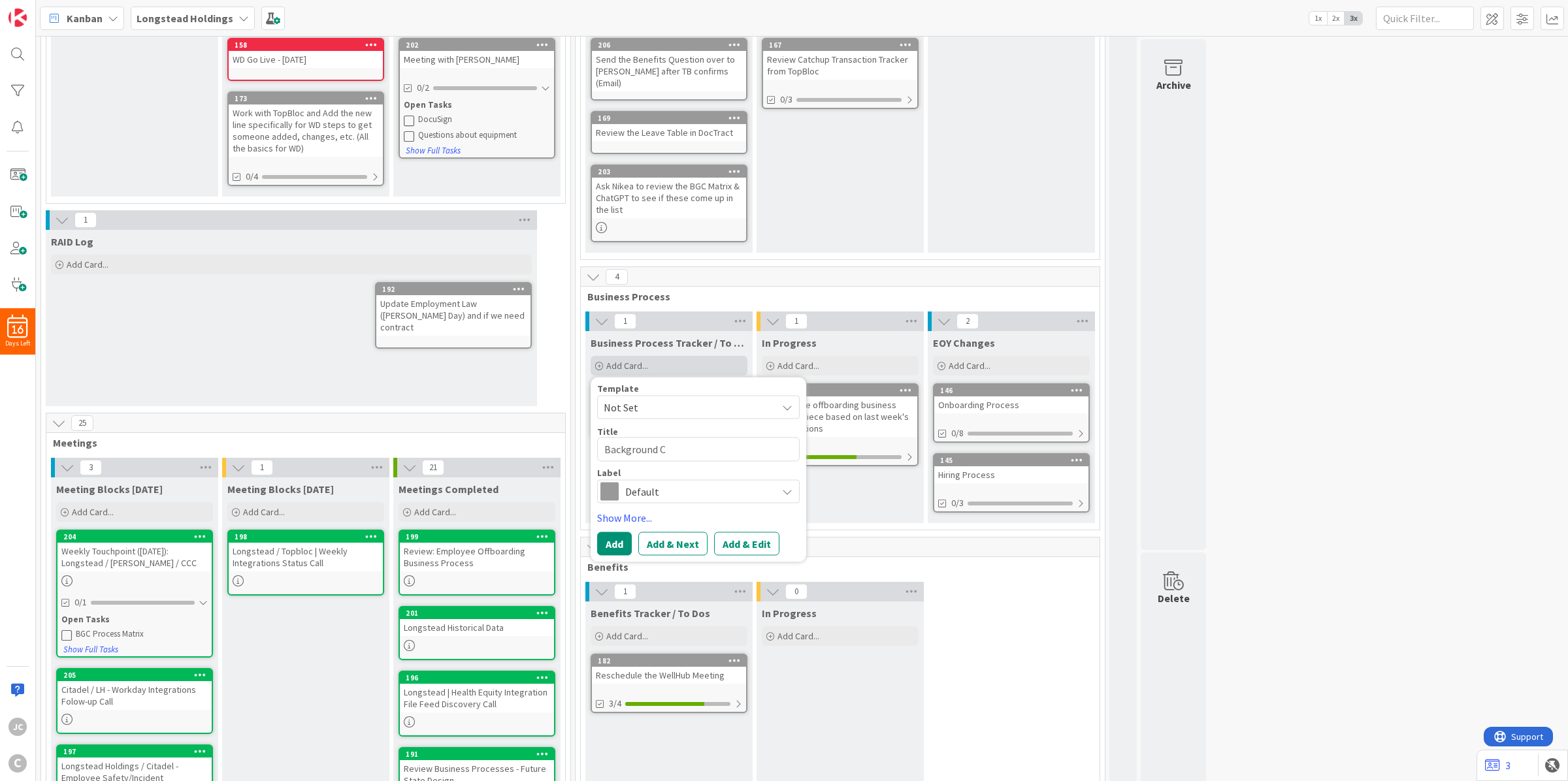
type textarea "x"
type textarea "Background Chec"
type textarea "x"
type textarea "Background Check"
type textarea "x"
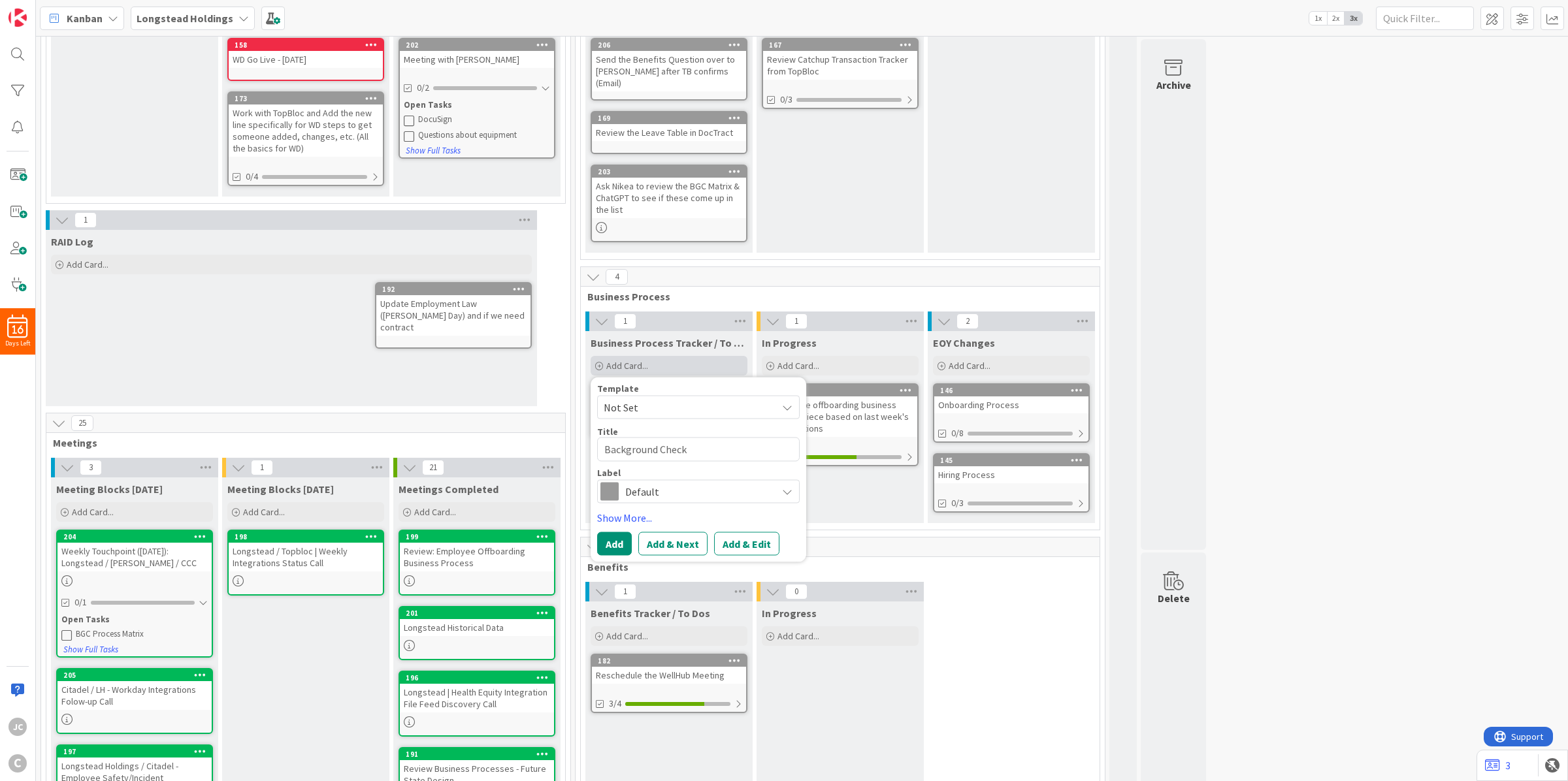
type textarea "Background Check"
type textarea "x"
type textarea "Background Check M"
type textarea "x"
type textarea "Background Check Mat"
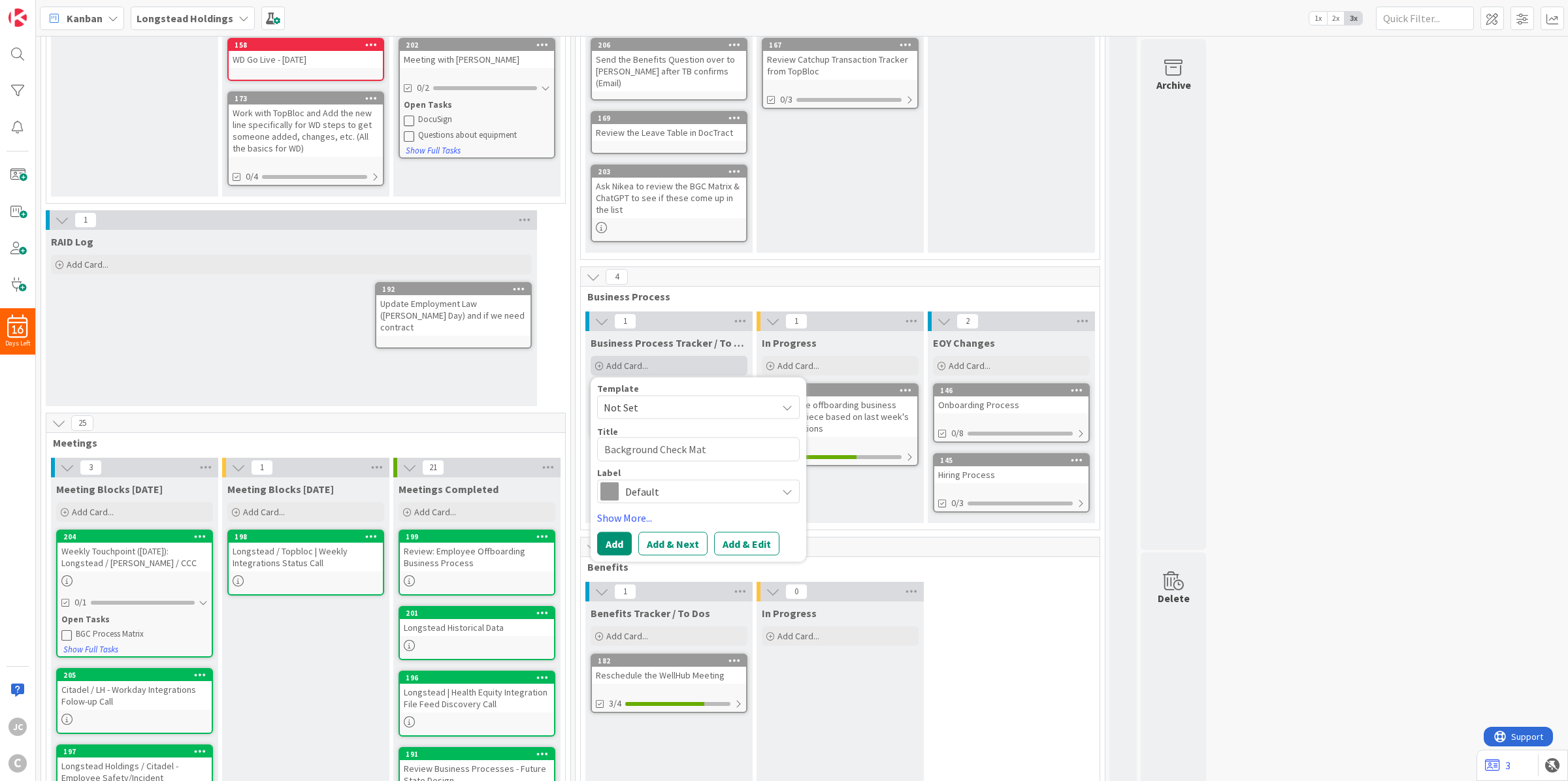
type textarea "x"
type textarea "Background Check Matr"
type textarea "x"
type textarea "Background Check Matri"
type textarea "x"
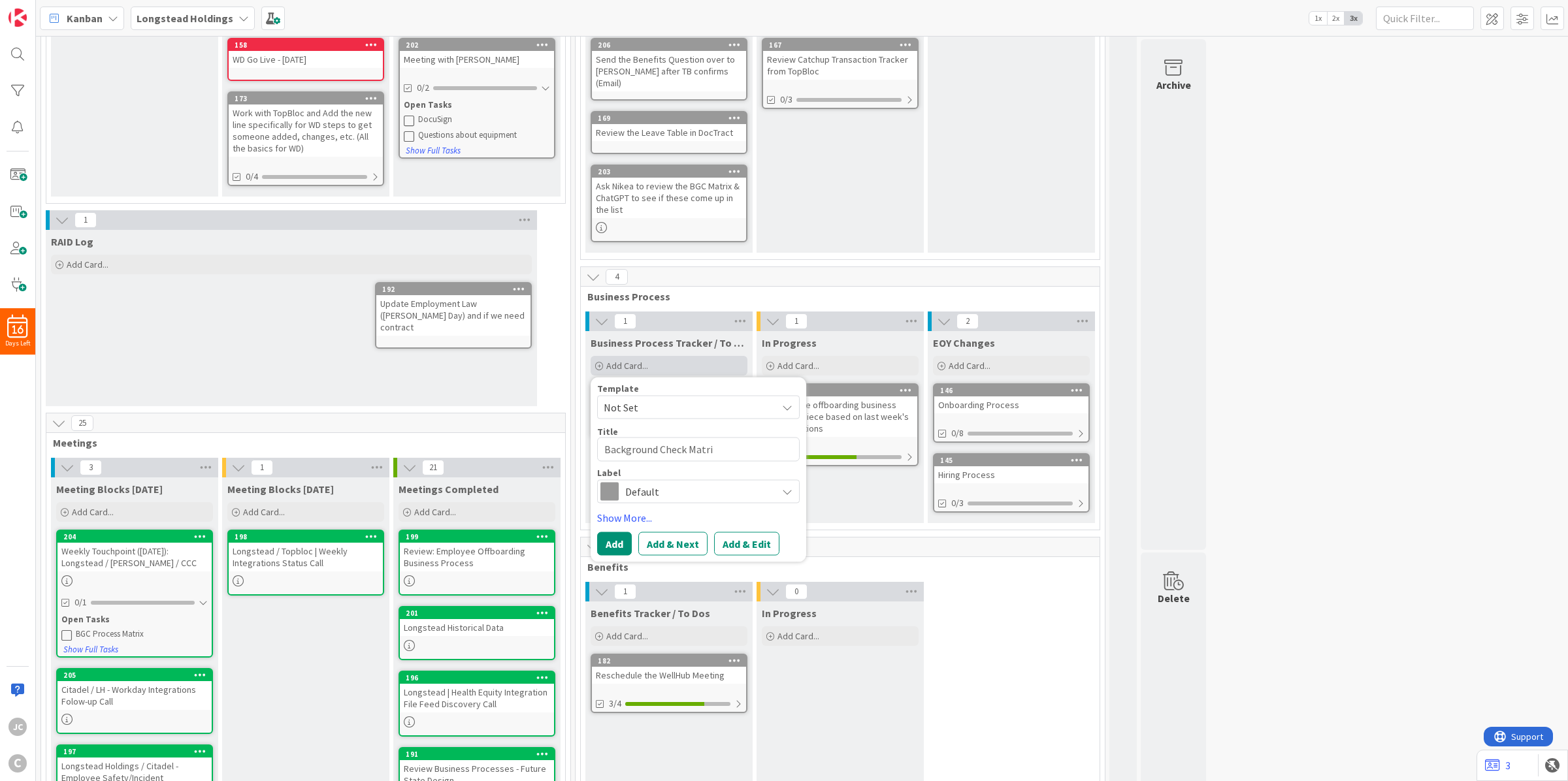
type textarea "Background Check Matrix"
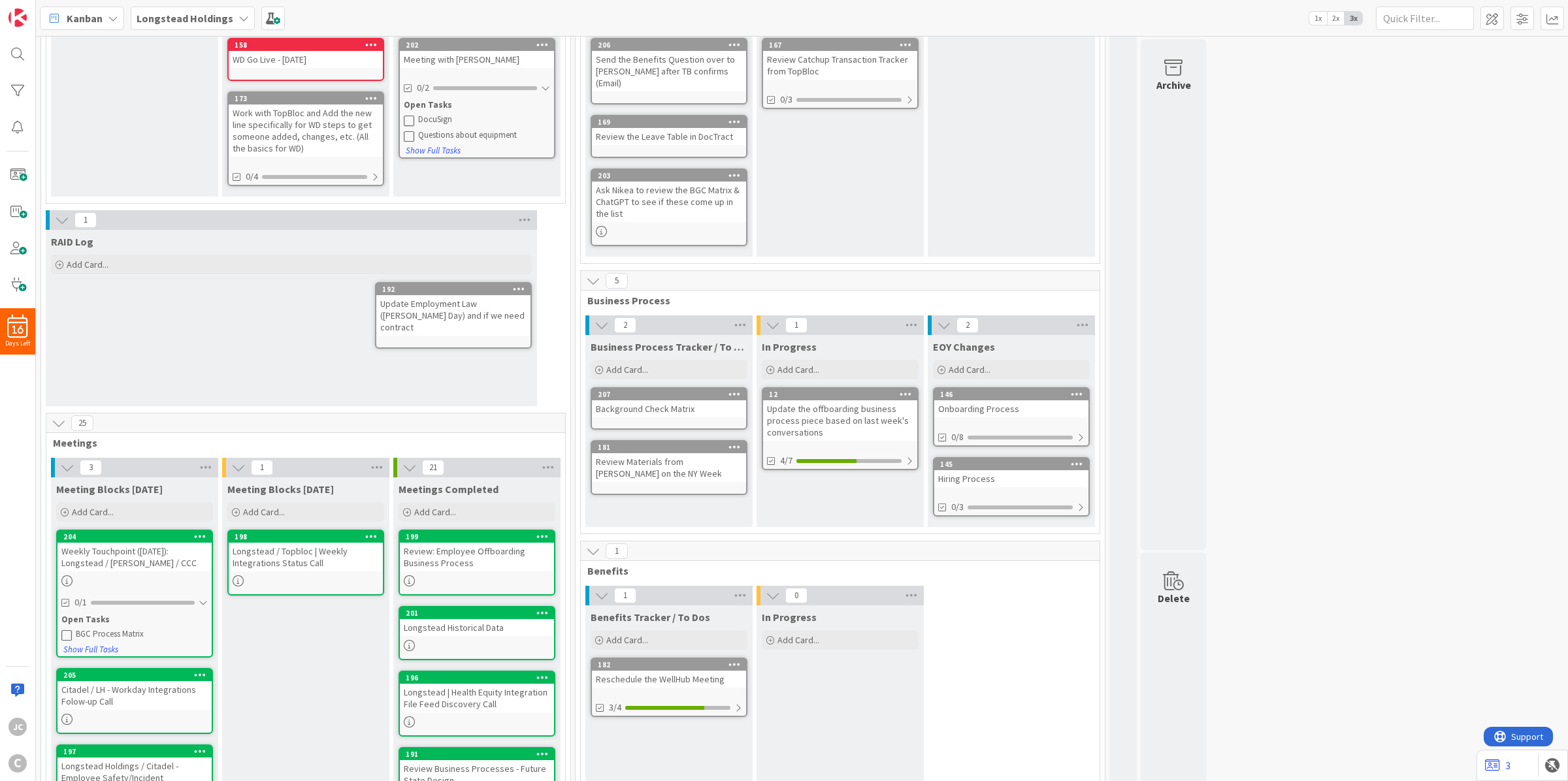
click at [657, 401] on div "Background Check Matrix" at bounding box center [669, 408] width 155 height 17
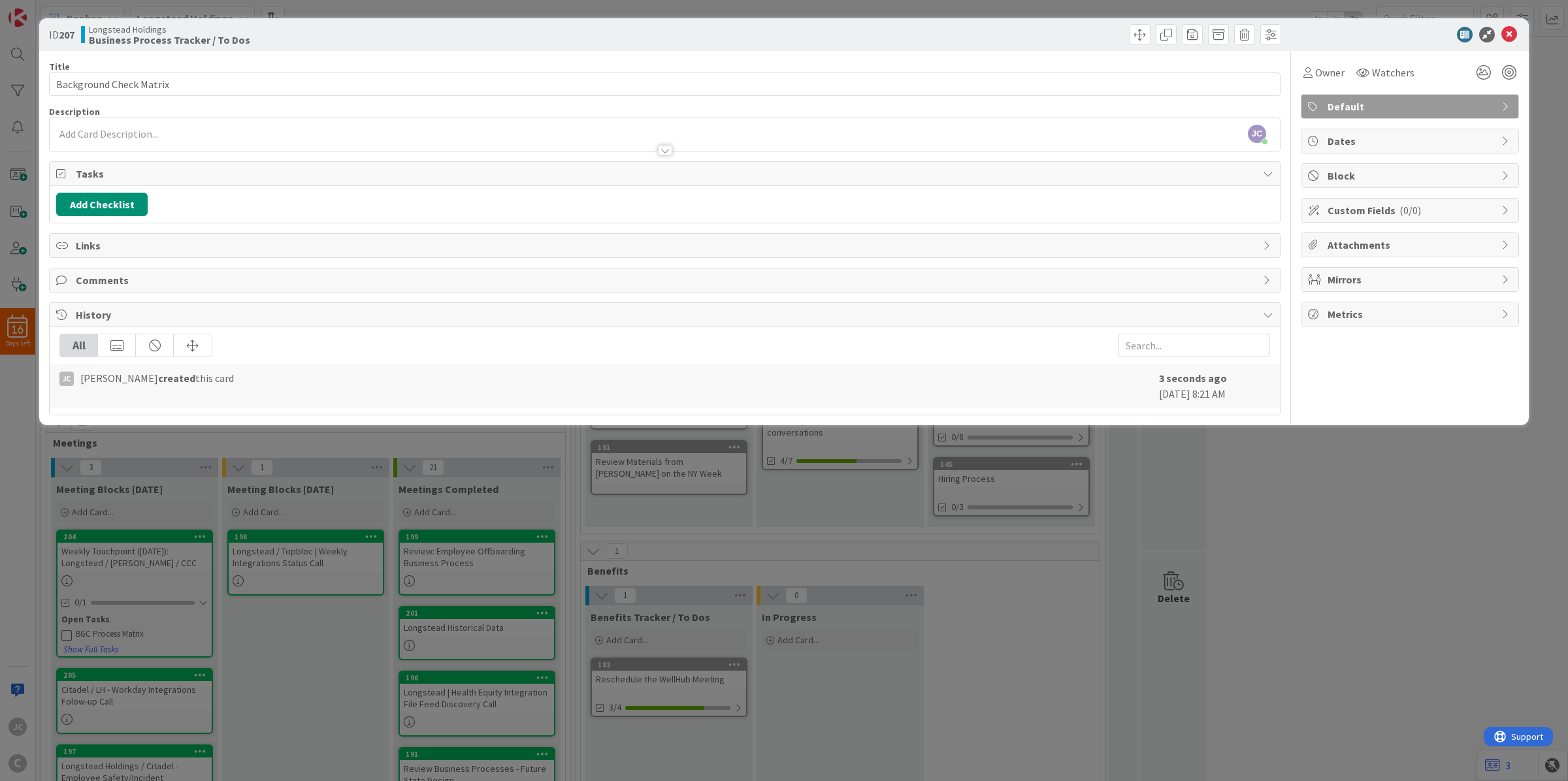
click at [343, 126] on div "[PERSON_NAME] [PERSON_NAME] just joined" at bounding box center [664, 135] width 1230 height 33
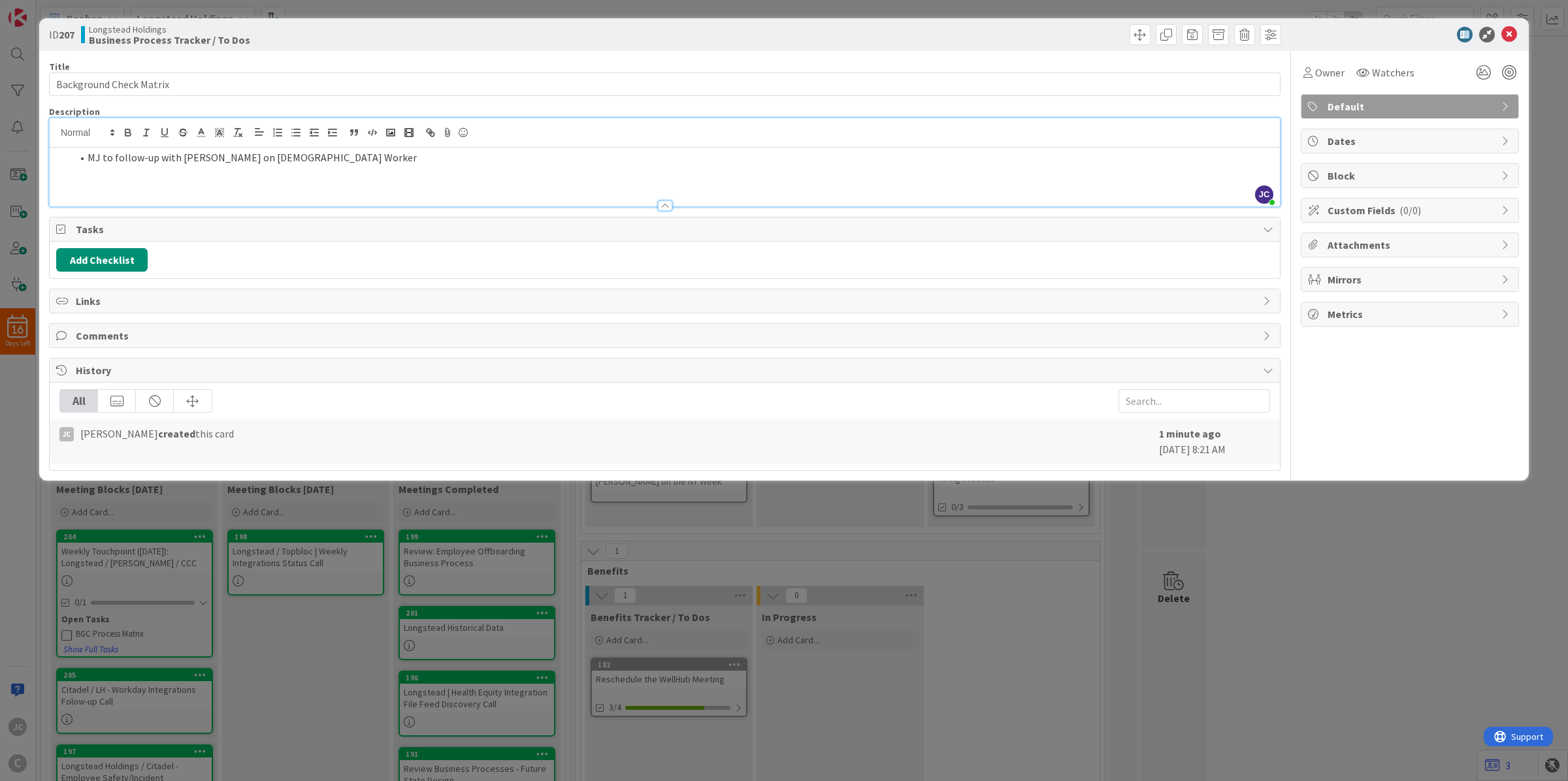
click at [436, 187] on div "MJ to follow-up with [PERSON_NAME] on [DEMOGRAPHIC_DATA] Worker" at bounding box center [664, 177] width 1230 height 58
click at [353, 646] on div "ID 207 Longstead Holdings Business Process Tracker / To Dos Title 23 / 128 Back…" at bounding box center [784, 390] width 1568 height 781
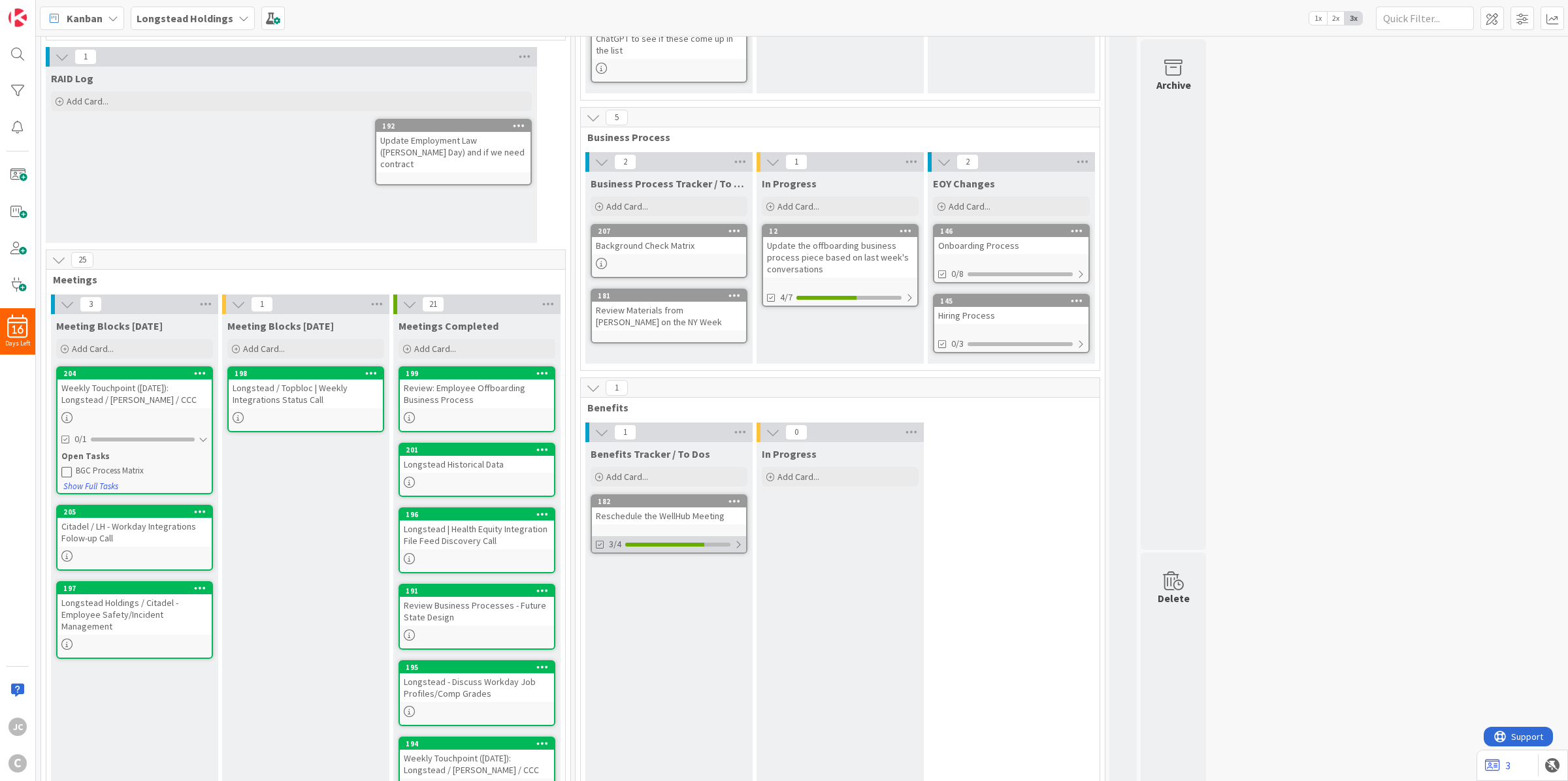
click at [738, 540] on div at bounding box center [738, 545] width 8 height 11
click at [738, 540] on div at bounding box center [737, 545] width 9 height 11
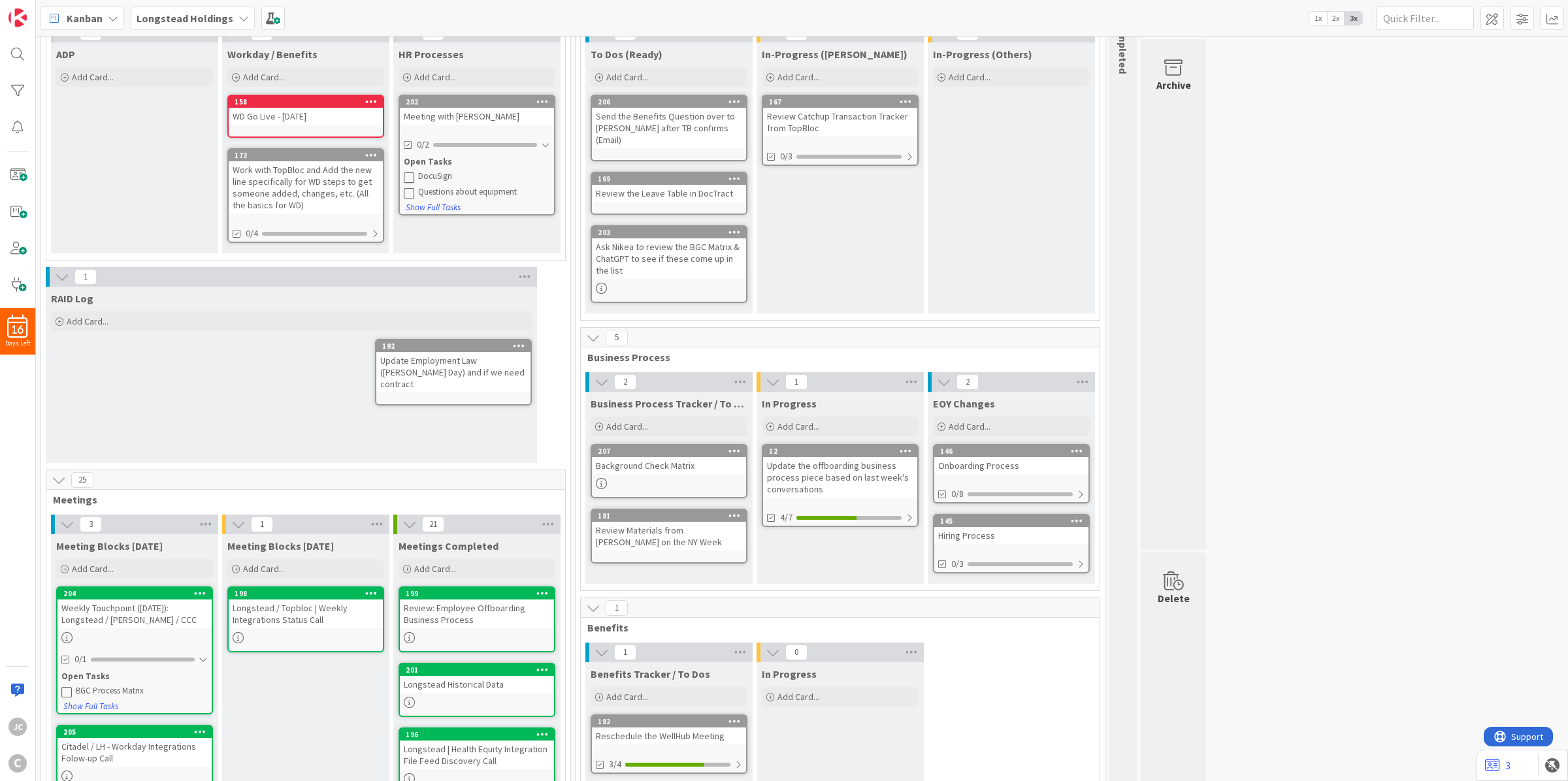
scroll to position [163, 0]
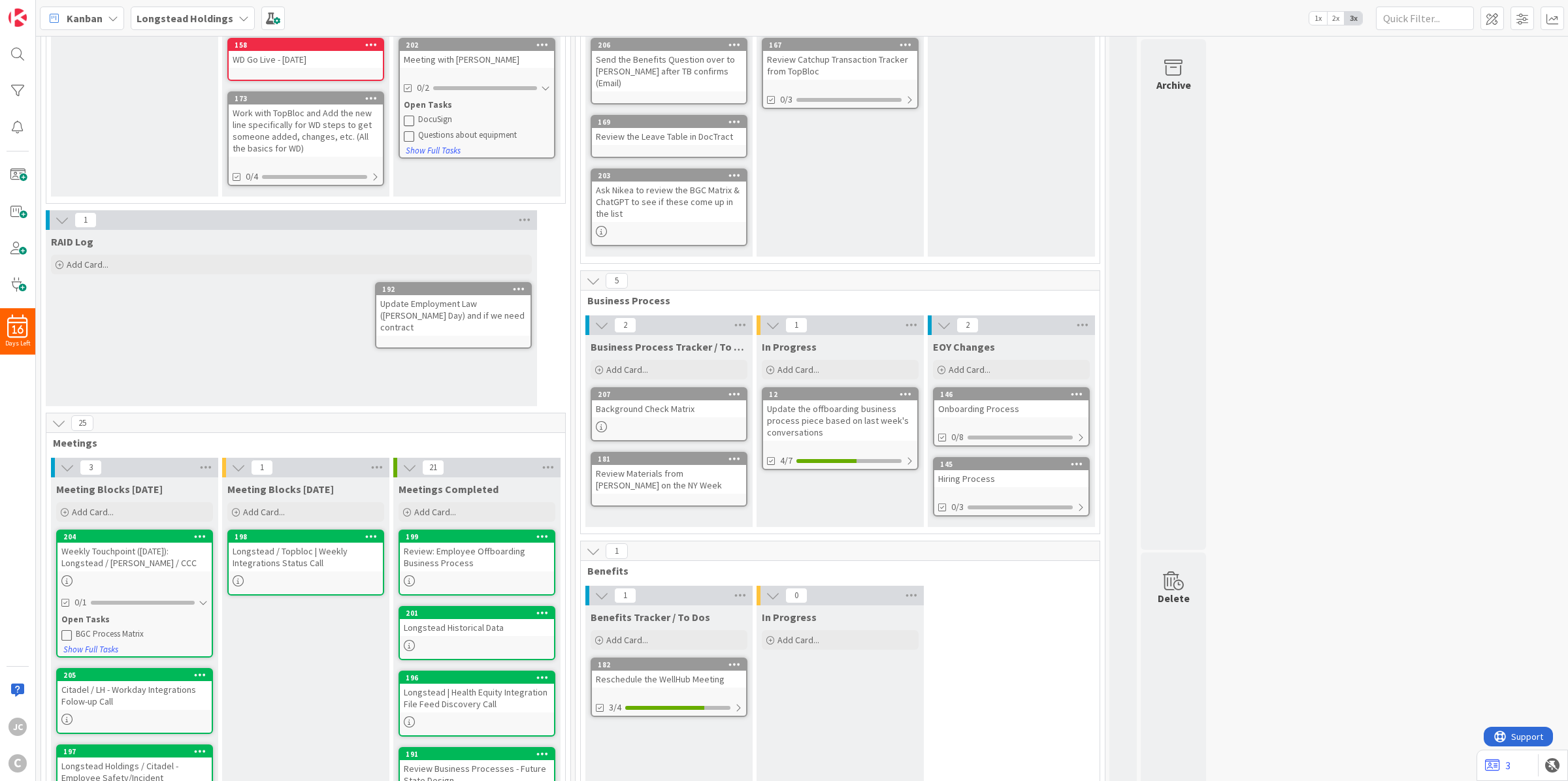
click at [688, 182] on div "Ask Nikea to review the BGC Matrix & ChatGPT to see if these come up in the list" at bounding box center [669, 202] width 155 height 41
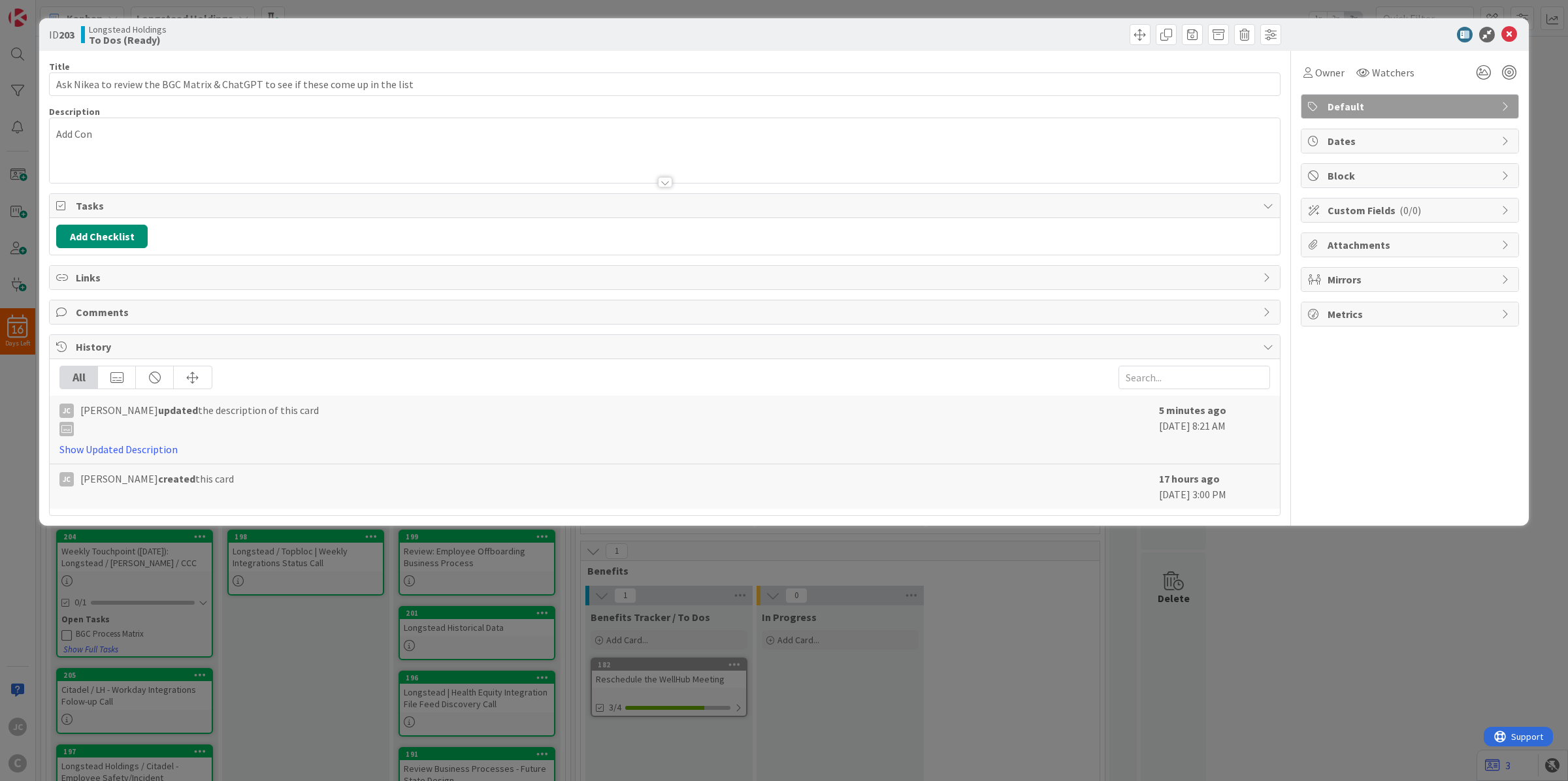
click at [303, 628] on div "ID 203 Longstead Holdings To Dos (Ready) Title 80 / 128 Ask Nikea to review the…" at bounding box center [784, 390] width 1568 height 781
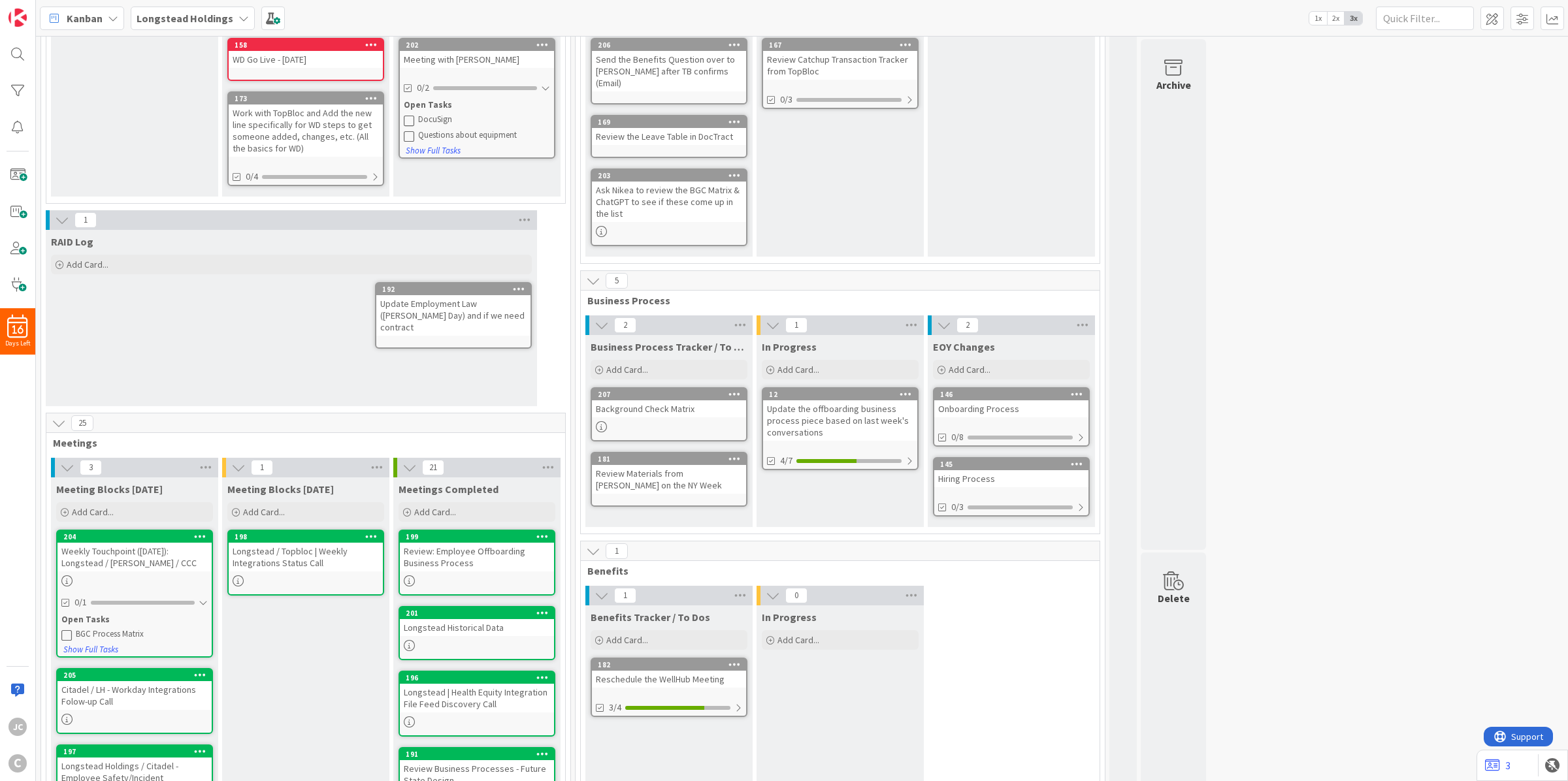
click at [733, 170] on icon at bounding box center [734, 174] width 13 height 9
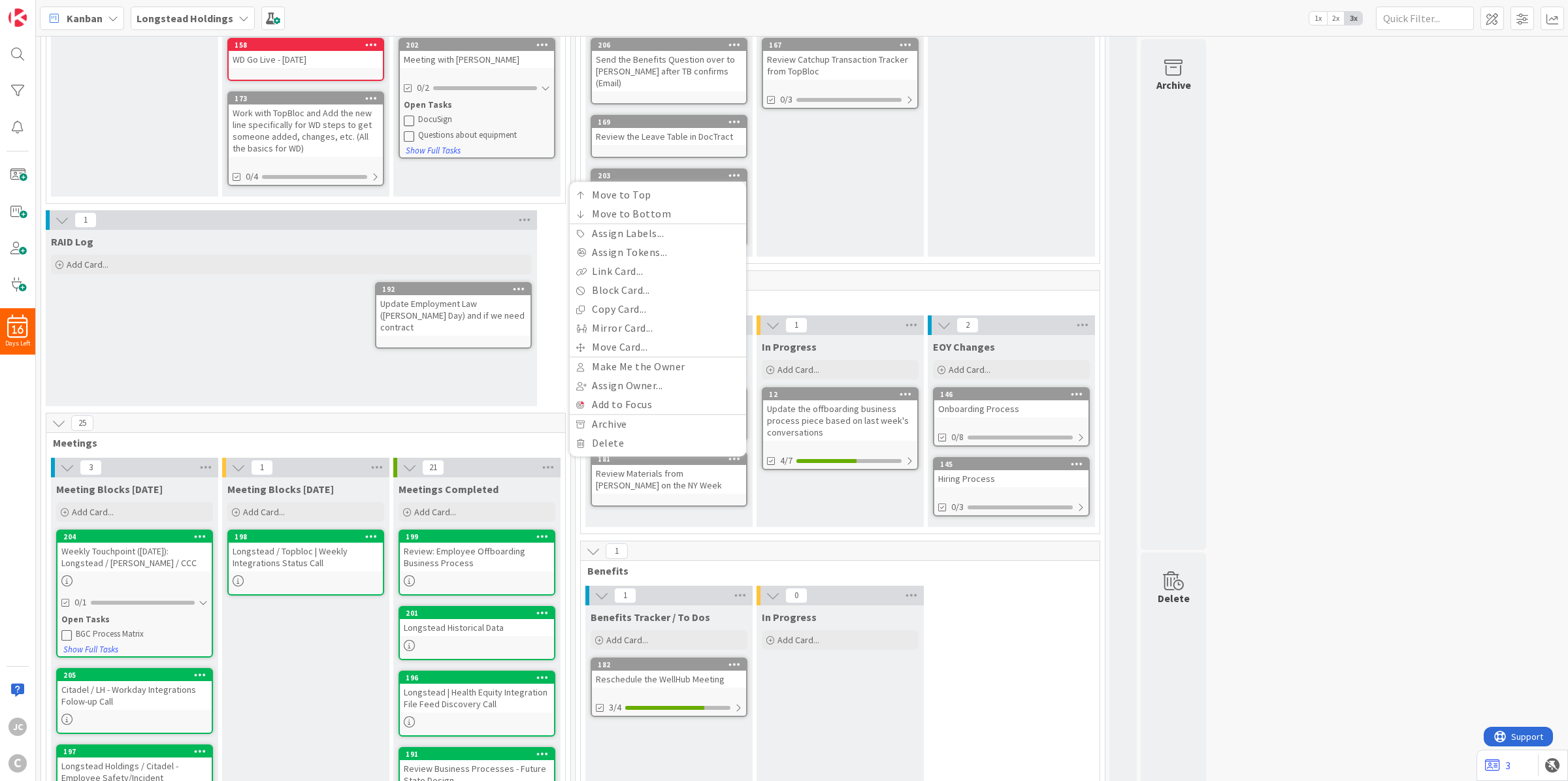
click at [839, 224] on div "In-Progress ([PERSON_NAME]) Add Card... 167 Review Catchup Transaction Tracker …" at bounding box center [840, 121] width 167 height 271
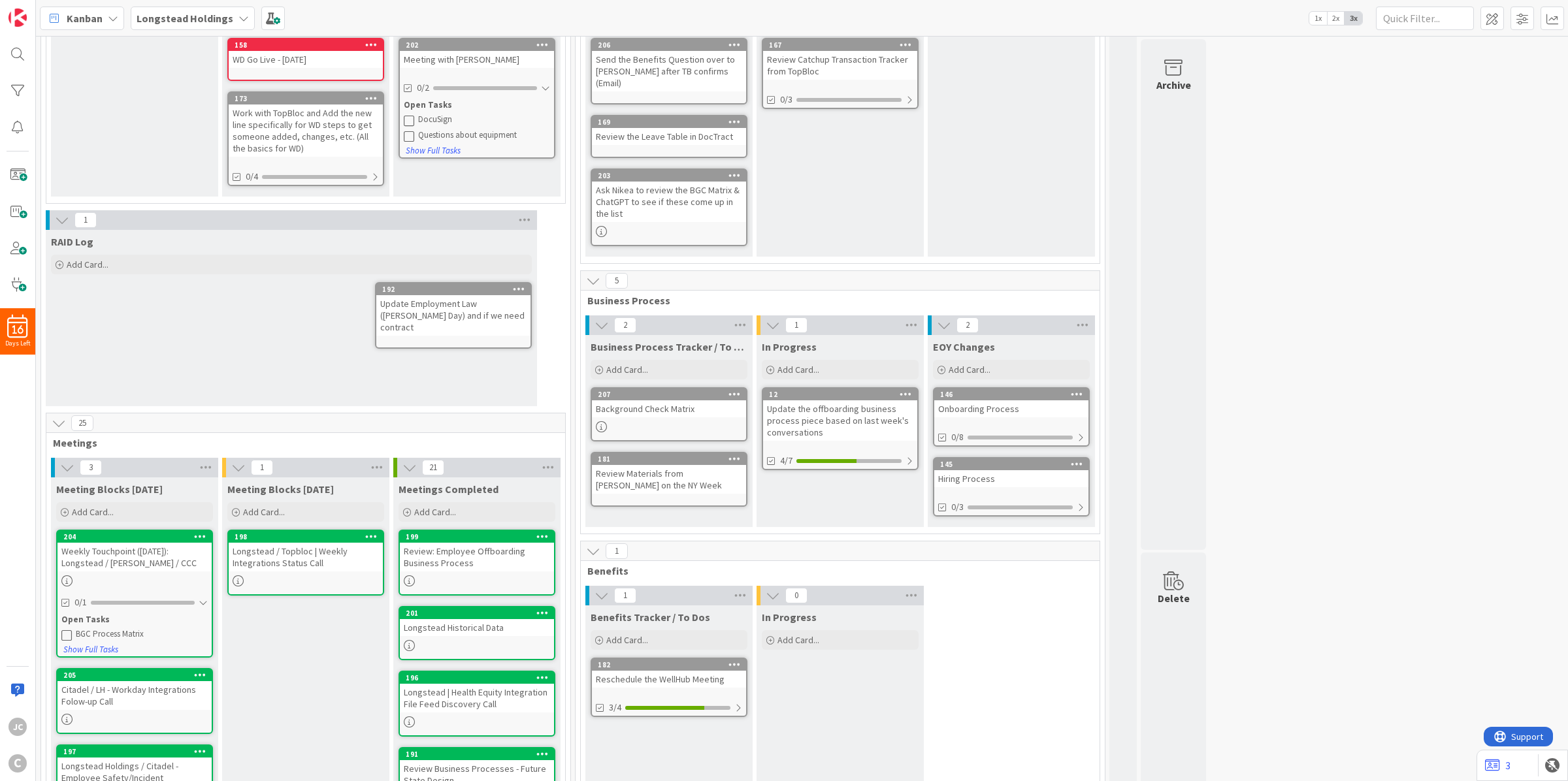
click at [739, 170] on icon at bounding box center [734, 174] width 13 height 9
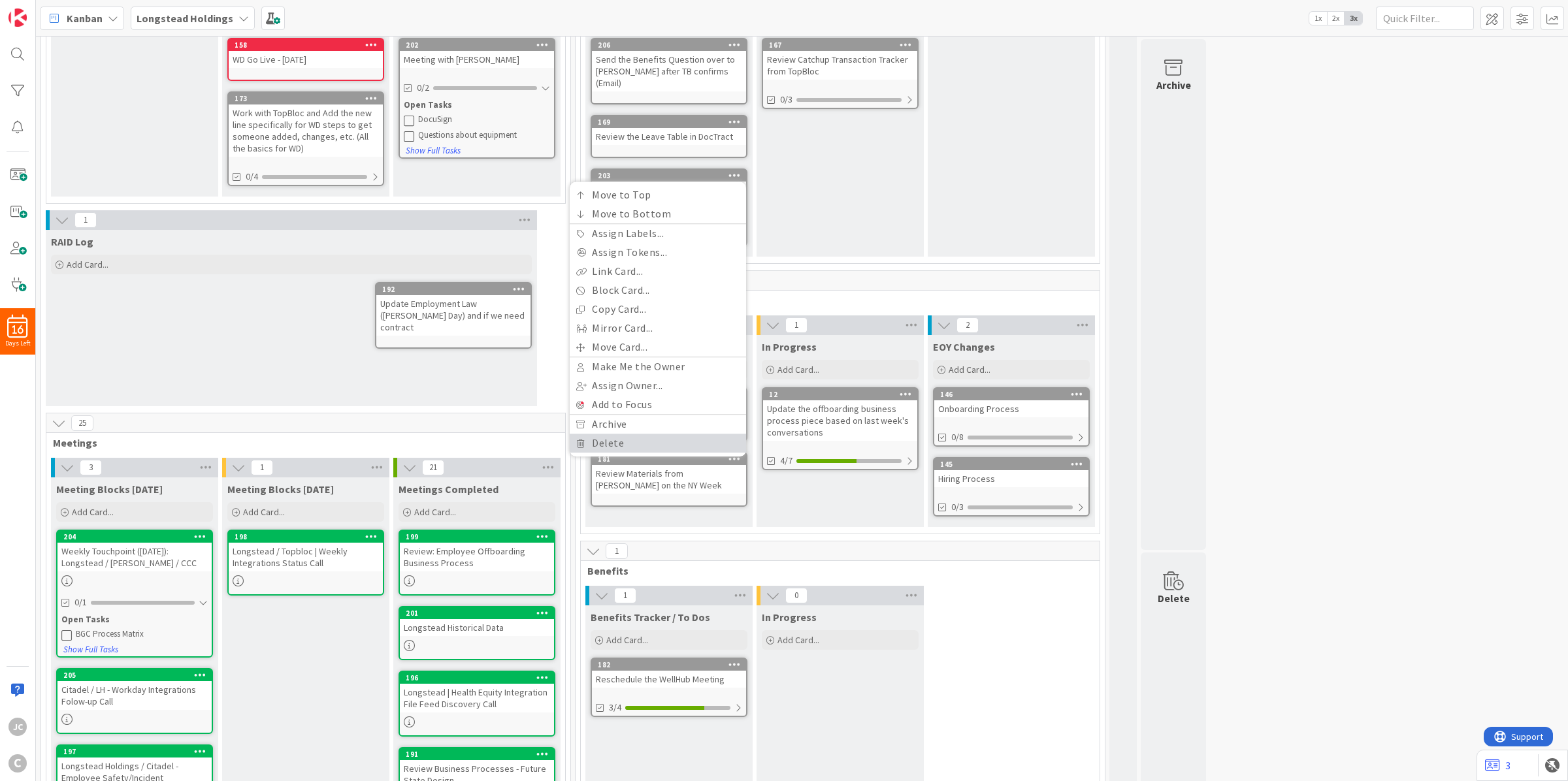
click at [654, 434] on link "Delete" at bounding box center [658, 443] width 176 height 18
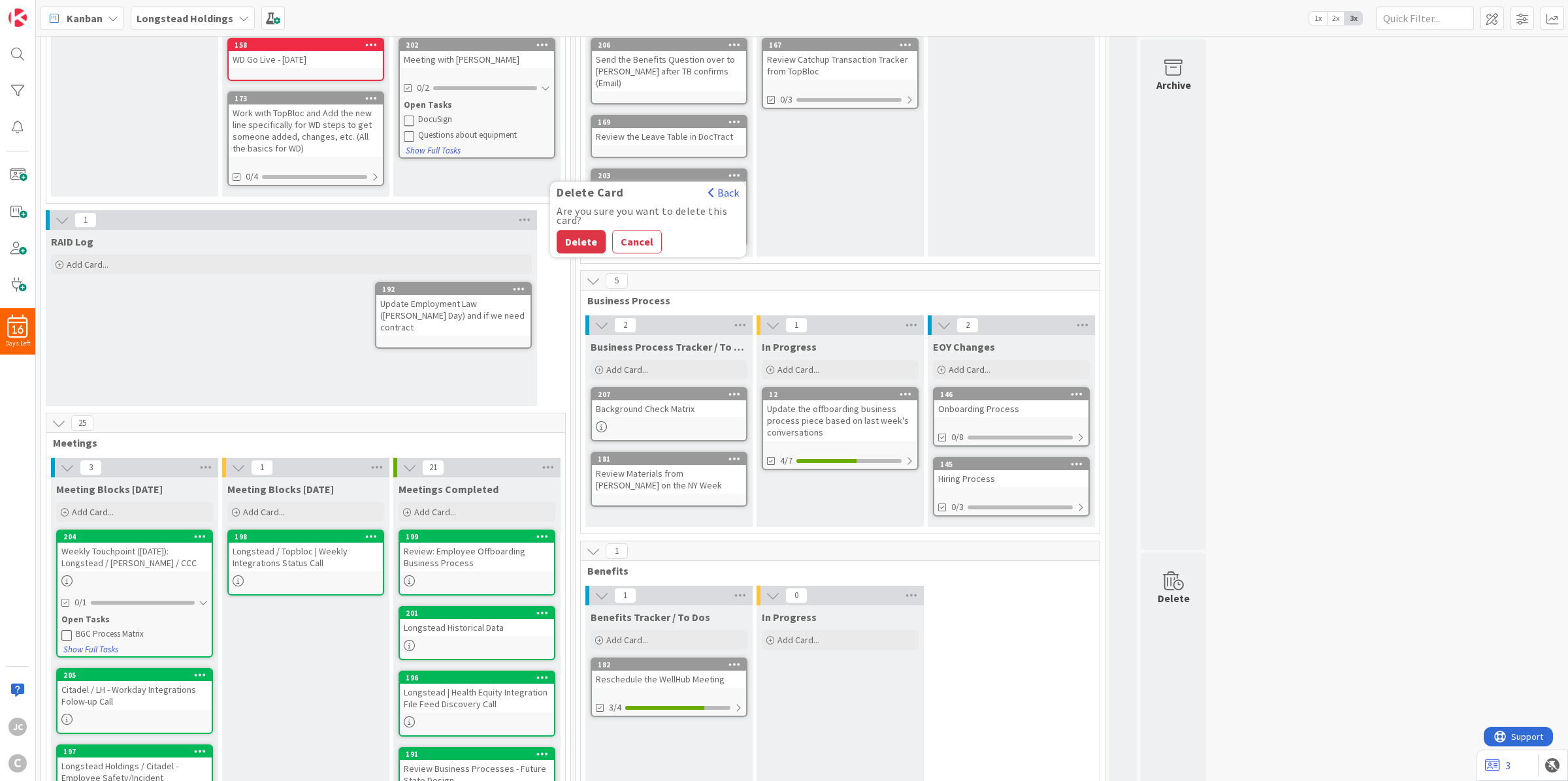
click at [580, 230] on div "Delete Cancel" at bounding box center [648, 241] width 183 height 23
click at [572, 230] on button "Delete" at bounding box center [581, 241] width 49 height 23
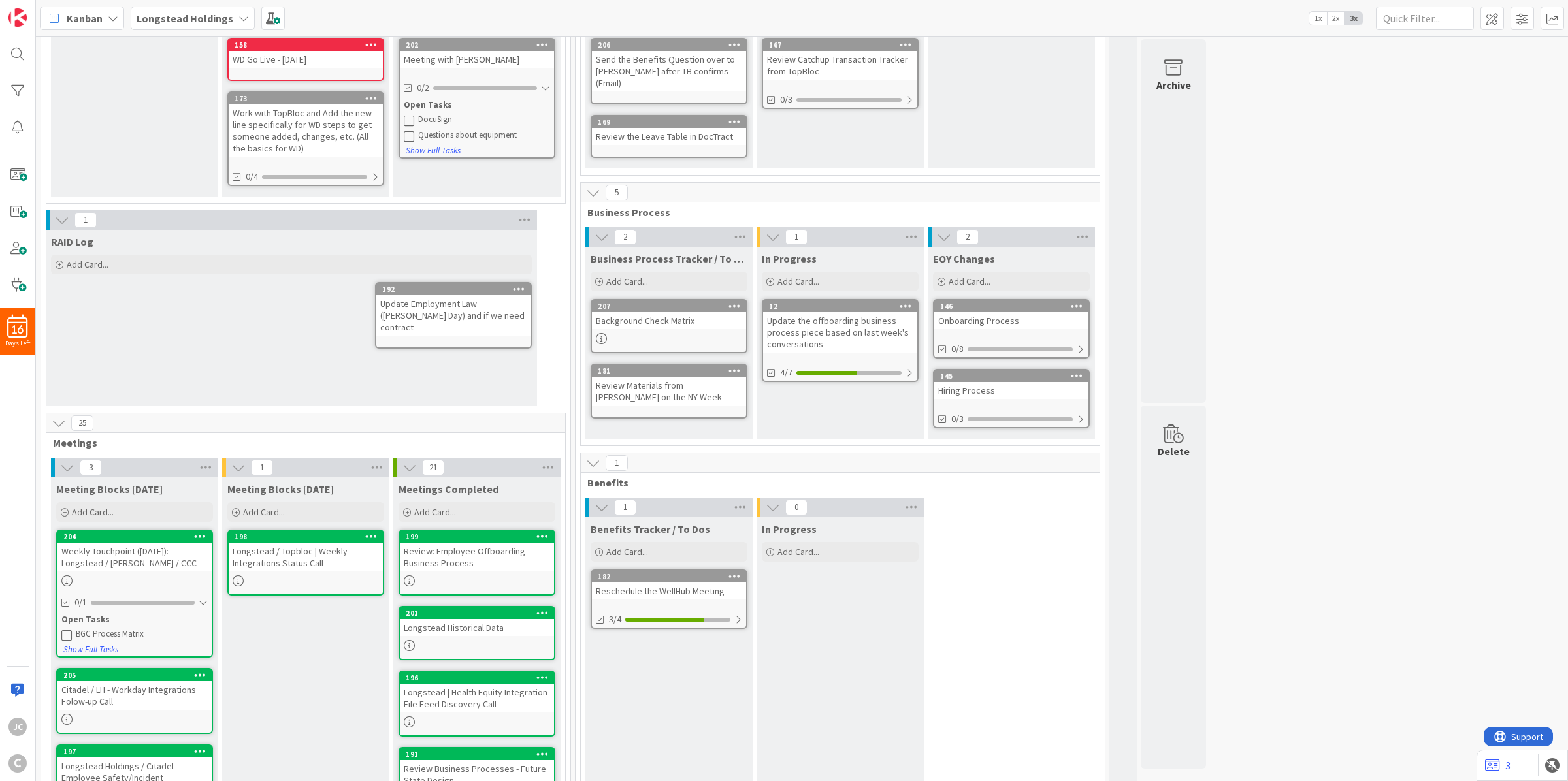
click at [659, 317] on div "Background Check Matrix" at bounding box center [669, 320] width 155 height 17
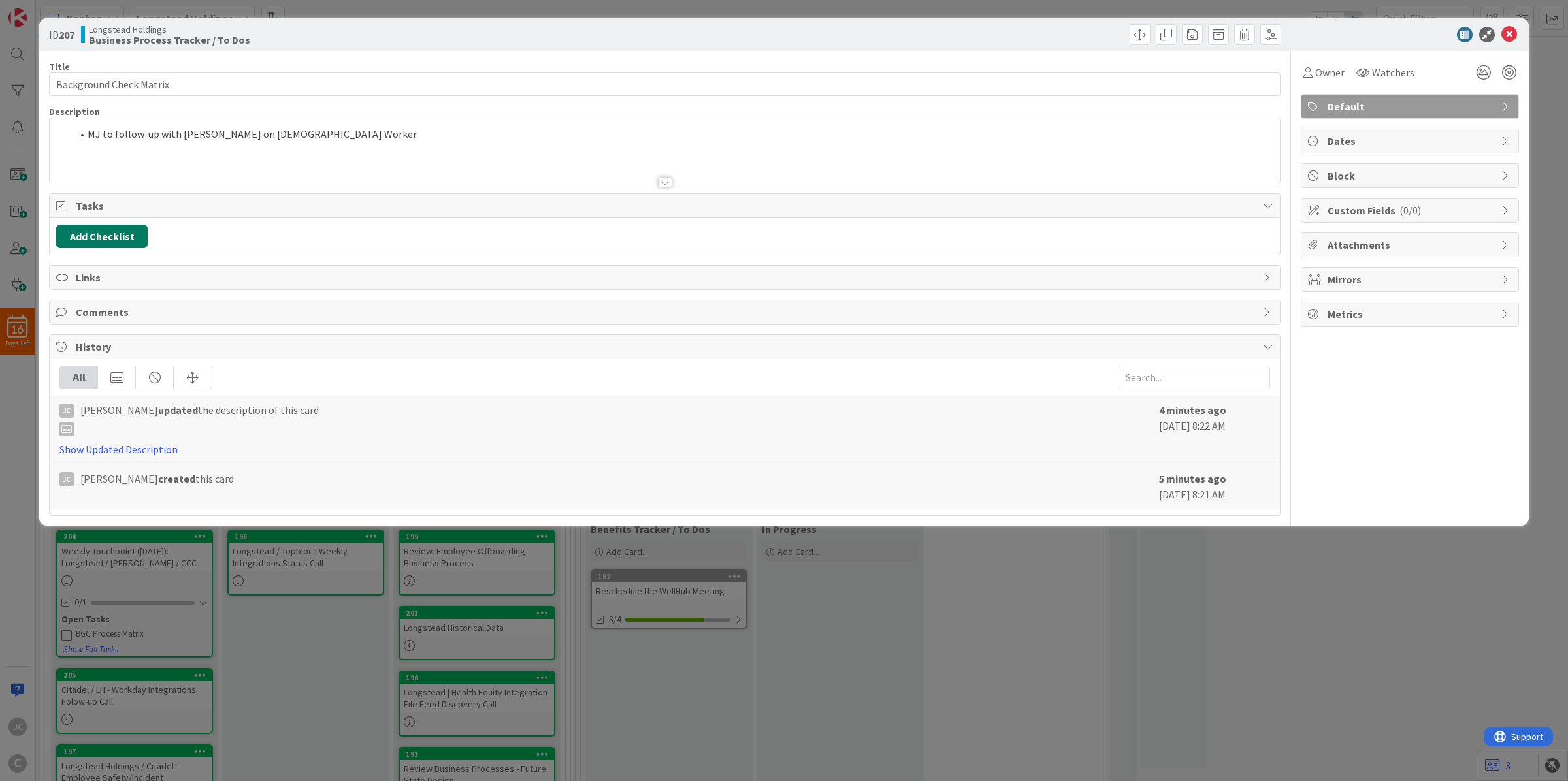
click at [91, 230] on button "Add Checklist" at bounding box center [102, 236] width 91 height 23
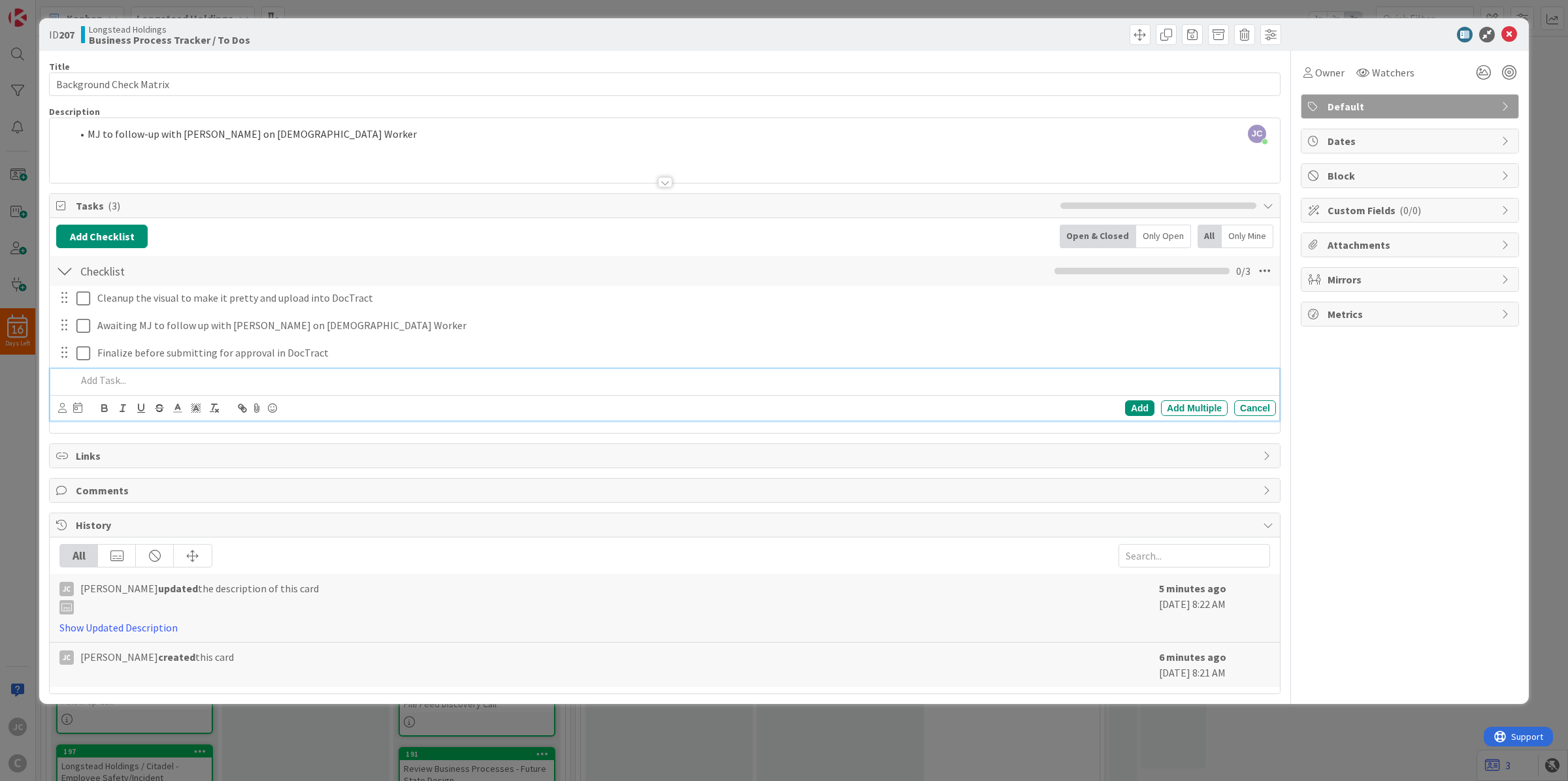
click at [274, 733] on div "ID 207 Longstead Holdings Business Process Tracker / To Dos Title 23 / 128 Back…" at bounding box center [784, 390] width 1568 height 781
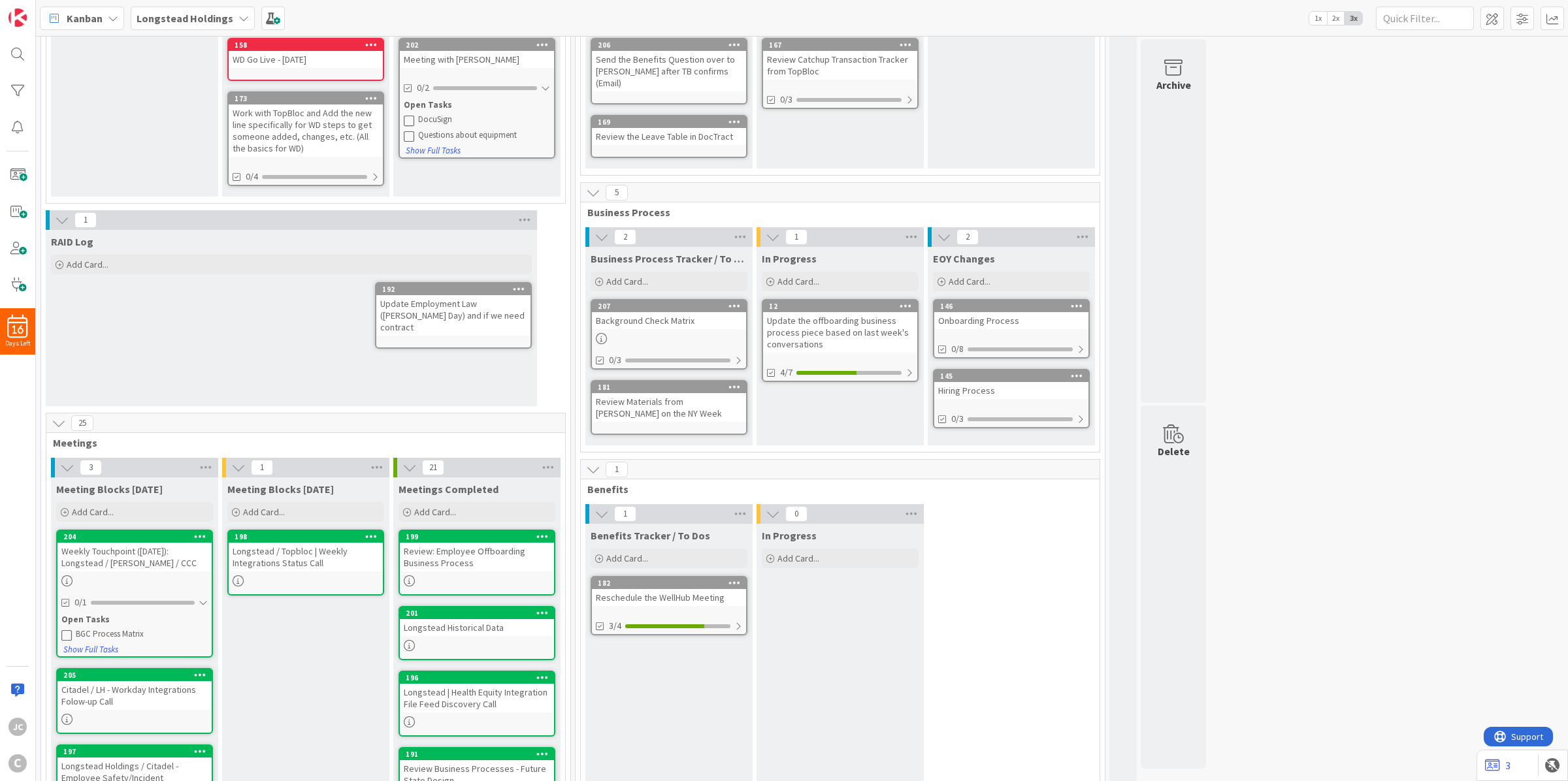
click at [64, 634] on icon at bounding box center [66, 635] width 11 height 11
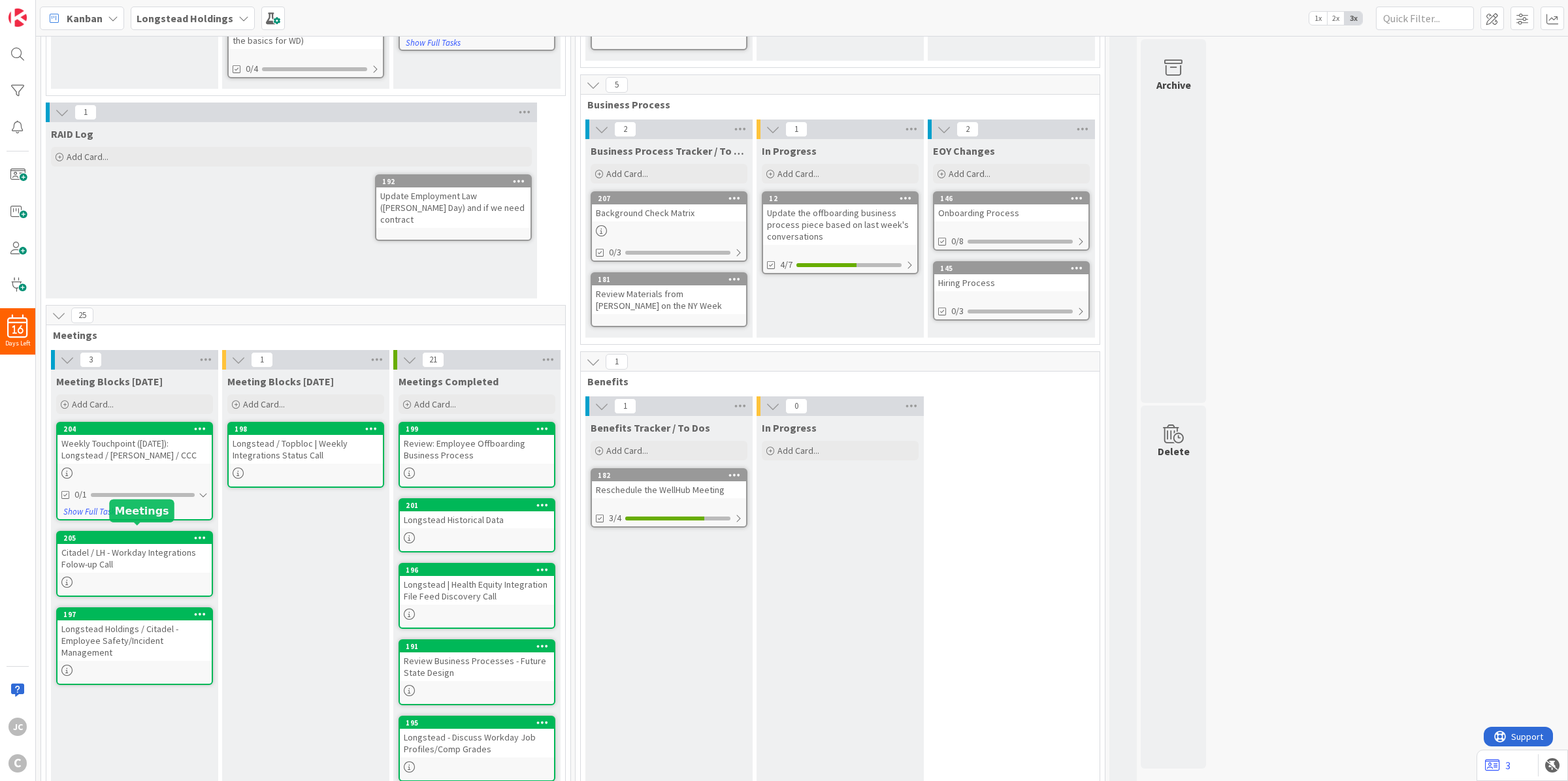
scroll to position [327, 0]
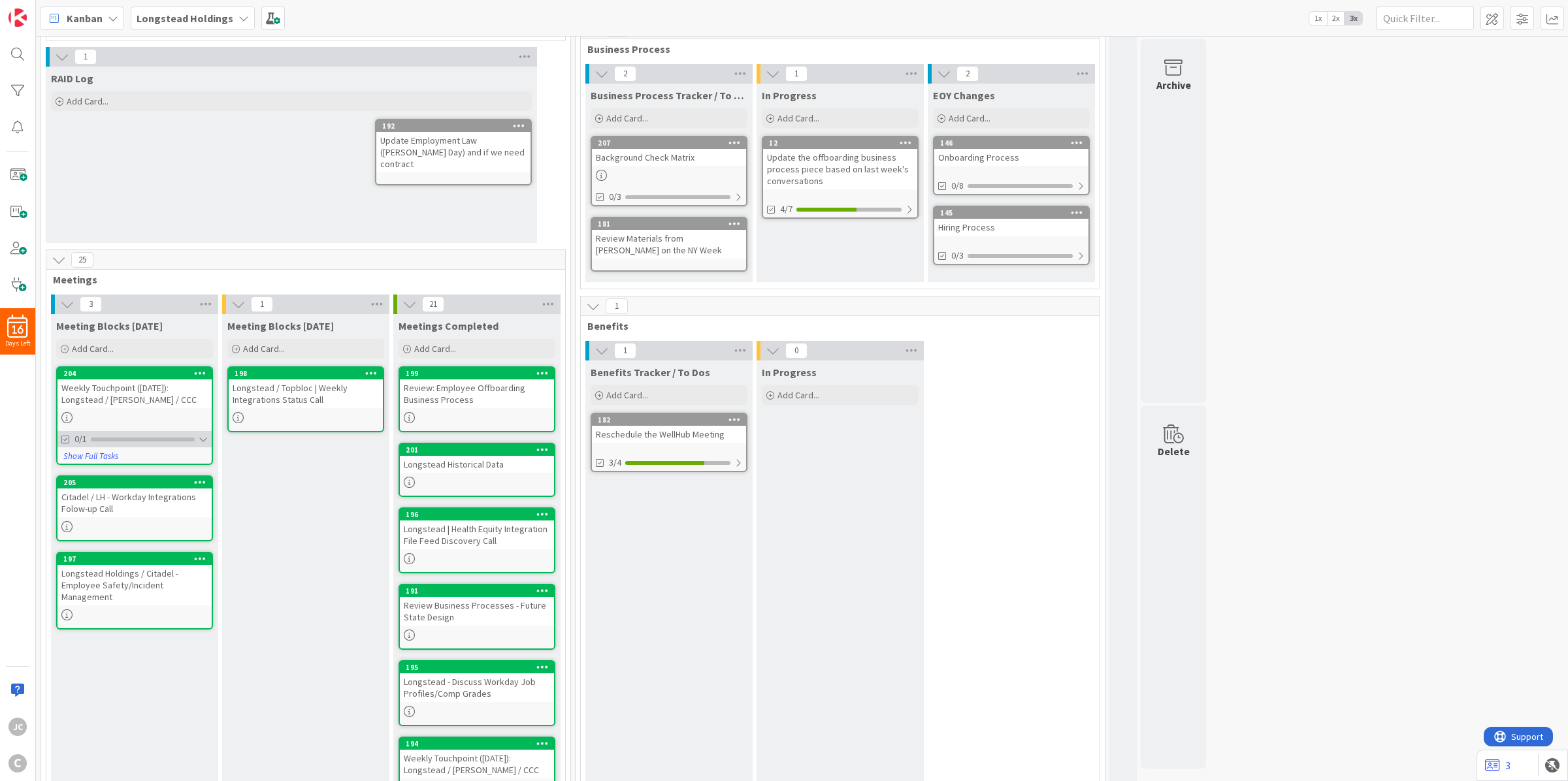
click at [196, 438] on div "0/1" at bounding box center [134, 439] width 155 height 17
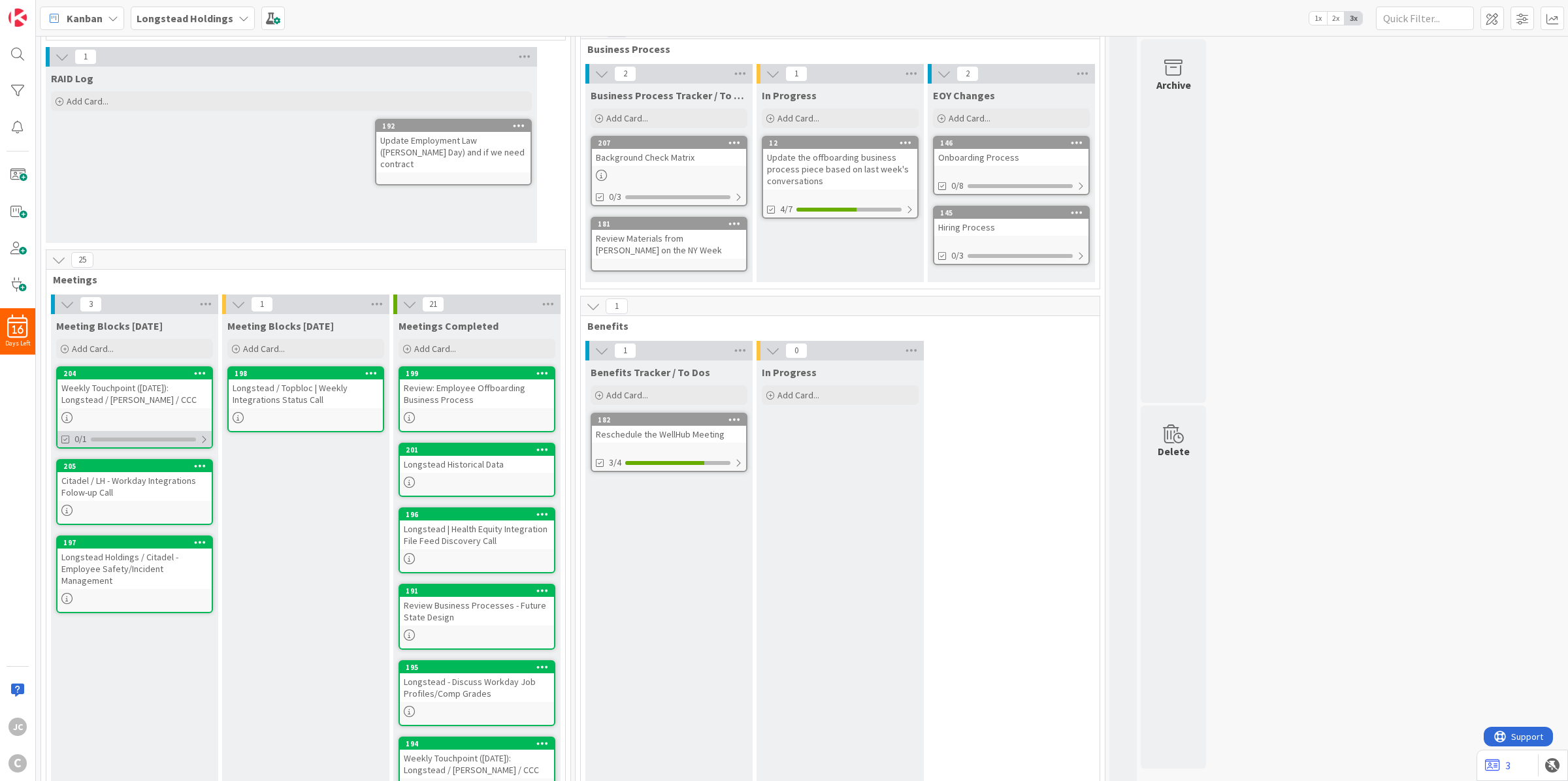
click at [196, 438] on div "0/1" at bounding box center [134, 439] width 155 height 17
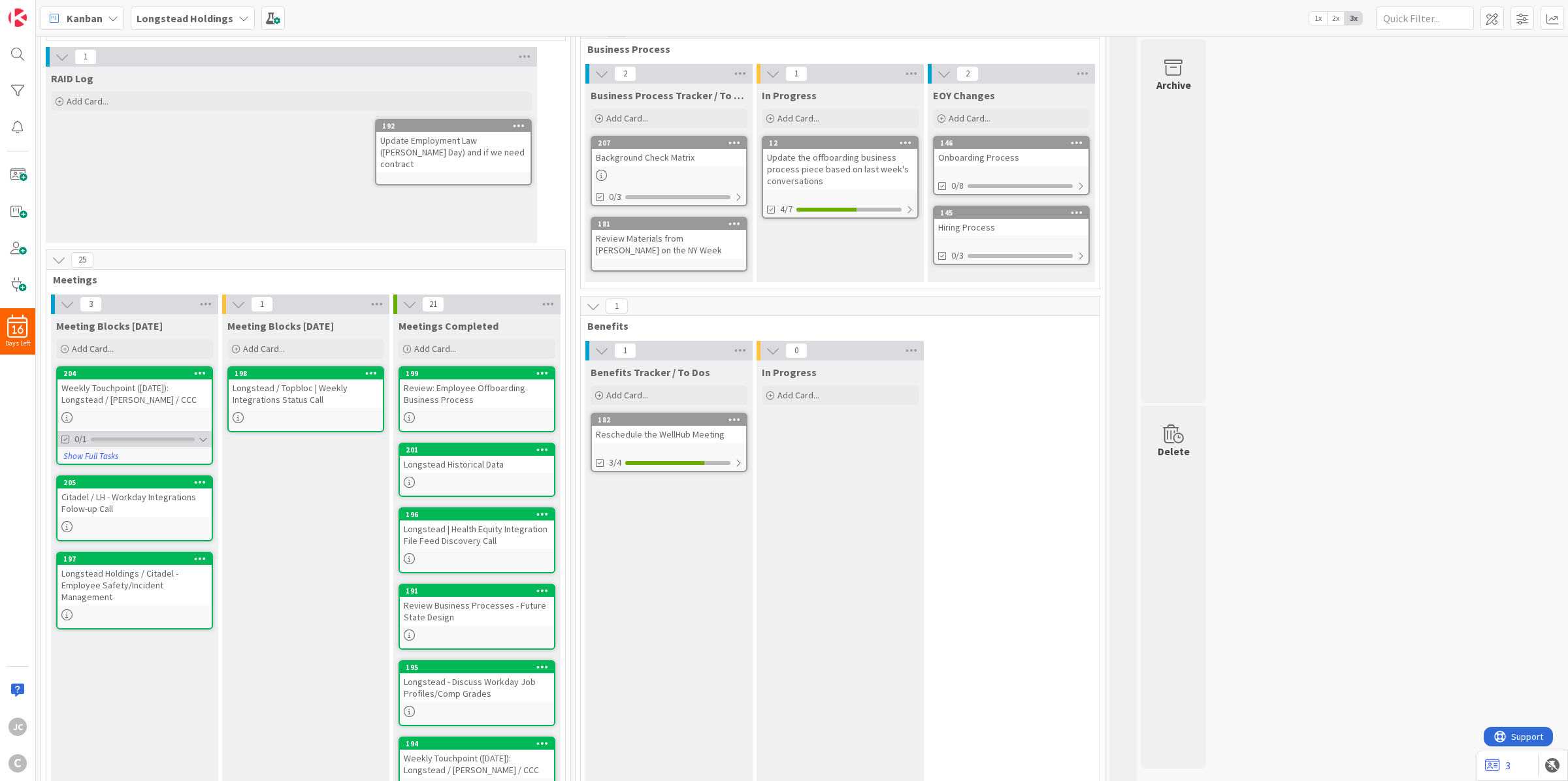
click at [201, 437] on div at bounding box center [202, 440] width 9 height 11
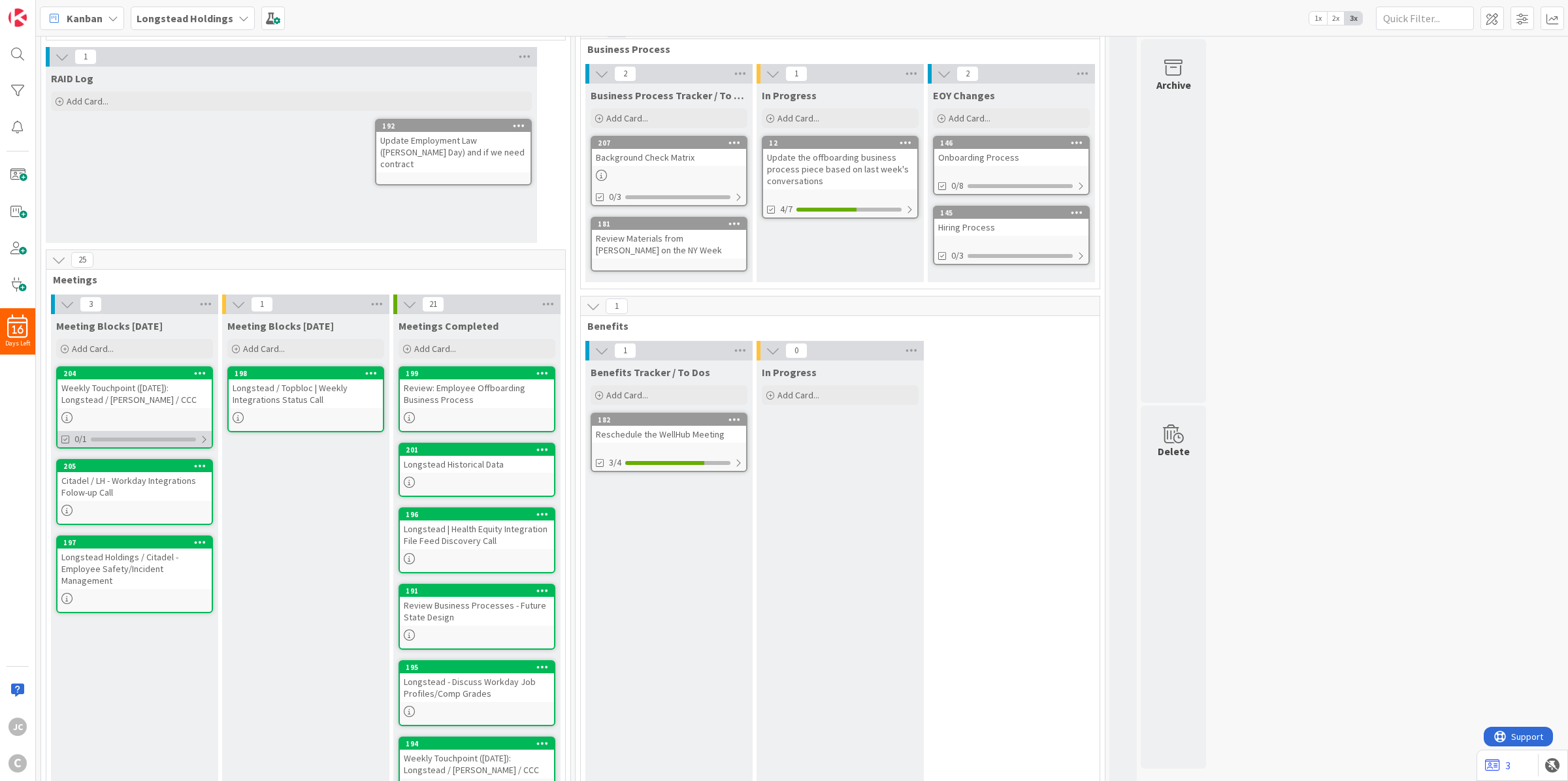
click at [201, 437] on div at bounding box center [204, 440] width 8 height 11
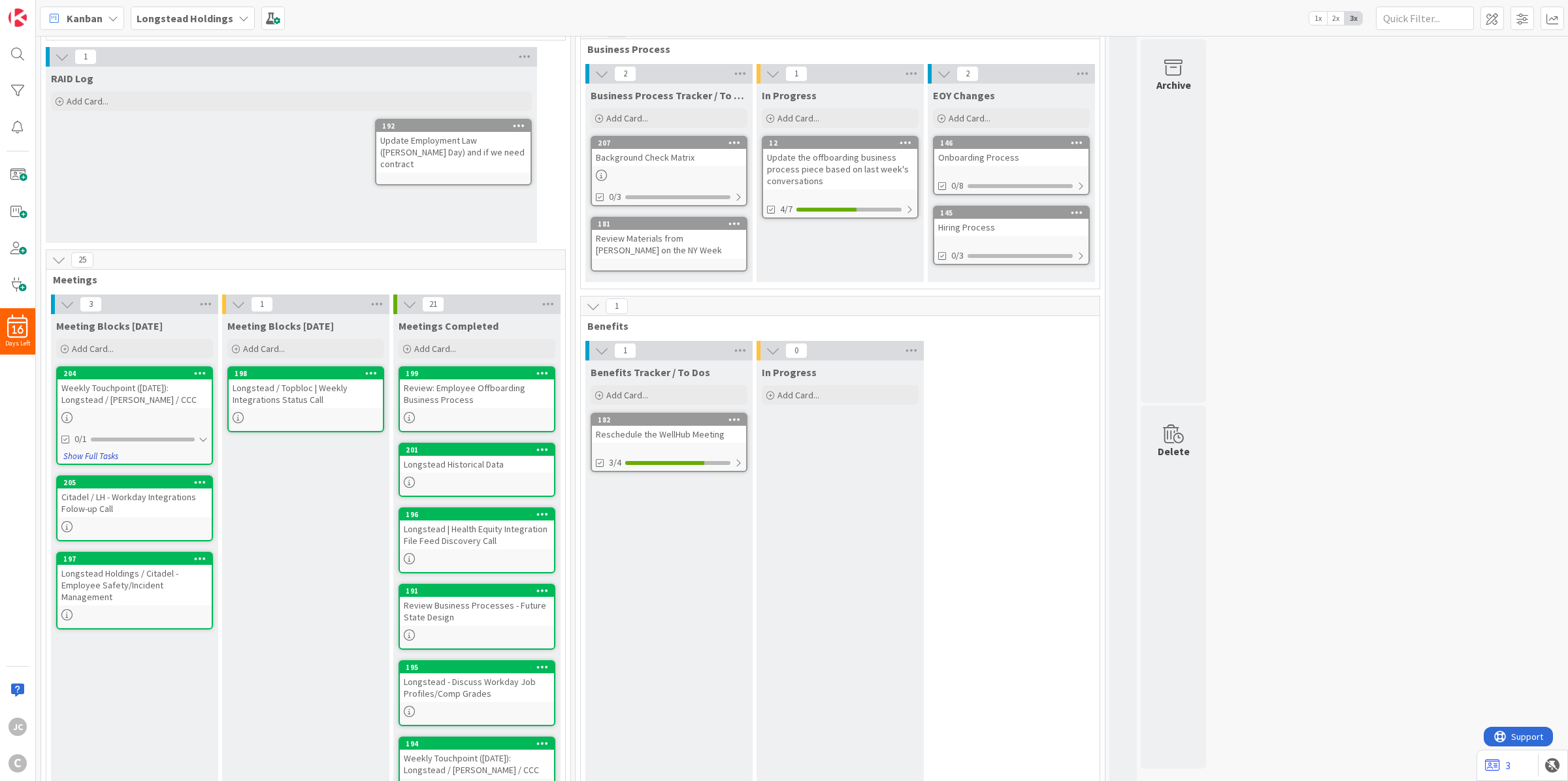
click at [86, 451] on button "Show Full Tasks" at bounding box center [90, 456] width 56 height 15
click at [84, 454] on button "Hide Full Tasks" at bounding box center [89, 456] width 53 height 15
click at [98, 438] on div at bounding box center [142, 440] width 104 height 4
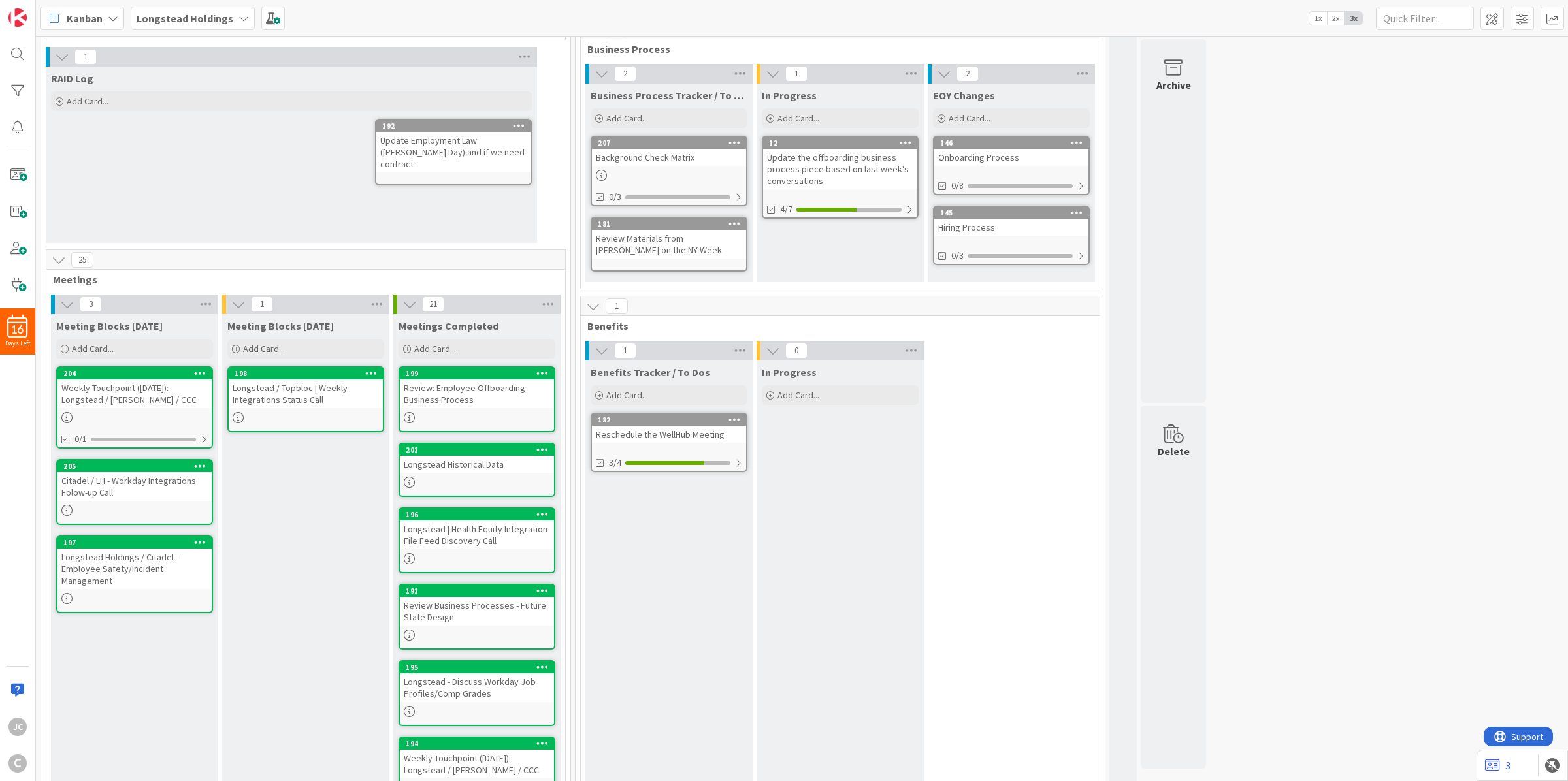
click at [112, 403] on div "Weekly Touchpoint ([DATE]): Longstead / [PERSON_NAME] / CCC" at bounding box center [134, 394] width 155 height 29
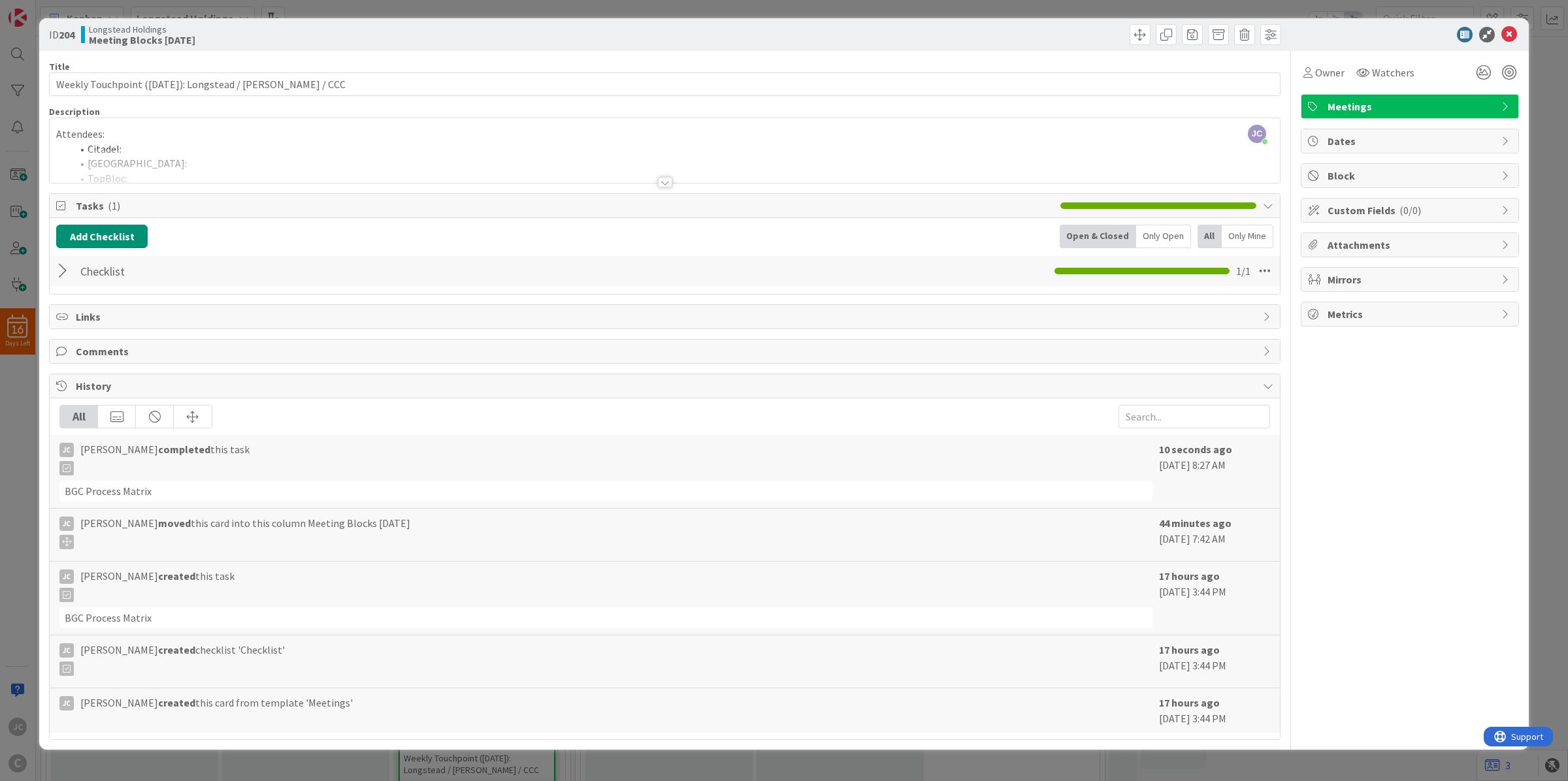
click at [27, 402] on div "ID 204 Longstead Holdings Meeting Blocks [DATE] Title 57 / 128 Weekly Touchpoin…" at bounding box center [784, 390] width 1568 height 781
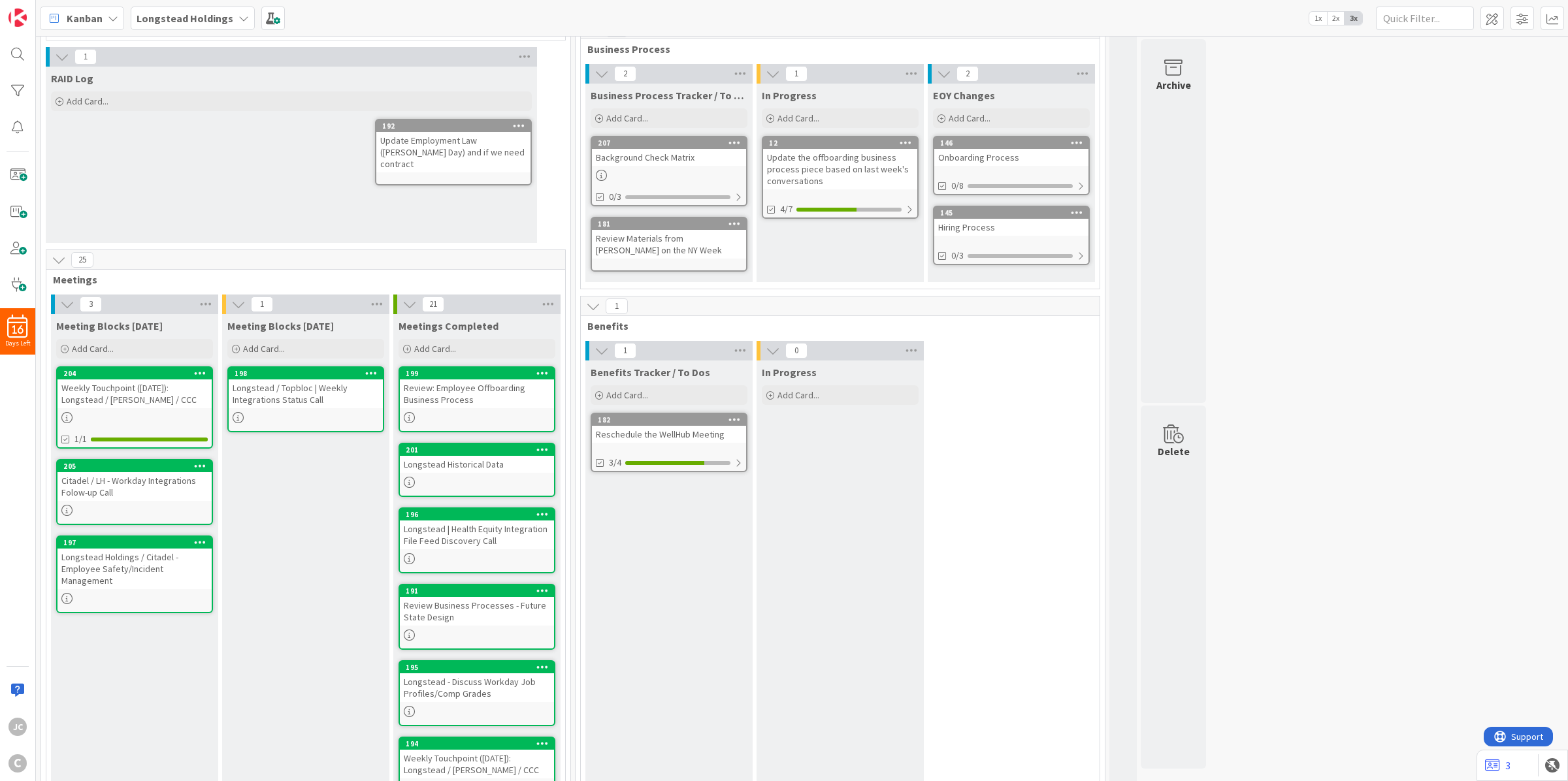
click at [266, 530] on div "Meeting Blocks [DATE] Add Card... Template Not Set Not Set Meetings Edit Card T…" at bounding box center [305, 742] width 167 height 857
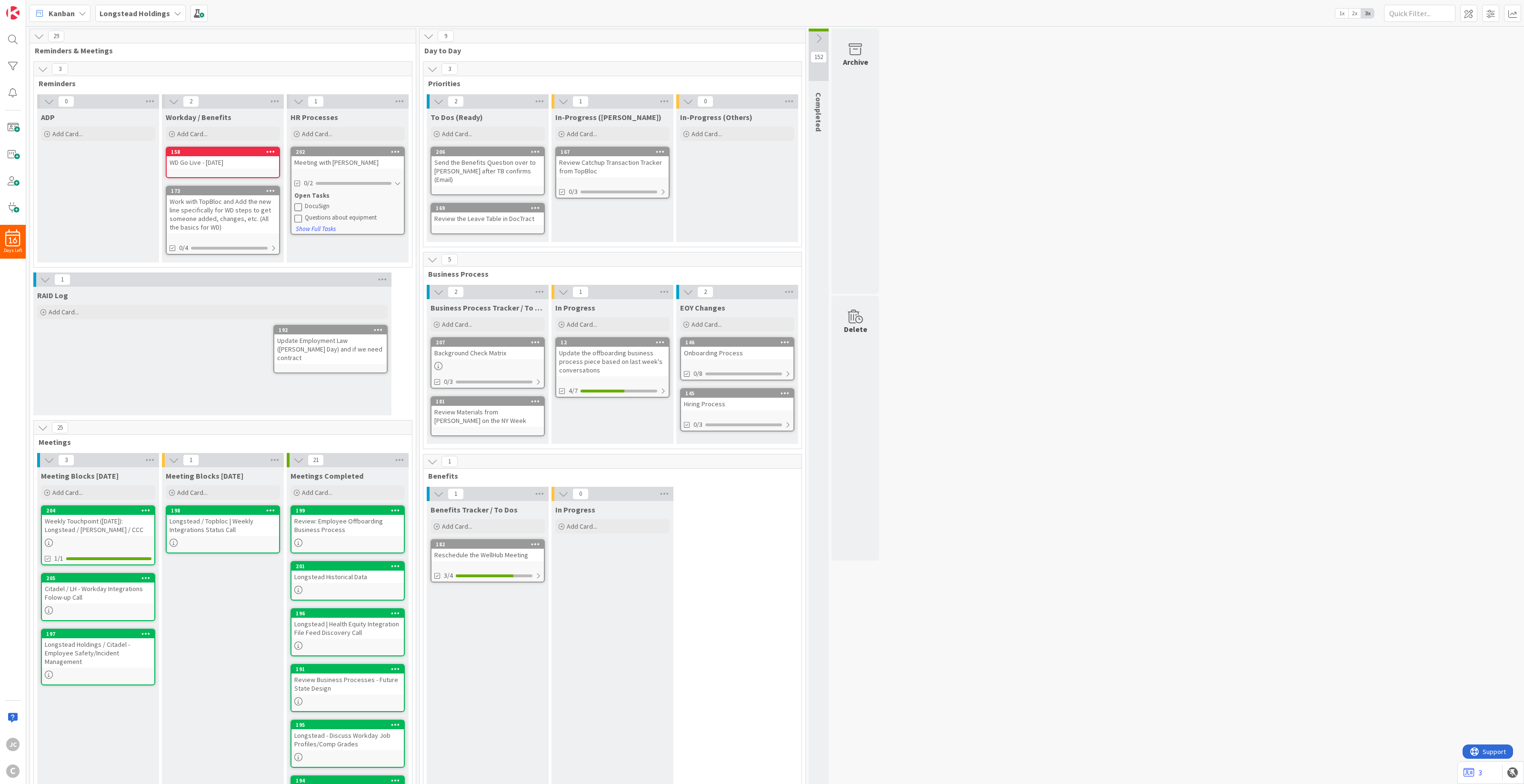
click at [821, 41] on icon at bounding box center [818, 38] width 11 height 11
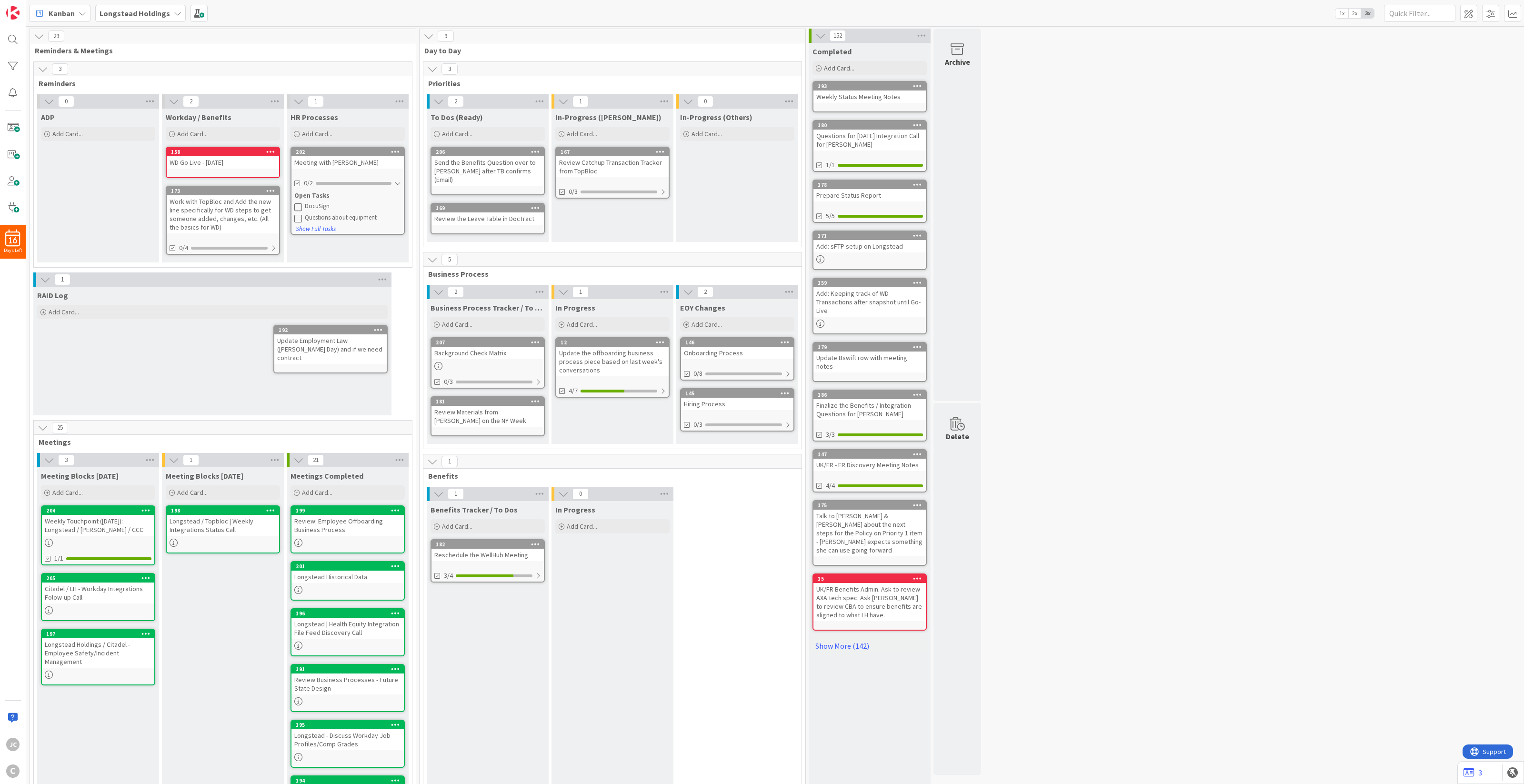
click at [818, 38] on icon at bounding box center [821, 35] width 11 height 11
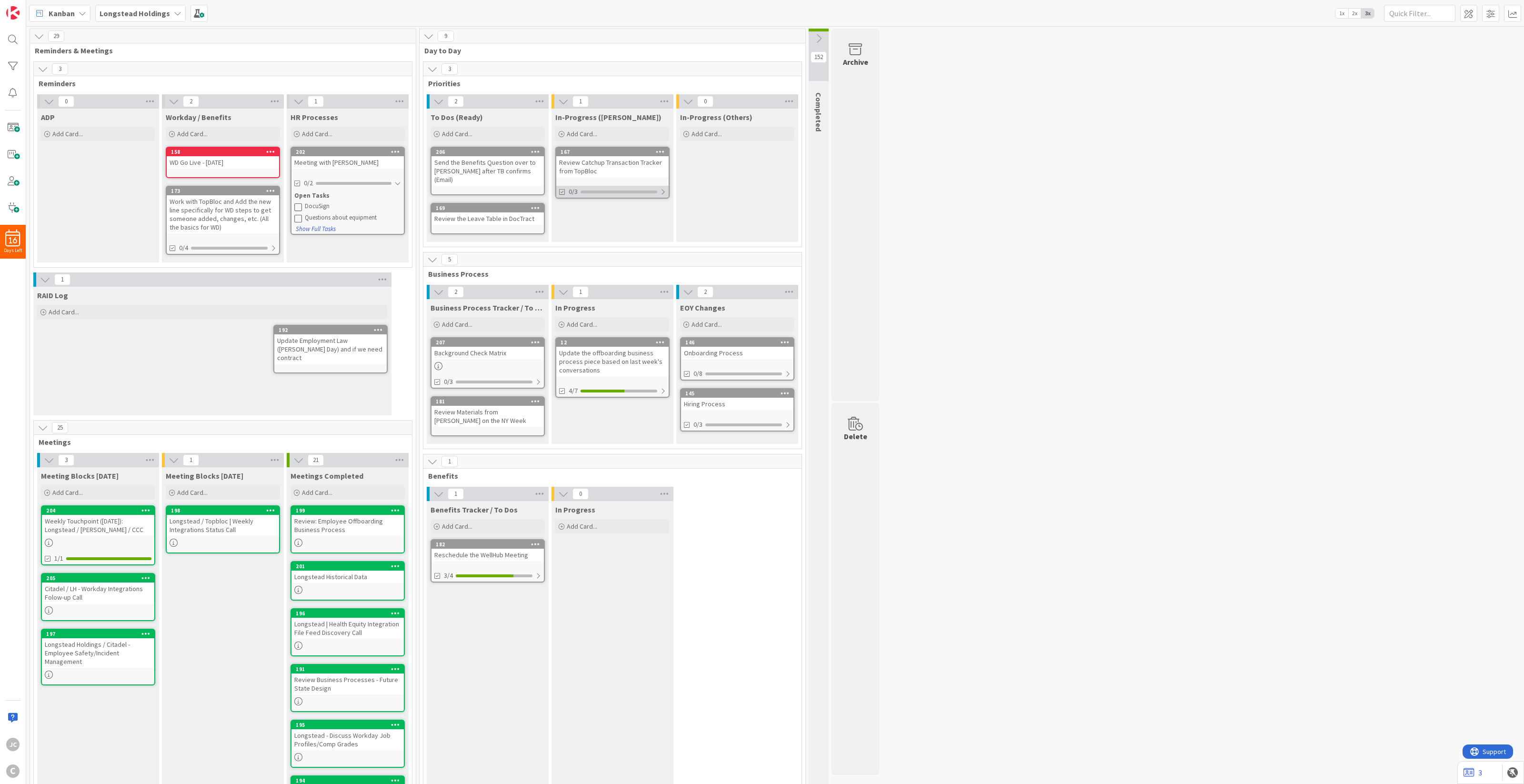
click at [661, 194] on div at bounding box center [663, 191] width 6 height 8
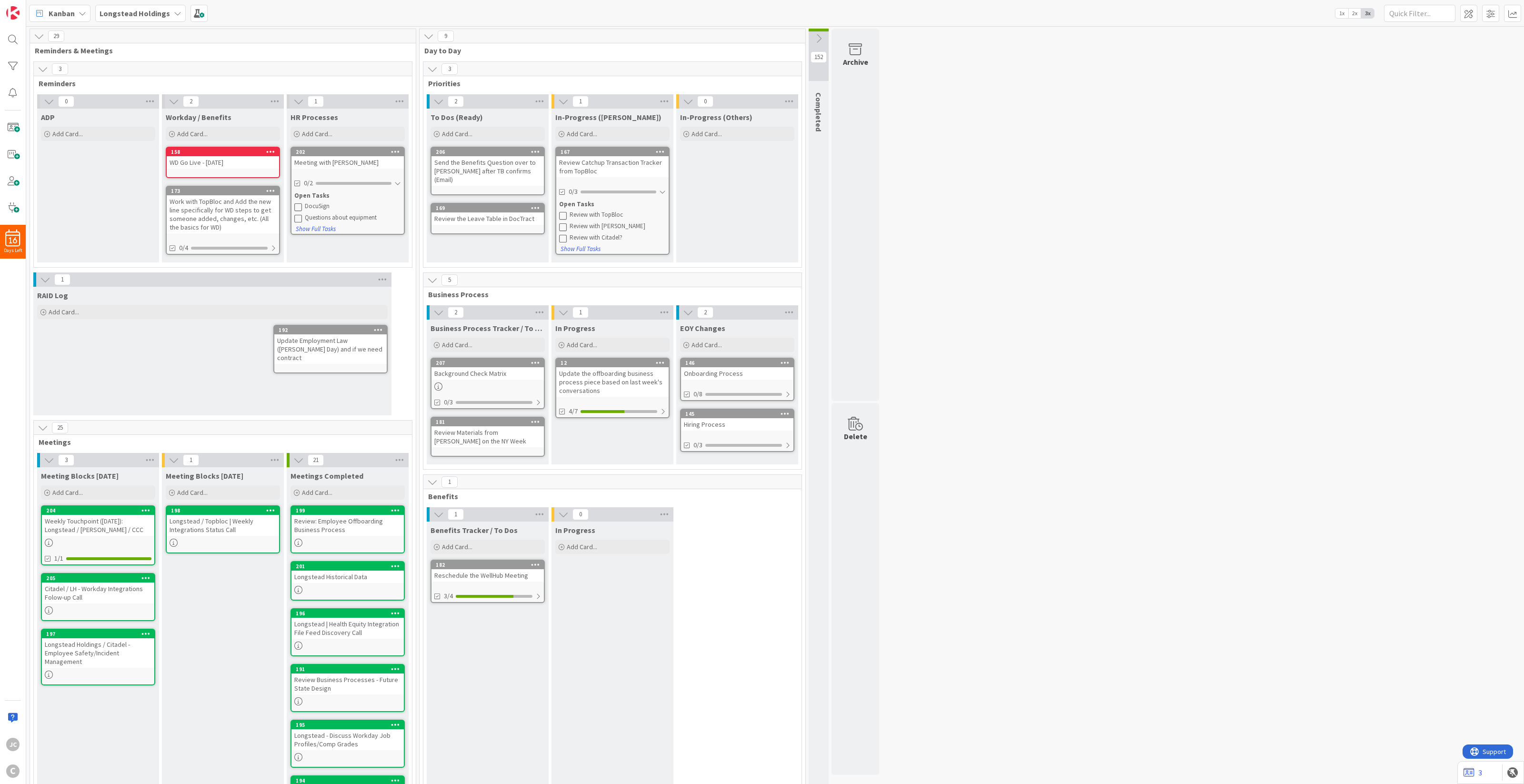
click at [471, 265] on div "2 To Dos (Ready) Add Card... Template Not Set Title 0 / 128 Label Default Show …" at bounding box center [488, 181] width 125 height 173
click at [661, 411] on div at bounding box center [663, 411] width 6 height 8
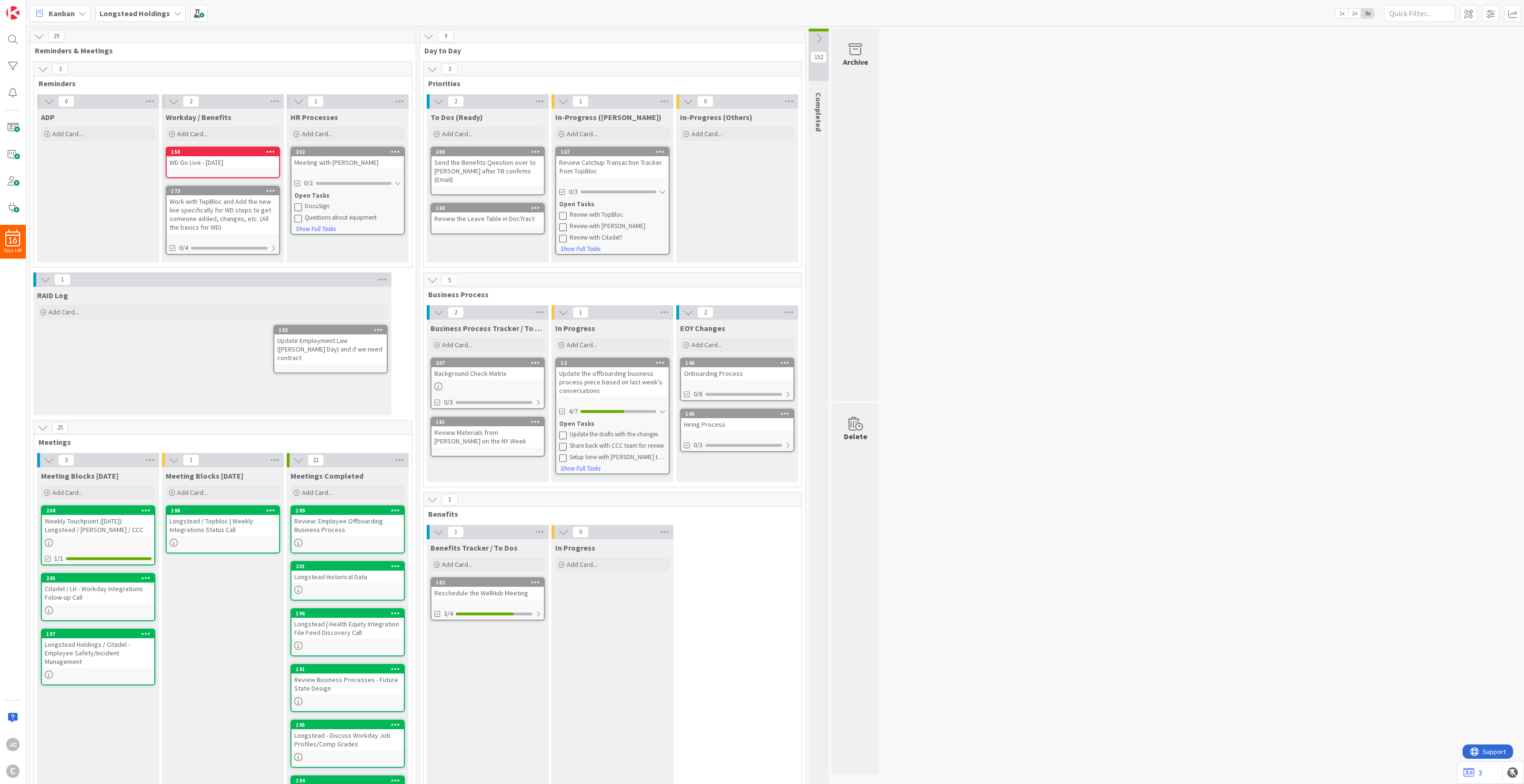
click at [465, 462] on div "Business Process Tracker / To Dos Add Card... Template Not Set Title 0 / 128 La…" at bounding box center [488, 401] width 122 height 162
click at [481, 349] on div "Add Card..." at bounding box center [487, 345] width 114 height 14
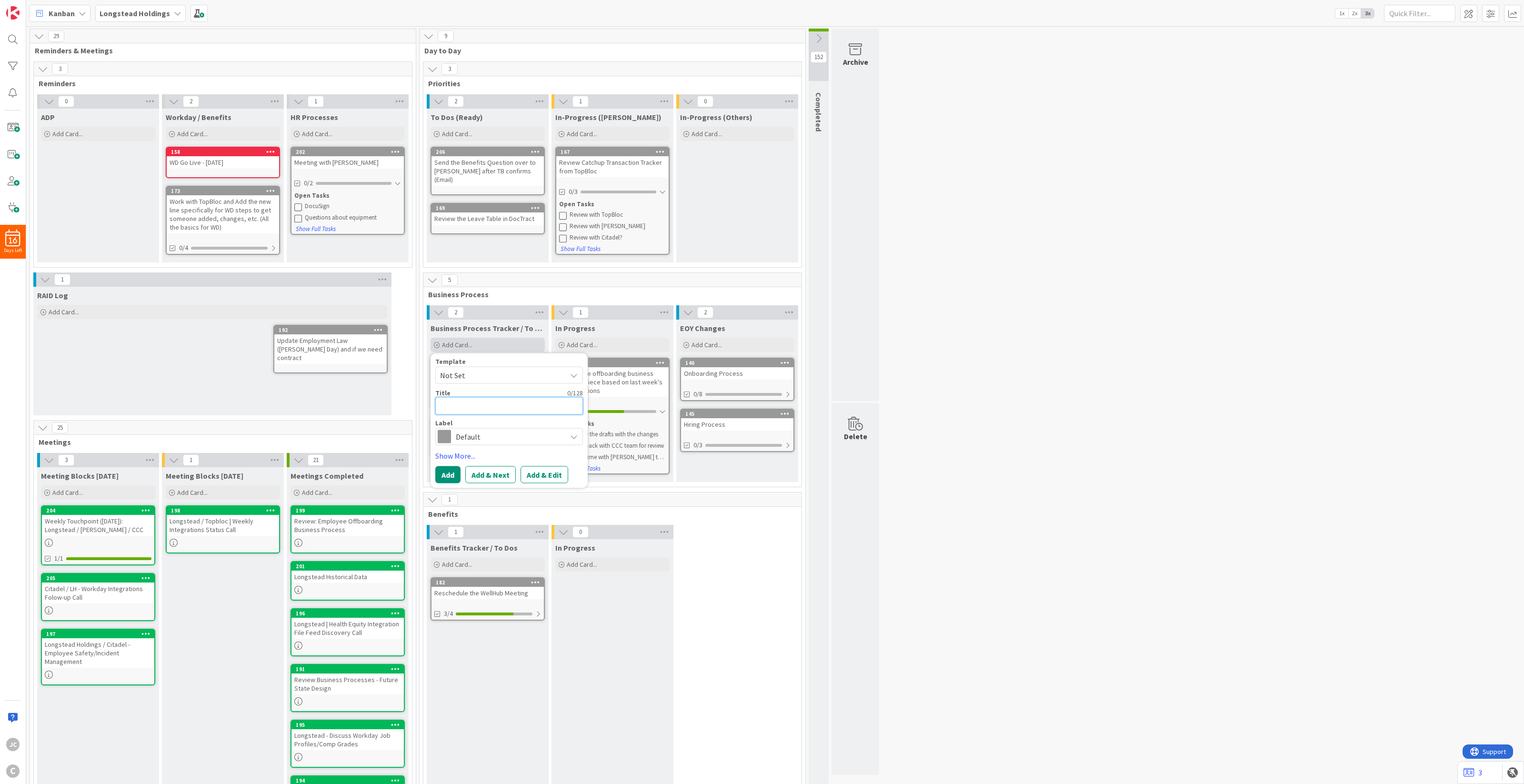
type textarea "x"
type textarea "N"
type textarea "x"
type textarea "Ne"
type textarea "x"
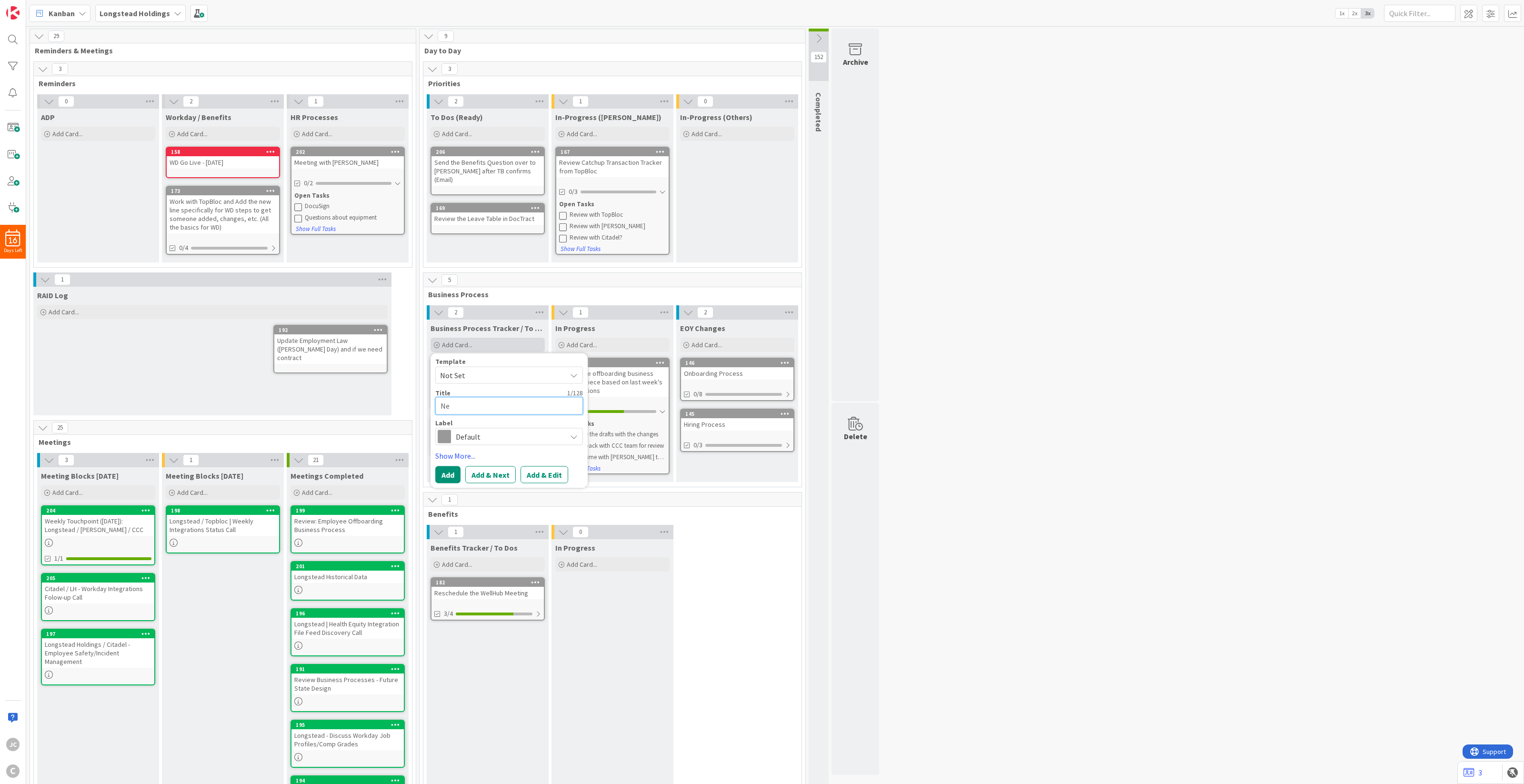
type textarea "New"
type textarea "x"
type textarea "New"
type textarea "x"
type textarea "New E"
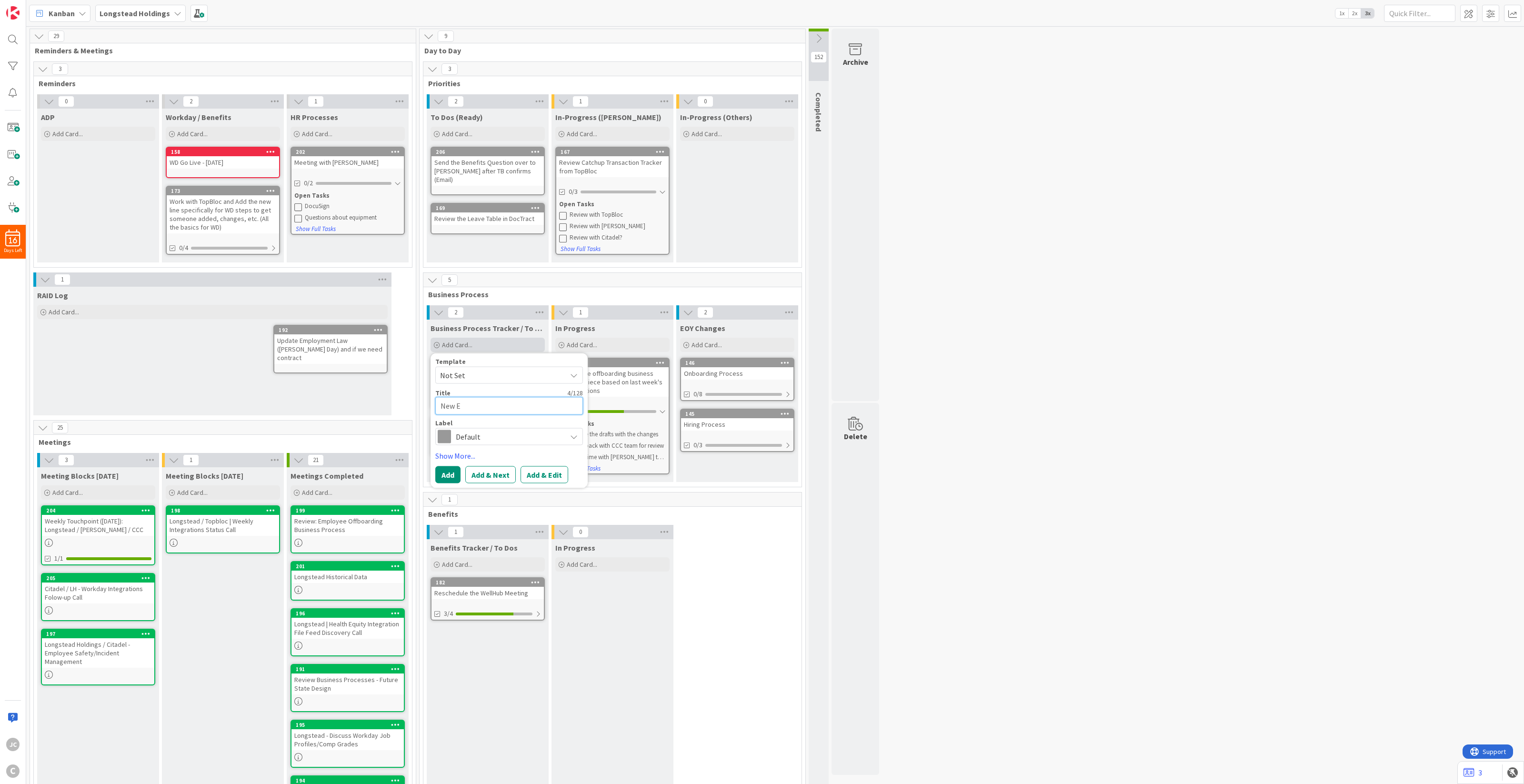
type textarea "x"
type textarea "New En"
type textarea "x"
type textarea "New Ent"
type textarea "x"
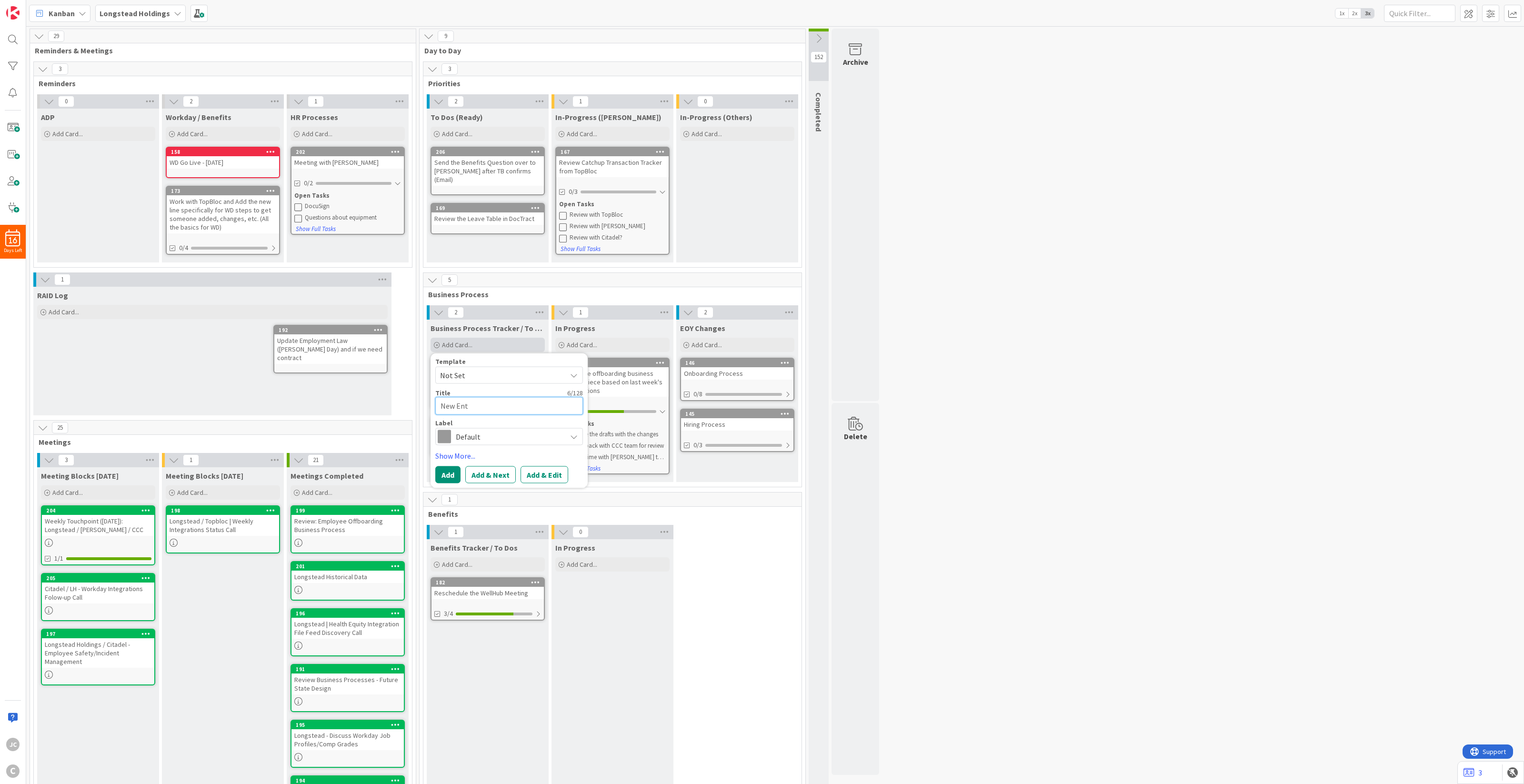
type textarea "New Enti"
type textarea "x"
type textarea "New Entit"
type textarea "x"
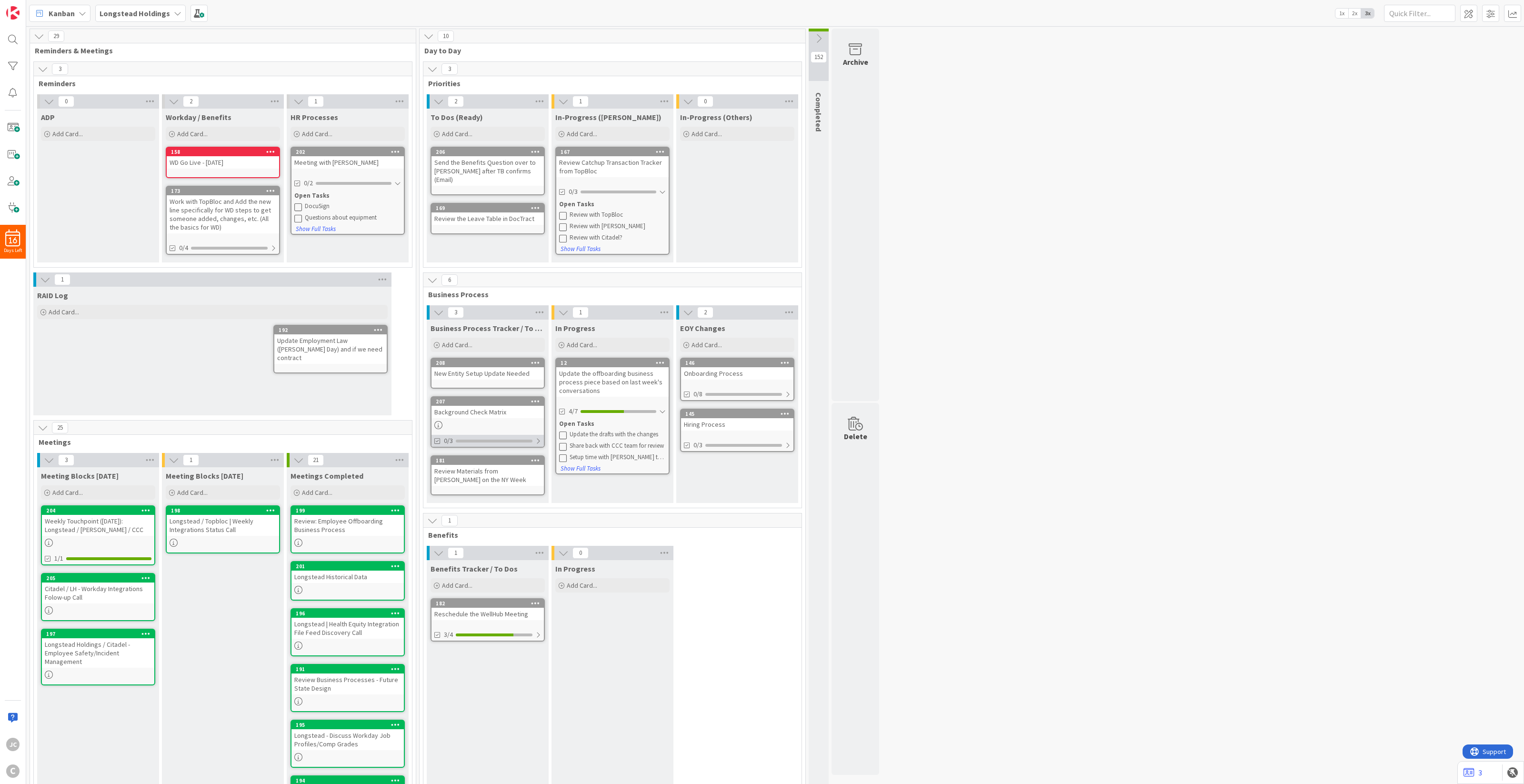
click at [540, 441] on div at bounding box center [538, 441] width 6 height 8
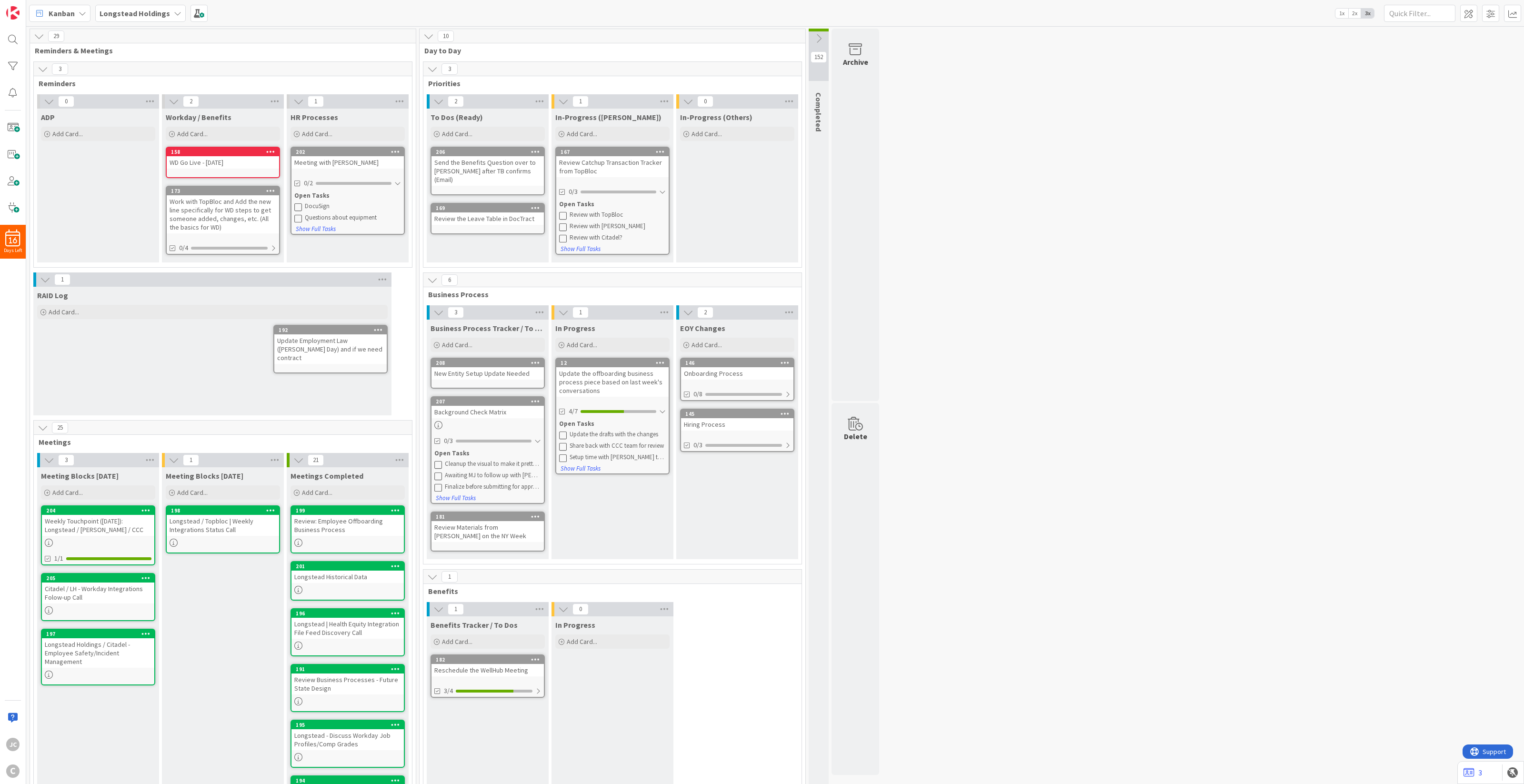
click at [501, 368] on div "New Entity Setup Update Needed" at bounding box center [488, 373] width 113 height 12
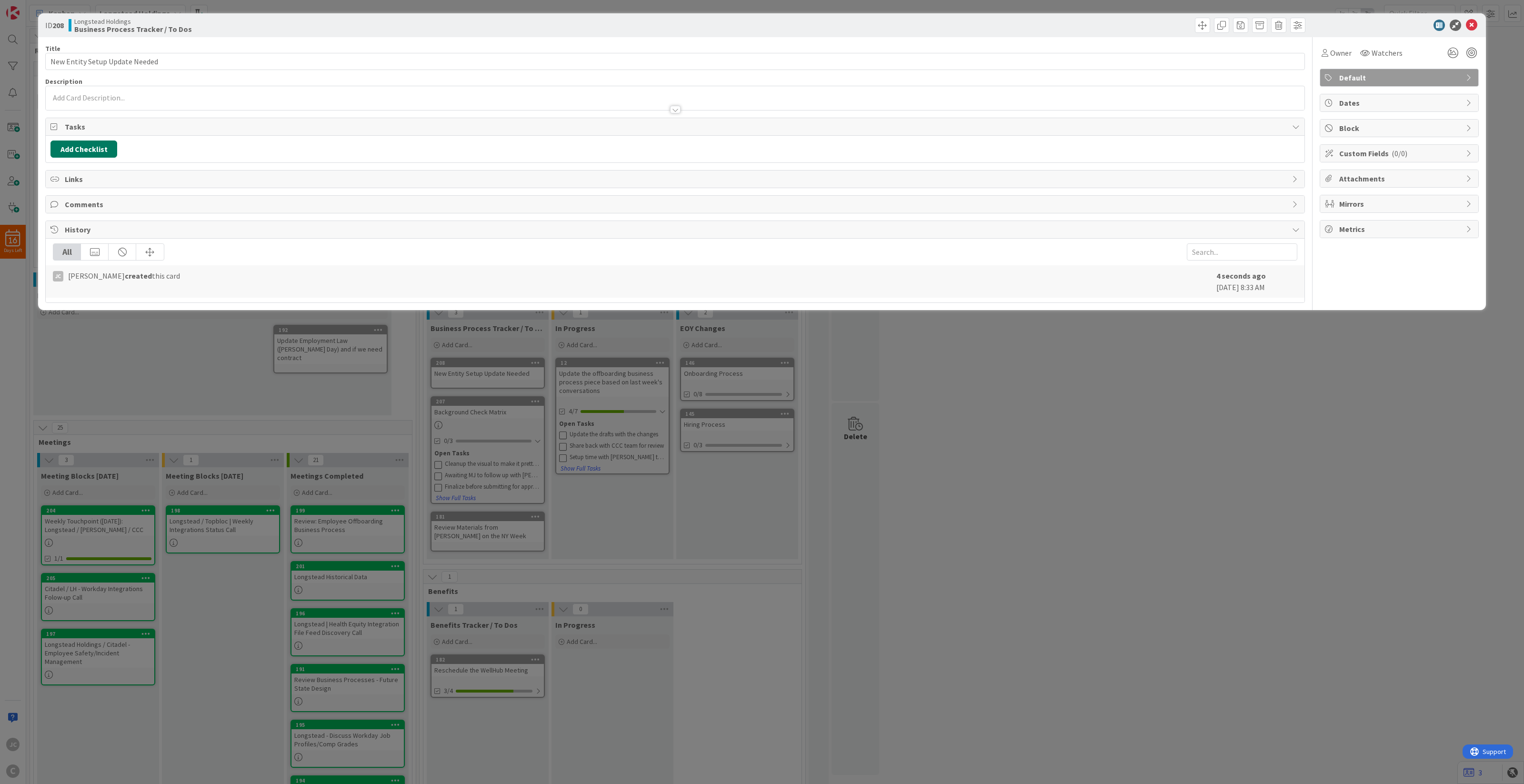
click at [89, 153] on button "Add Checklist" at bounding box center [84, 149] width 67 height 17
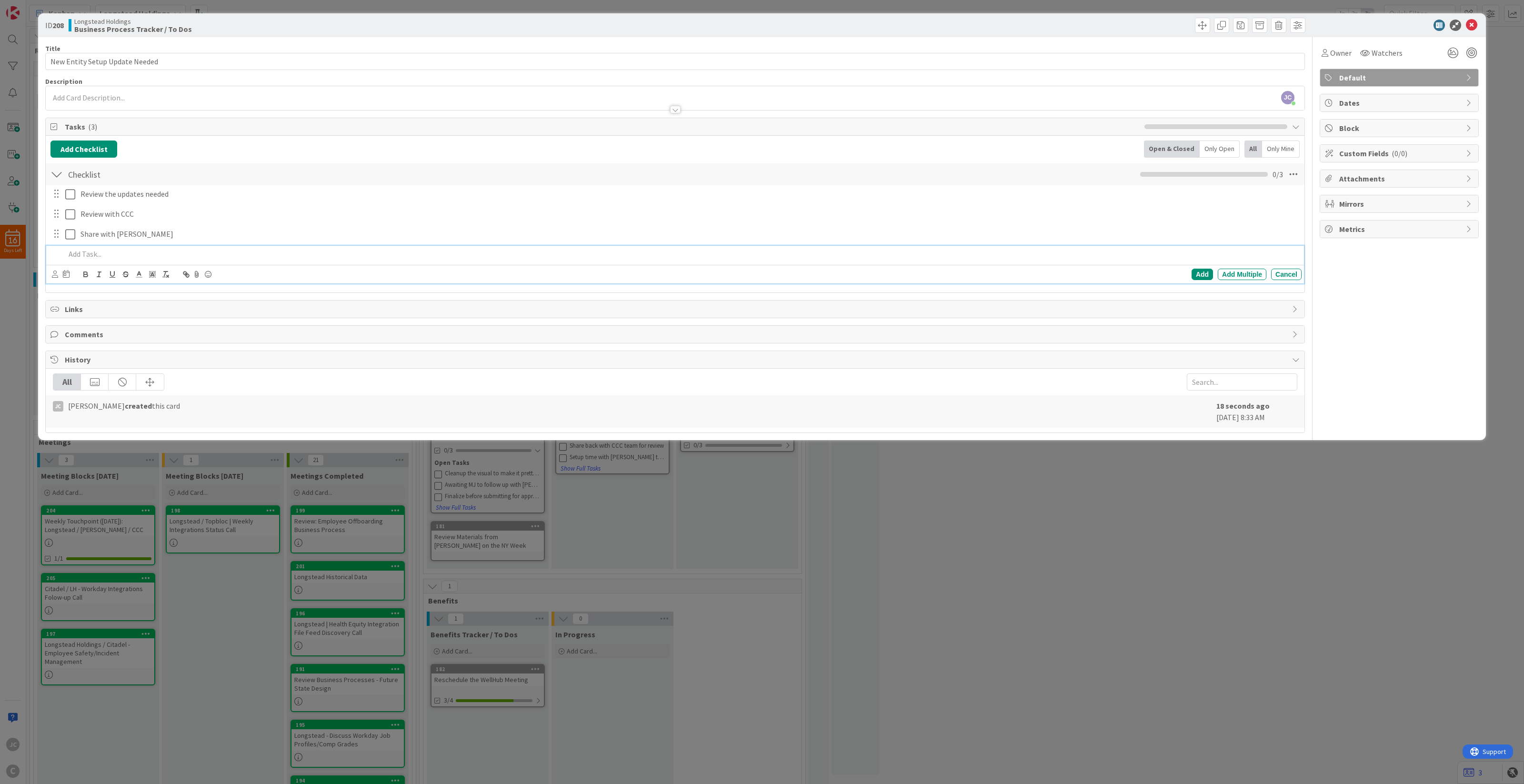
click at [697, 444] on div "ID 208 Longstead Holdings Business Process Tracker / To Dos Title 30 / 128 New …" at bounding box center [762, 392] width 1524 height 784
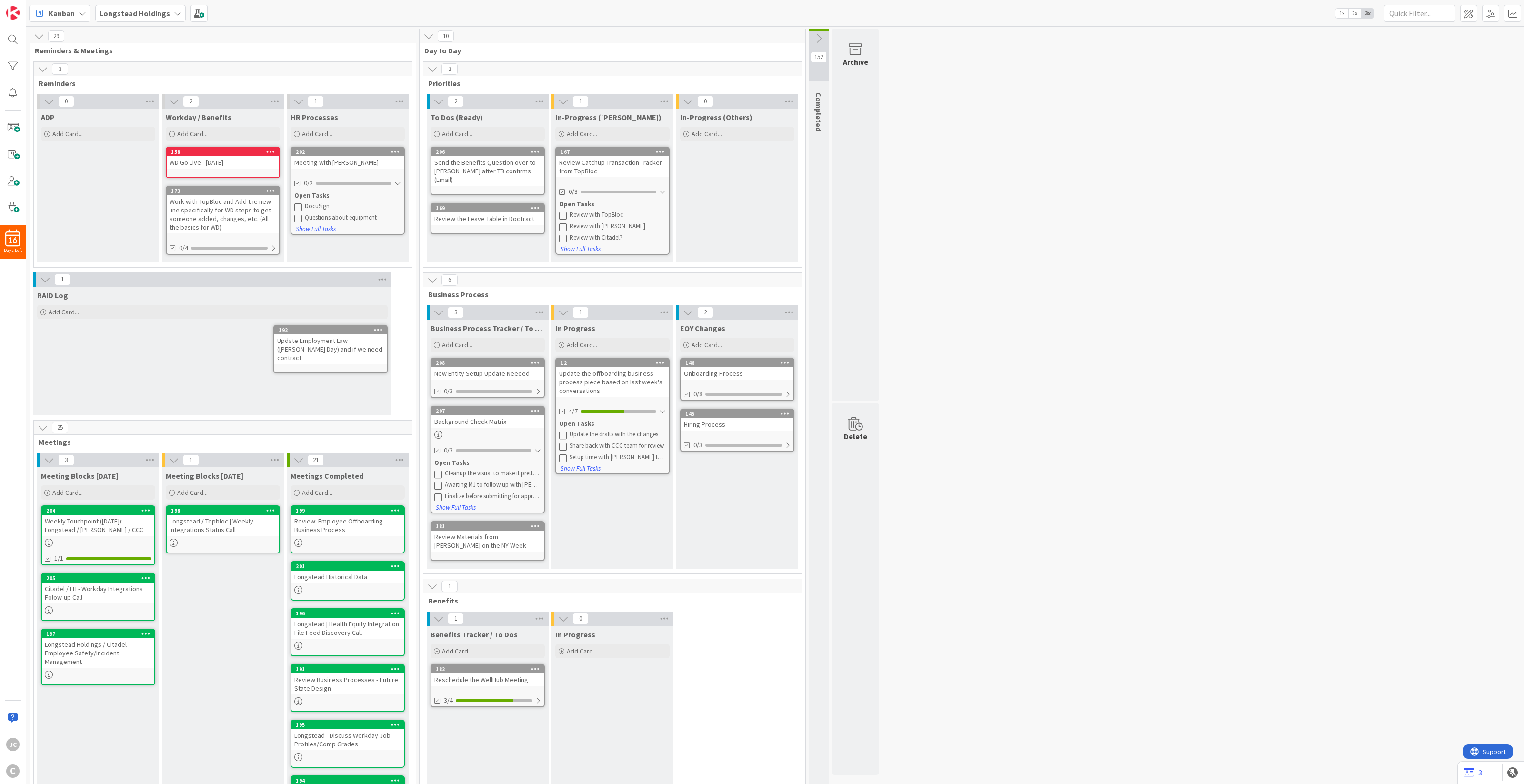
click at [680, 512] on div "EOY Changes Add Card... 146 Onboarding Process 0/8 145 Hiring Process 0/3" at bounding box center [738, 444] width 122 height 249
click at [539, 388] on div at bounding box center [538, 391] width 6 height 8
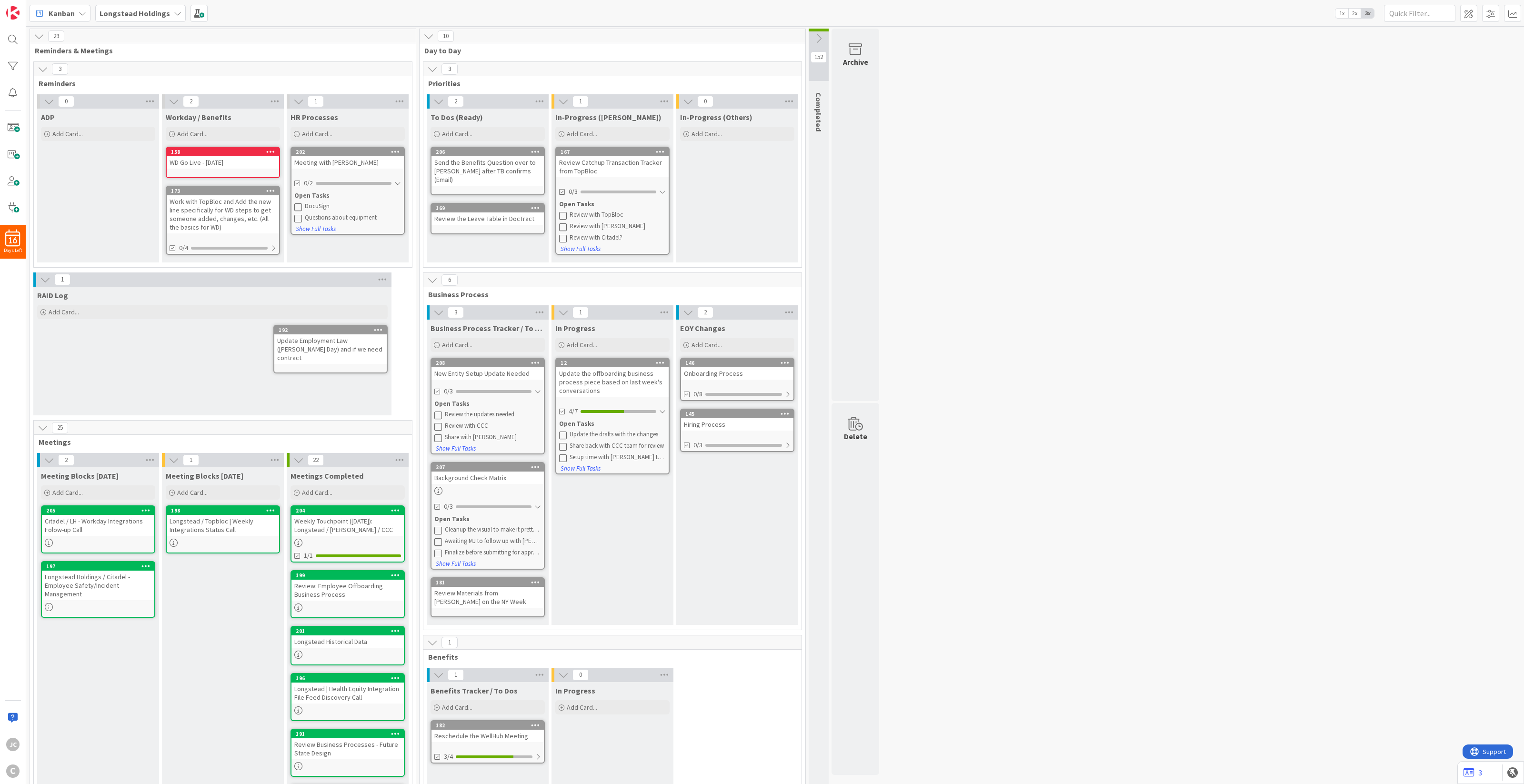
click at [105, 523] on div "Citadel / LH - Workday Integrations Folow-up Call" at bounding box center [98, 525] width 113 height 21
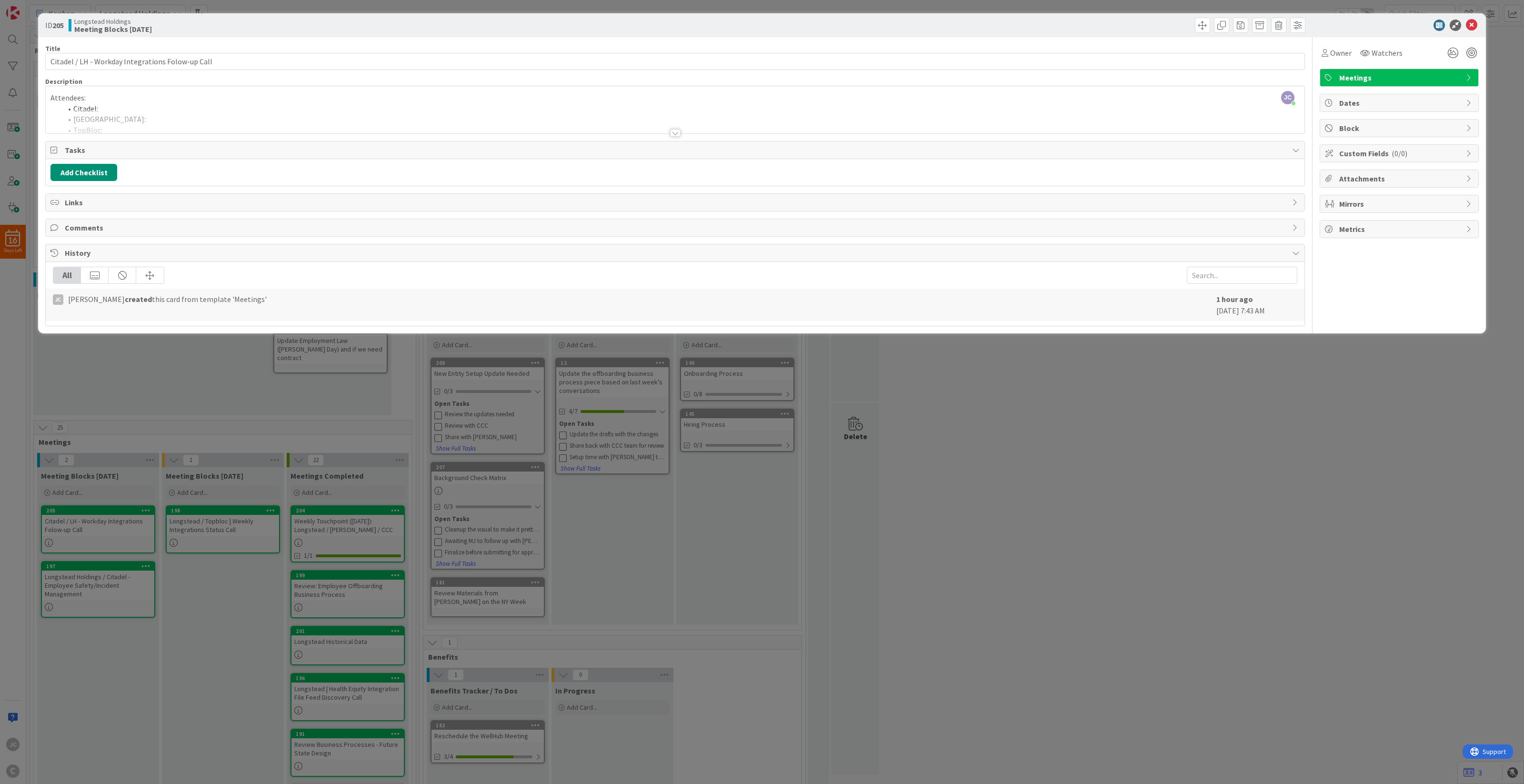
click at [211, 96] on div "[PERSON_NAME] [PERSON_NAME] just joined Attendees: Citadel: Longstead: TopBloc:…" at bounding box center [674, 110] width 1259 height 47
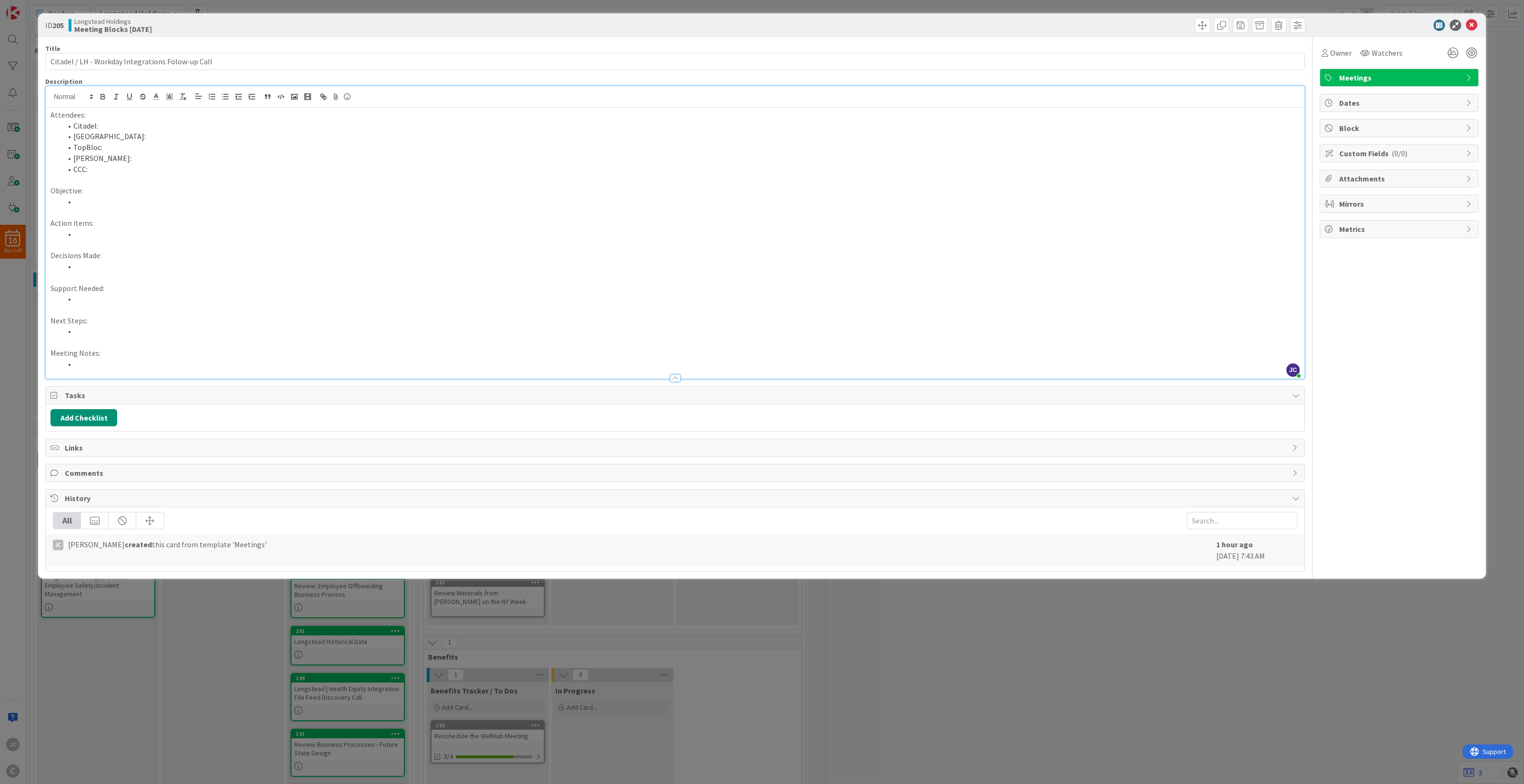
click at [192, 119] on p "Attendees:" at bounding box center [675, 114] width 1250 height 11
click at [270, 128] on li "Citadel:" at bounding box center [681, 125] width 1238 height 11
click at [143, 159] on li "[PERSON_NAME]:" at bounding box center [681, 158] width 1238 height 11
click at [231, 141] on li "Longstead: [PERSON_NAME]" at bounding box center [681, 136] width 1238 height 11
click at [235, 150] on li "TopBloc: [PERSON_NAME], [PERSON_NAME] N," at bounding box center [681, 147] width 1238 height 11
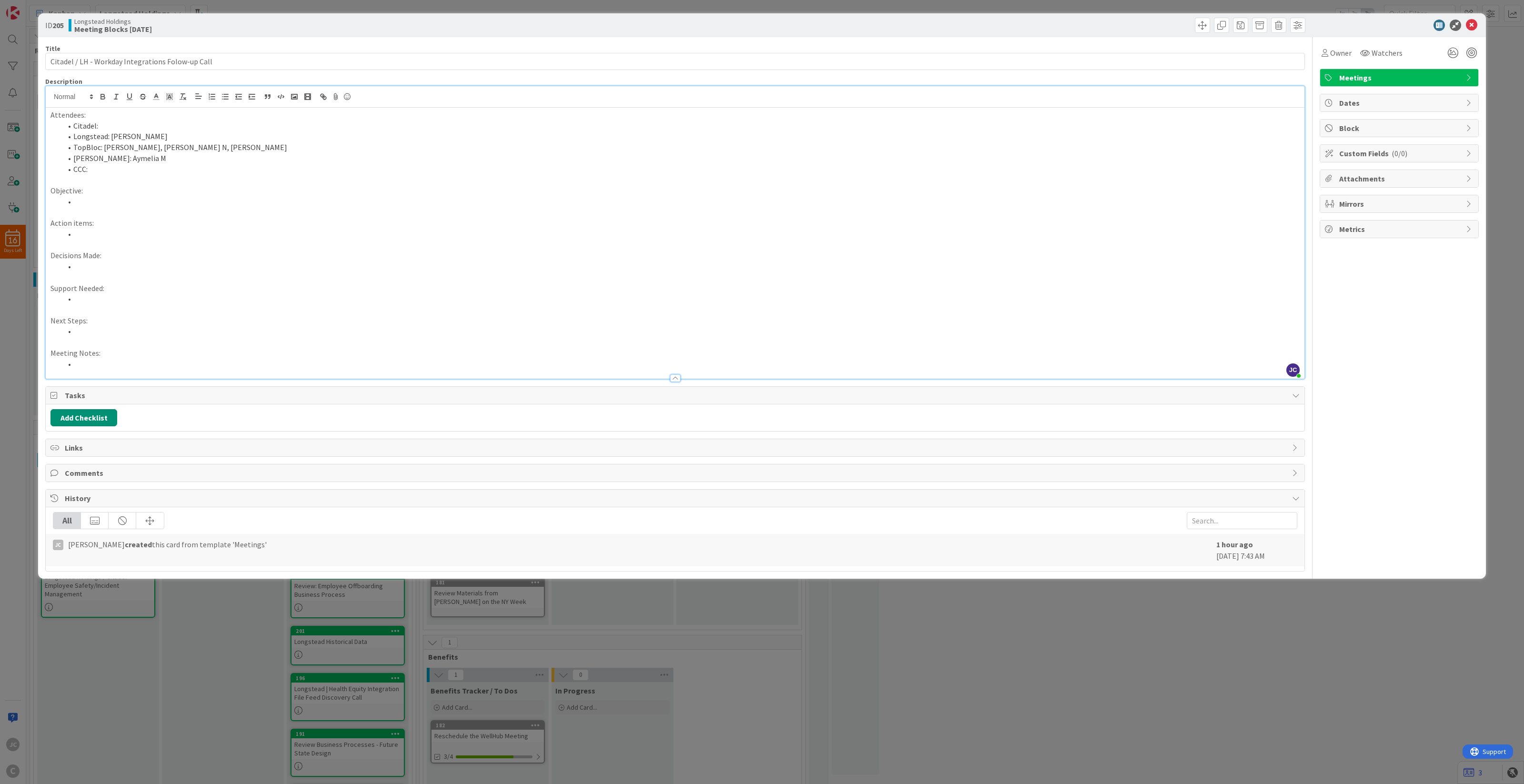
click at [161, 124] on li "Citadel:" at bounding box center [681, 125] width 1238 height 11
click at [242, 195] on p "Objective:" at bounding box center [675, 190] width 1250 height 11
click at [239, 201] on li at bounding box center [681, 201] width 1238 height 11
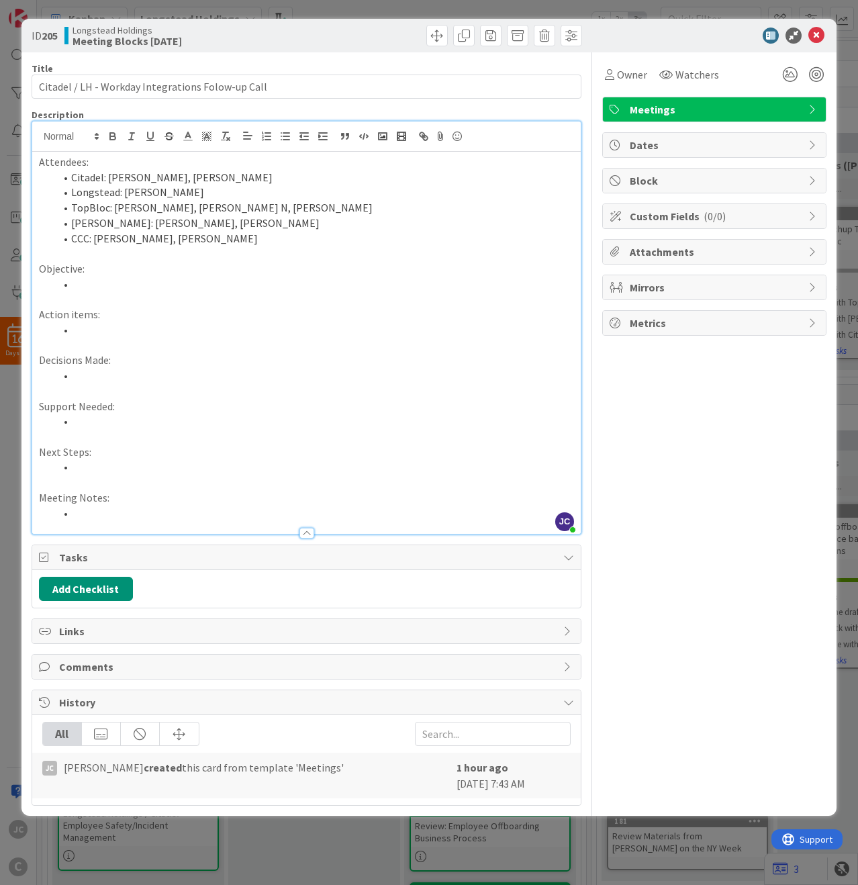
click at [253, 250] on p at bounding box center [306, 253] width 535 height 15
click at [244, 277] on li at bounding box center [314, 284] width 519 height 15
click at [256, 408] on p "Support Needed:" at bounding box center [306, 406] width 535 height 15
click at [260, 447] on p "Next Steps:" at bounding box center [306, 452] width 535 height 15
click at [296, 420] on li at bounding box center [314, 421] width 519 height 15
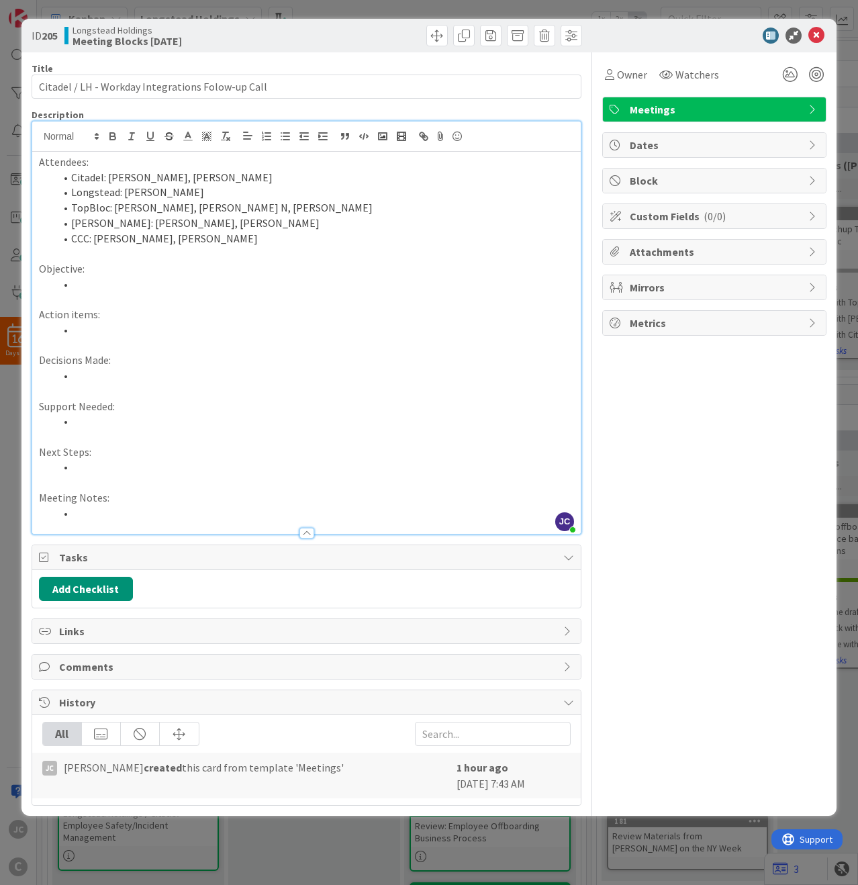
click at [163, 510] on li at bounding box center [314, 513] width 519 height 15
click at [156, 521] on div at bounding box center [306, 527] width 549 height 14
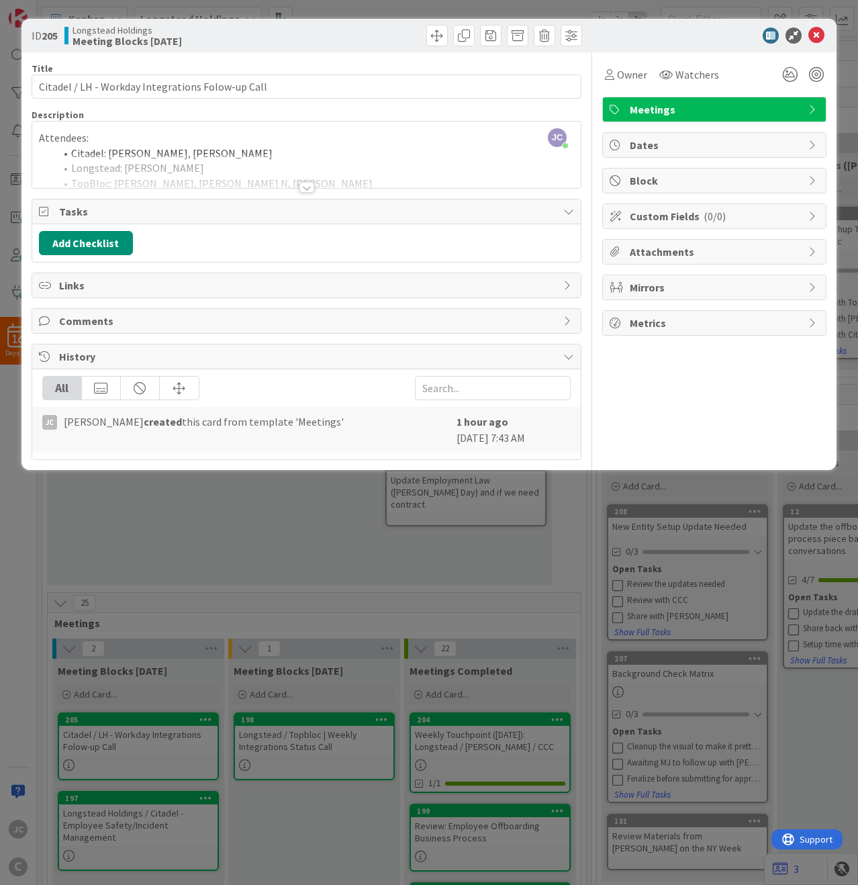
click at [294, 185] on div at bounding box center [306, 171] width 549 height 34
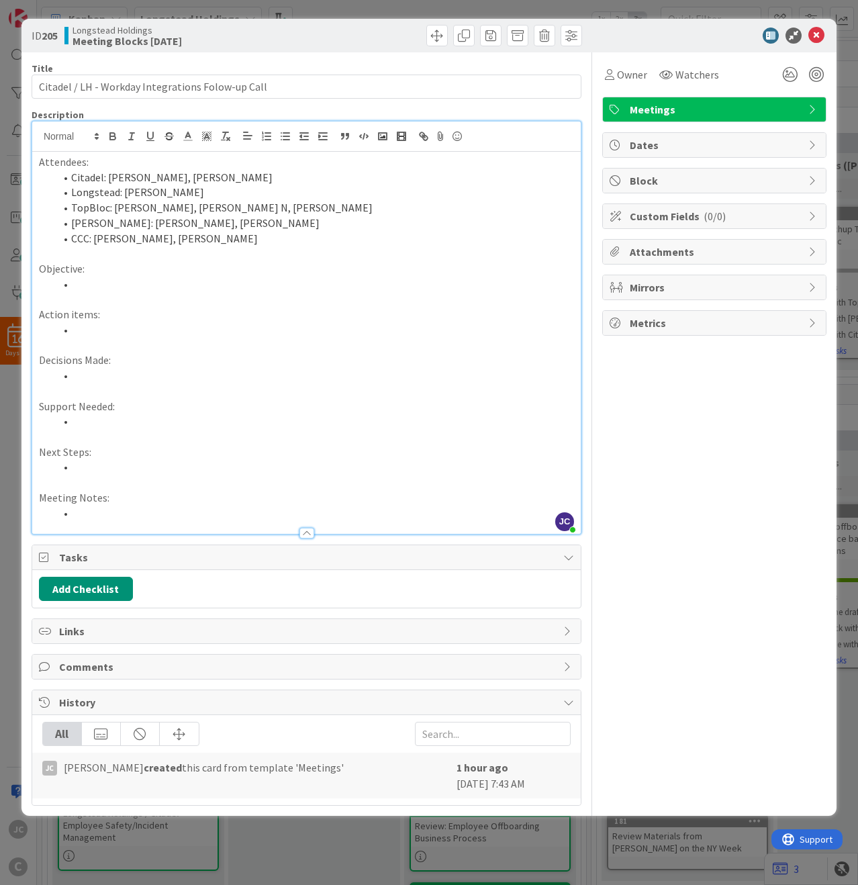
click at [261, 510] on li at bounding box center [314, 513] width 519 height 15
click at [652, 493] on div "Owner Watchers Meetings Dates Block Custom Fields ( 0/0 ) Attachments Mirrors M…" at bounding box center [715, 429] width 224 height 754
click at [185, 271] on p "Objective:" at bounding box center [306, 268] width 535 height 15
drag, startPoint x: 178, startPoint y: 372, endPoint x: 179, endPoint y: 380, distance: 7.5
click at [178, 377] on li at bounding box center [314, 375] width 519 height 15
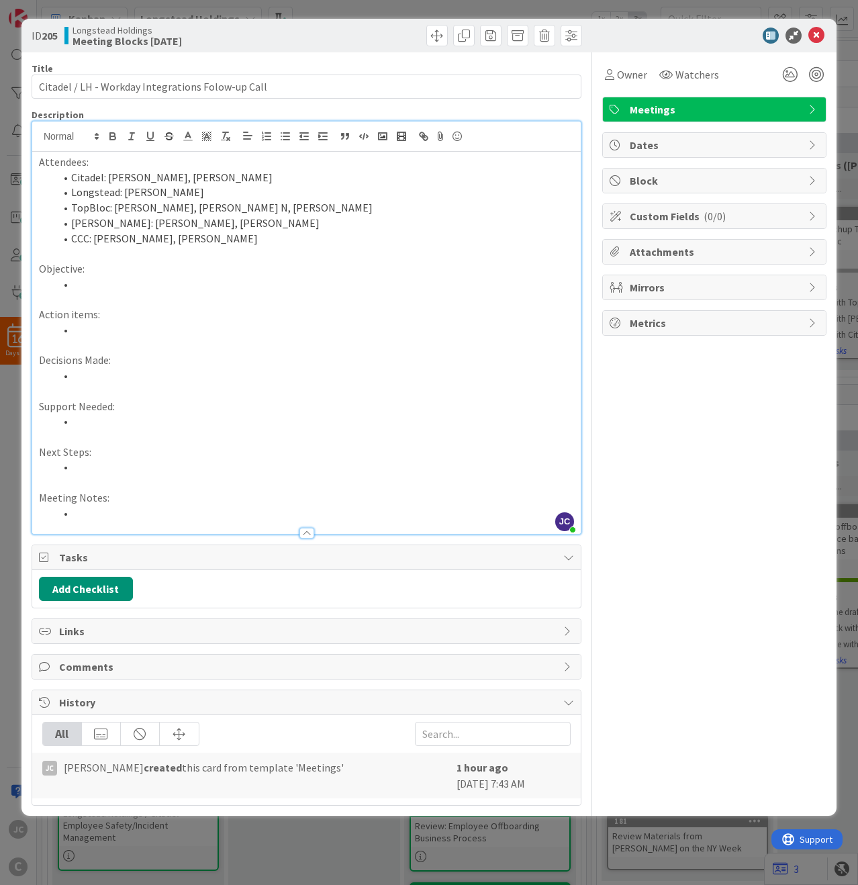
click at [181, 438] on p at bounding box center [306, 436] width 535 height 15
click at [191, 480] on p at bounding box center [306, 482] width 535 height 15
click at [220, 524] on div at bounding box center [306, 527] width 549 height 14
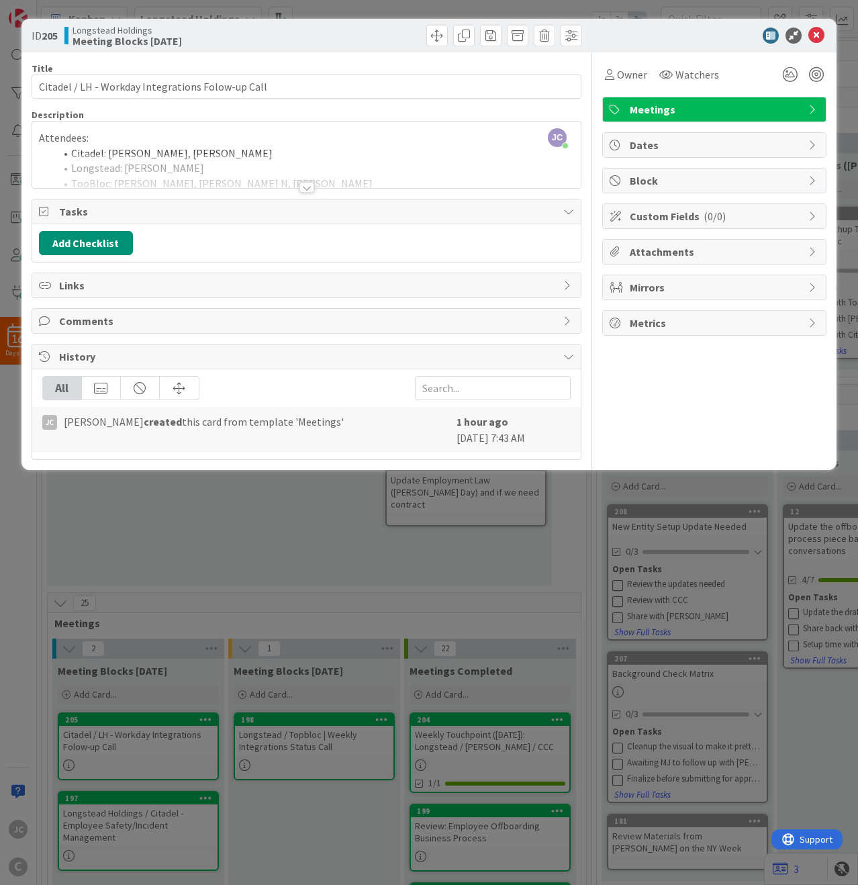
click at [303, 184] on div at bounding box center [307, 187] width 15 height 11
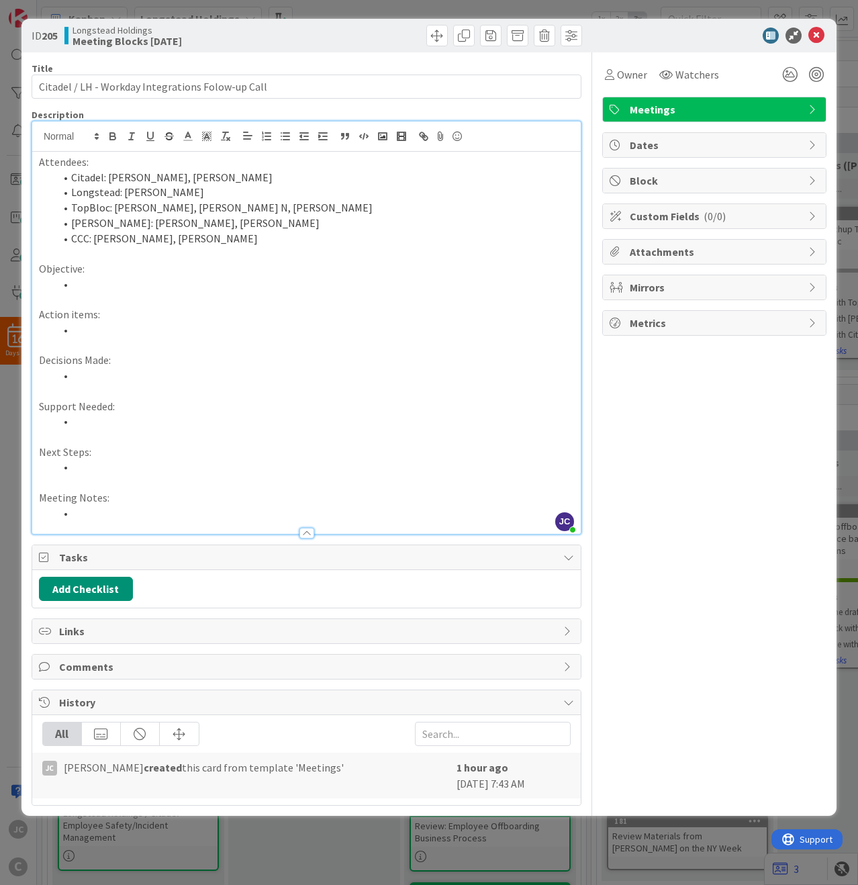
click at [127, 514] on li at bounding box center [314, 513] width 519 height 15
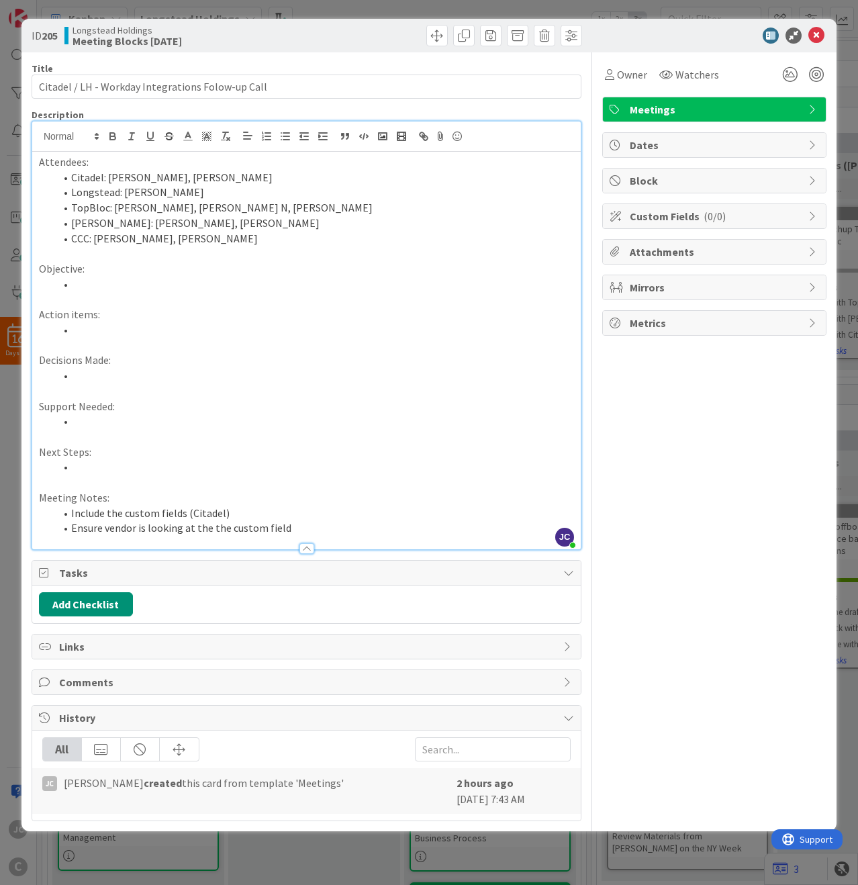
click at [508, 850] on div "ID 205 Longstead Holdings Meeting Blocks [DATE] Title 49 / 128 Citadel / LH - W…" at bounding box center [429, 442] width 858 height 885
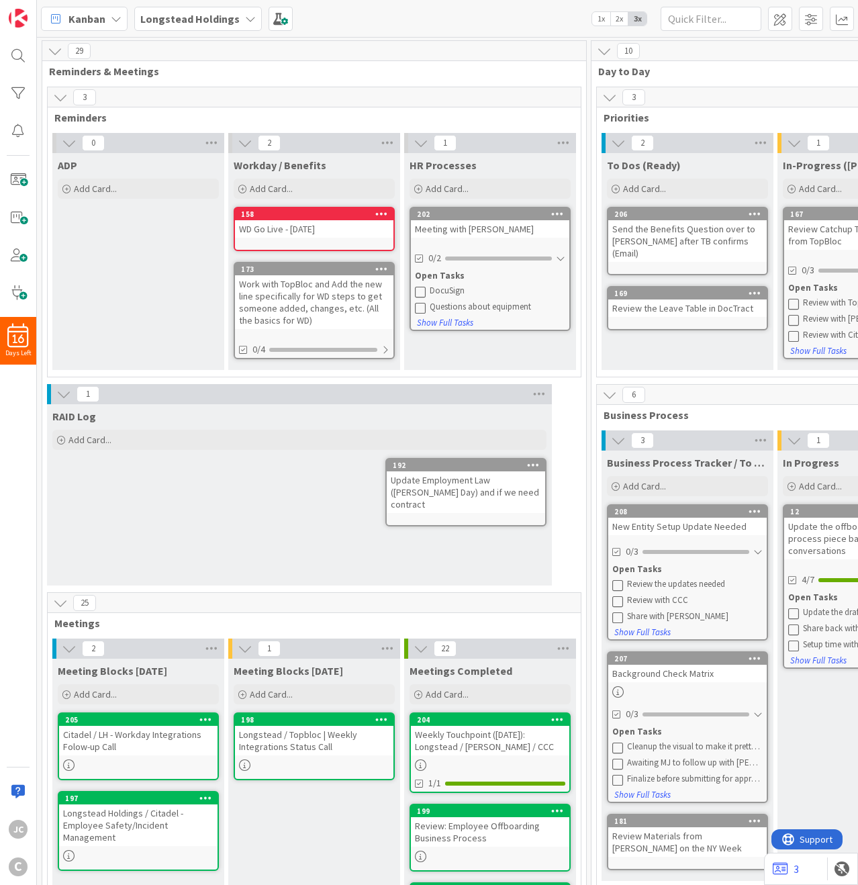
click at [136, 719] on div "205" at bounding box center [141, 719] width 152 height 9
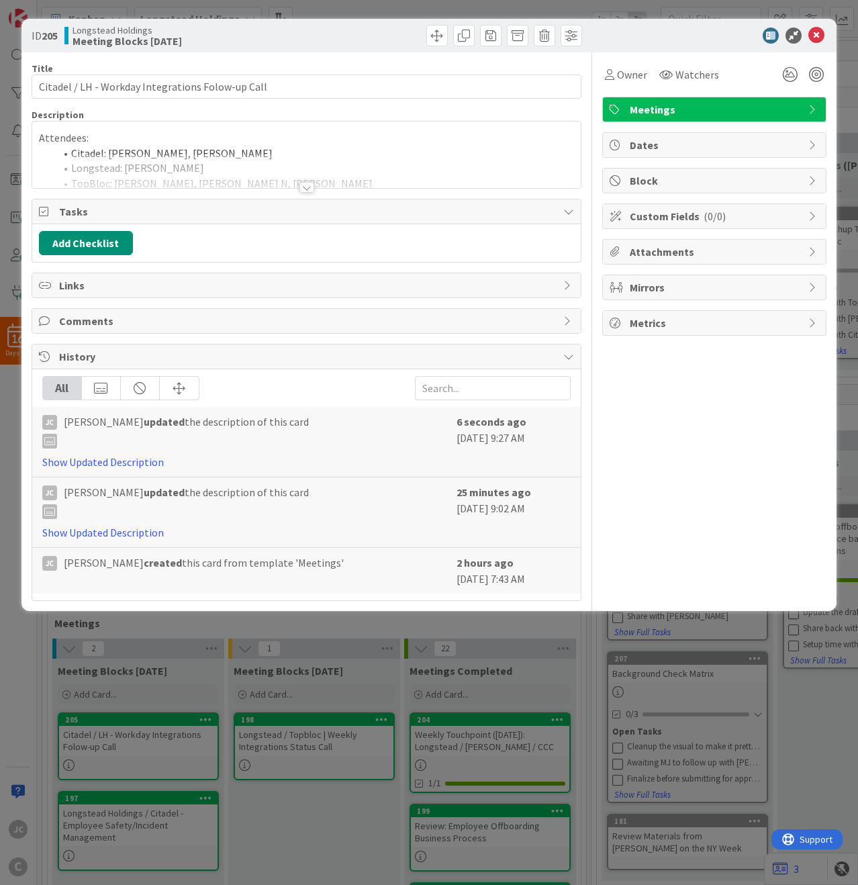
click at [306, 183] on div at bounding box center [307, 187] width 15 height 11
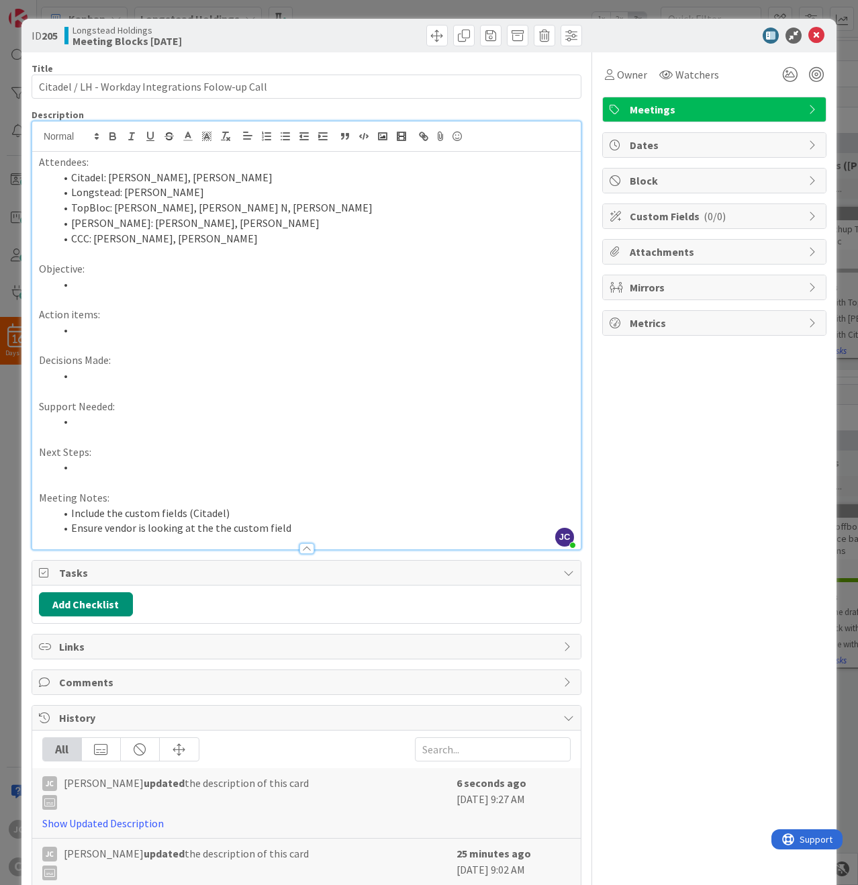
click at [388, 529] on li "Ensure vendor is looking at the the custom field" at bounding box center [314, 528] width 519 height 15
click at [388, 541] on div at bounding box center [306, 542] width 549 height 14
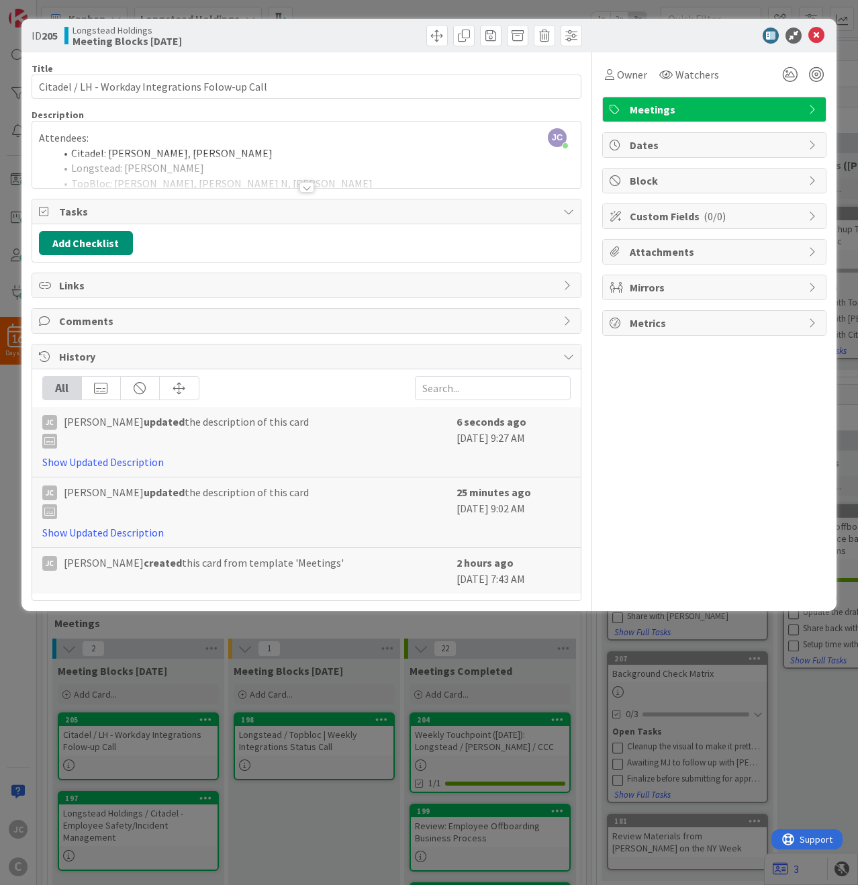
click at [298, 181] on div at bounding box center [306, 171] width 549 height 34
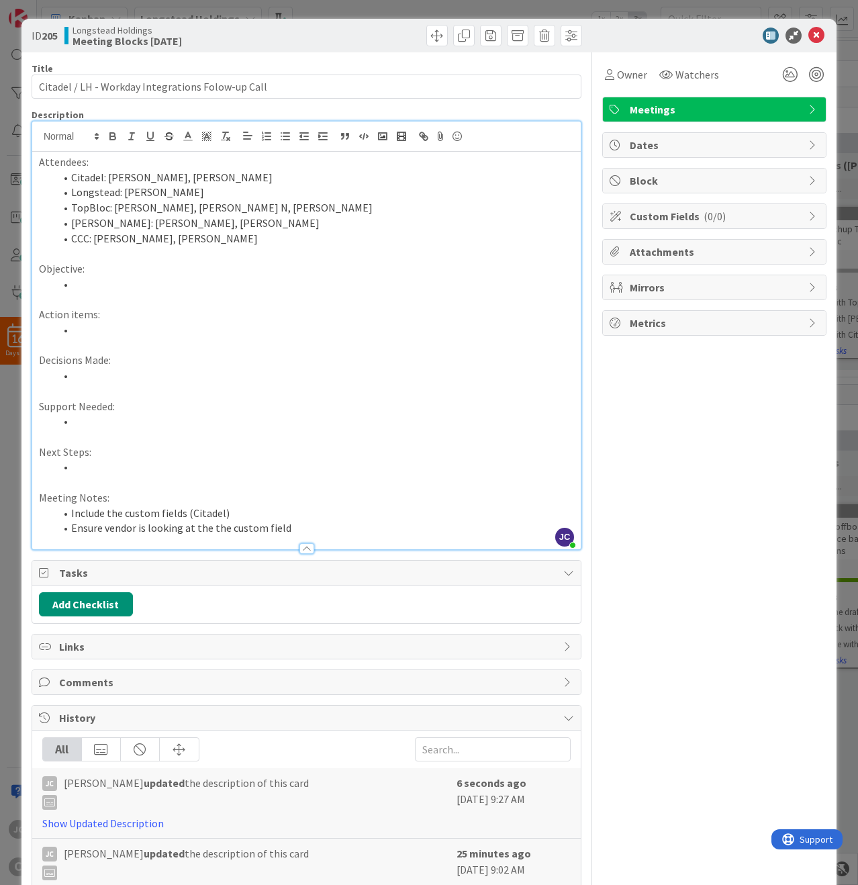
click at [217, 400] on p "Support Needed:" at bounding box center [306, 406] width 535 height 15
click at [214, 459] on p "Next Steps:" at bounding box center [306, 452] width 535 height 15
click at [215, 465] on li at bounding box center [314, 466] width 519 height 15
click at [313, 473] on li at bounding box center [314, 466] width 519 height 15
click at [355, 527] on li "Ensure vendor is looking at the the custom field" at bounding box center [314, 528] width 519 height 15
